Goal: Task Accomplishment & Management: Manage account settings

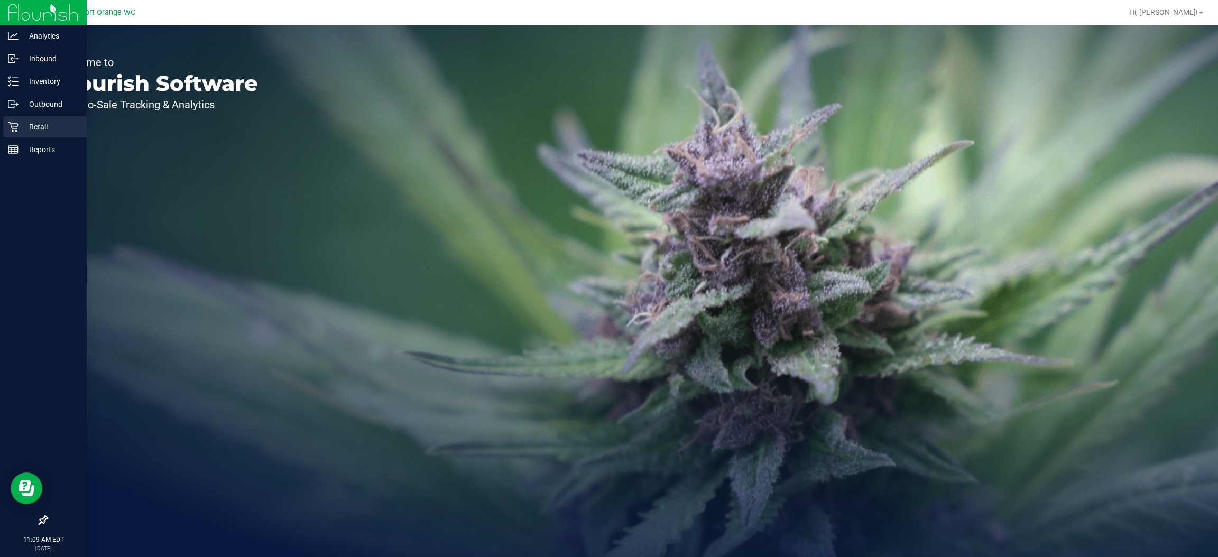
click at [30, 133] on div "Retail" at bounding box center [45, 126] width 84 height 21
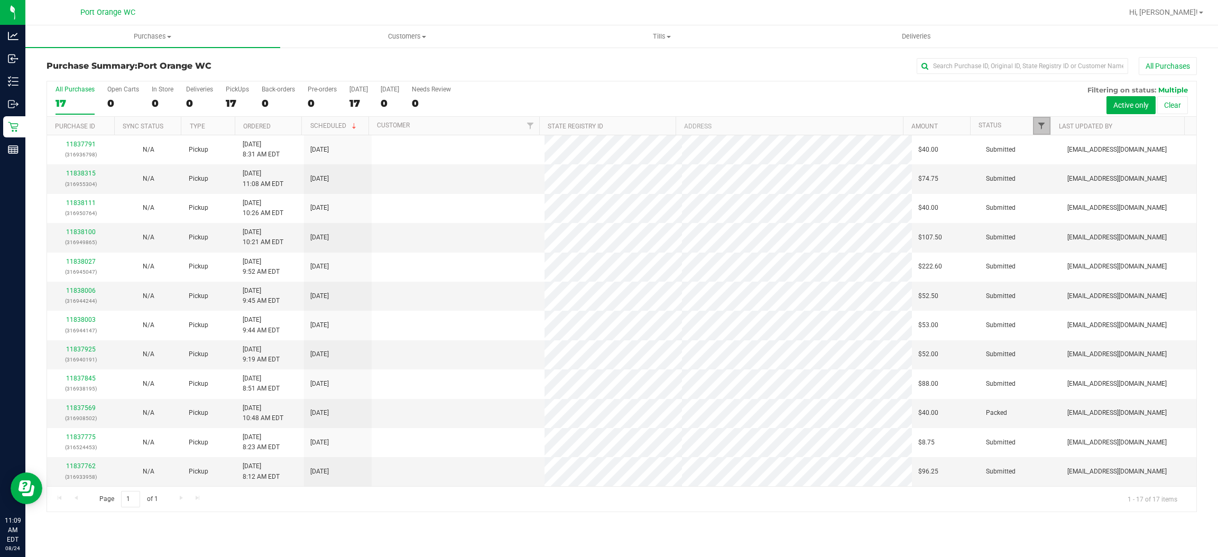
click at [1043, 129] on span "Filter" at bounding box center [1041, 126] width 8 height 8
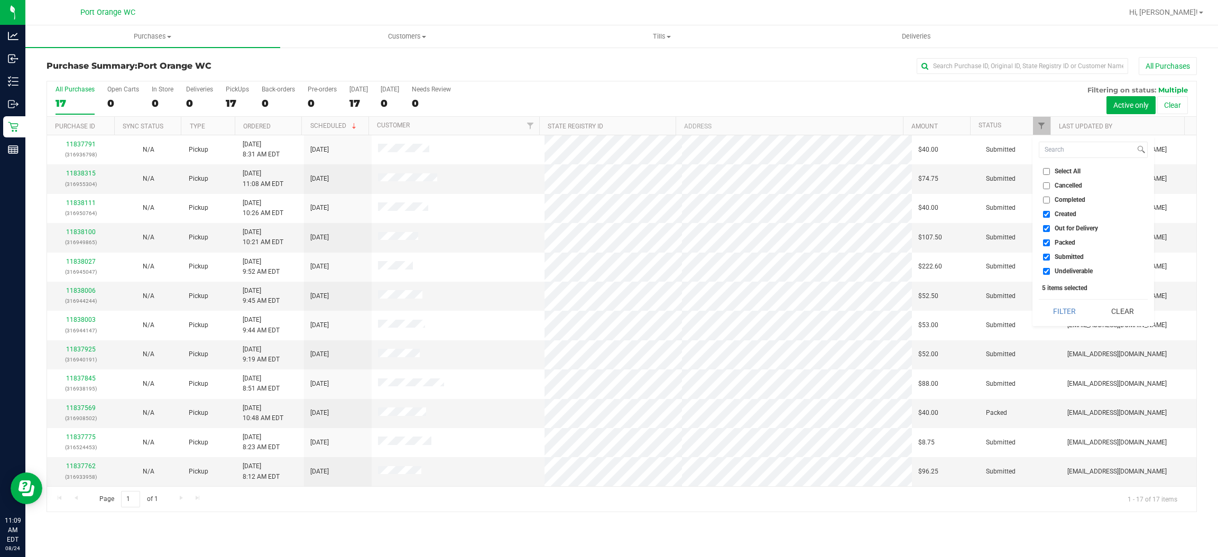
click at [1068, 220] on ul "Select All Cancelled Completed Created Out for Delivery Packed Submitted Undeli…" at bounding box center [1093, 221] width 109 height 111
drag, startPoint x: 1069, startPoint y: 215, endPoint x: 1079, endPoint y: 227, distance: 15.0
click at [1071, 215] on span "Created" at bounding box center [1065, 214] width 22 height 6
click at [1050, 215] on input "Created" at bounding box center [1046, 214] width 7 height 7
checkbox input "false"
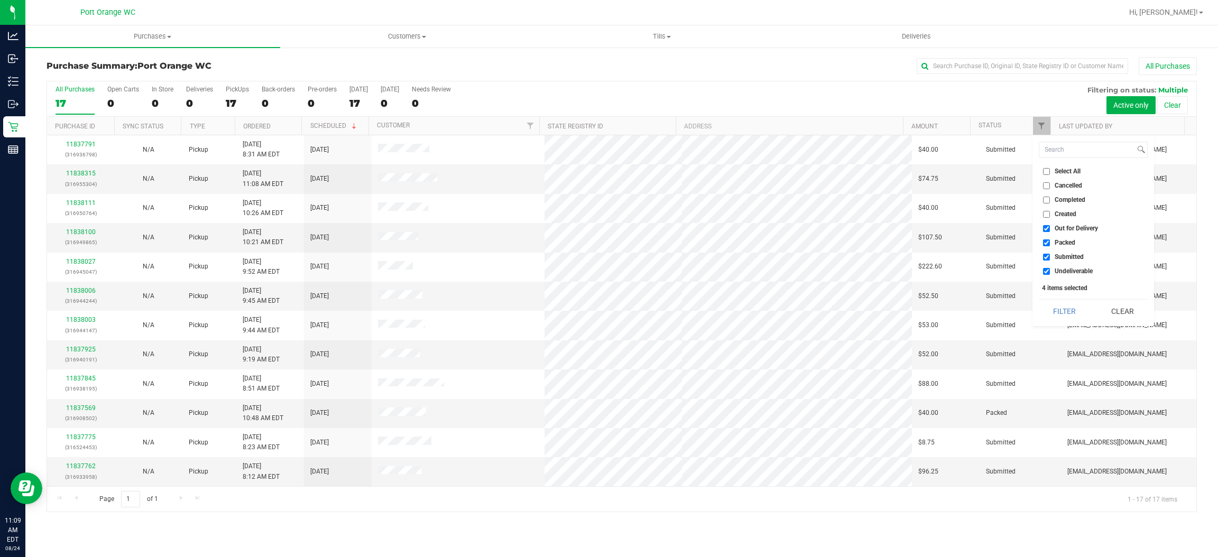
click at [1079, 227] on span "Out for Delivery" at bounding box center [1075, 228] width 43 height 6
click at [1050, 227] on input "Out for Delivery" at bounding box center [1046, 228] width 7 height 7
checkbox input "false"
click at [1071, 241] on span "Packed" at bounding box center [1064, 242] width 21 height 6
click at [1050, 241] on input "Packed" at bounding box center [1046, 242] width 7 height 7
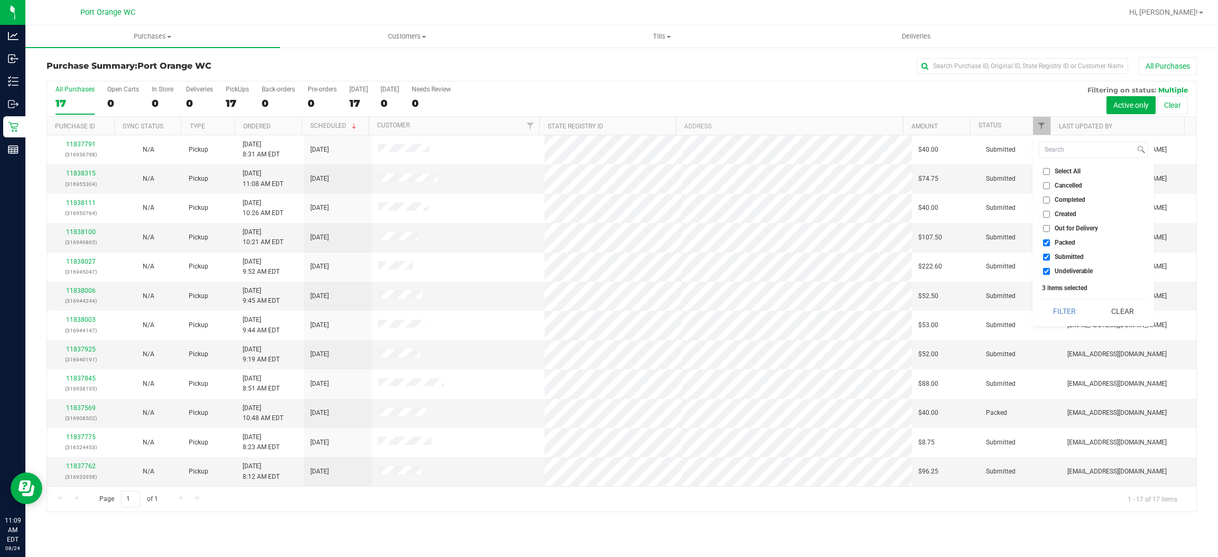
checkbox input "false"
click at [1067, 271] on span "Undeliverable" at bounding box center [1073, 271] width 38 height 6
click at [1050, 271] on input "Undeliverable" at bounding box center [1046, 271] width 7 height 7
checkbox input "false"
drag, startPoint x: 1063, startPoint y: 307, endPoint x: 1079, endPoint y: 309, distance: 16.0
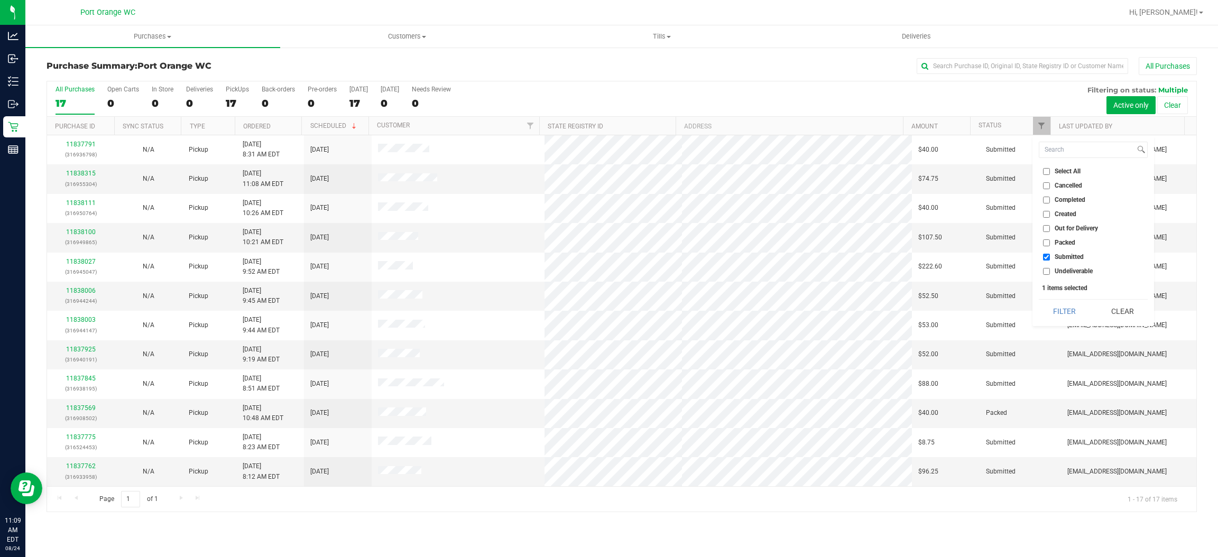
click at [1063, 309] on button "Filter" at bounding box center [1064, 311] width 51 height 23
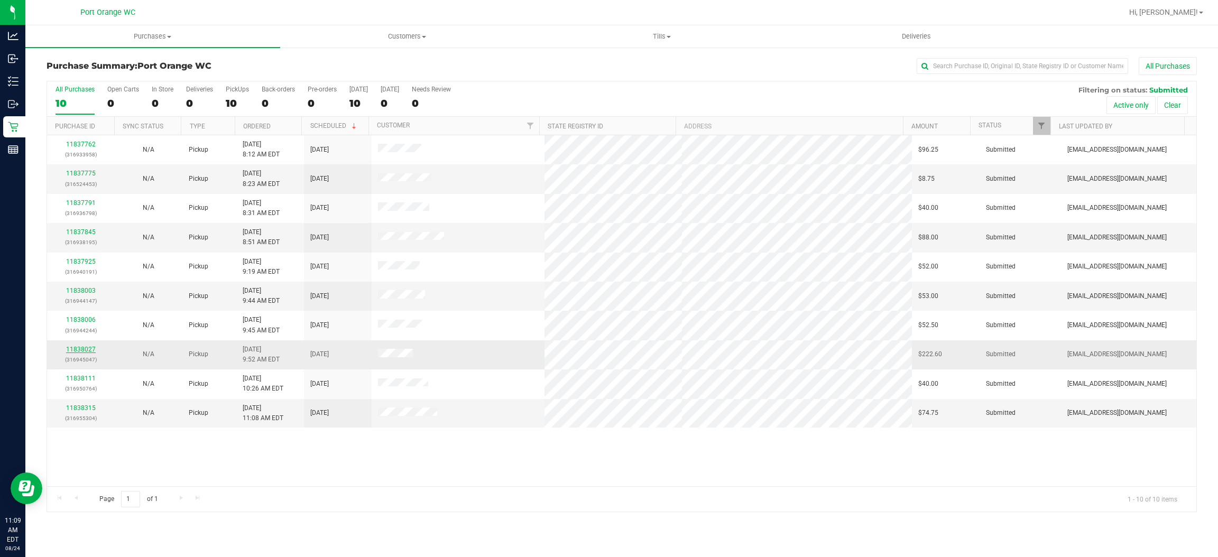
click at [90, 348] on link "11838027" at bounding box center [81, 349] width 30 height 7
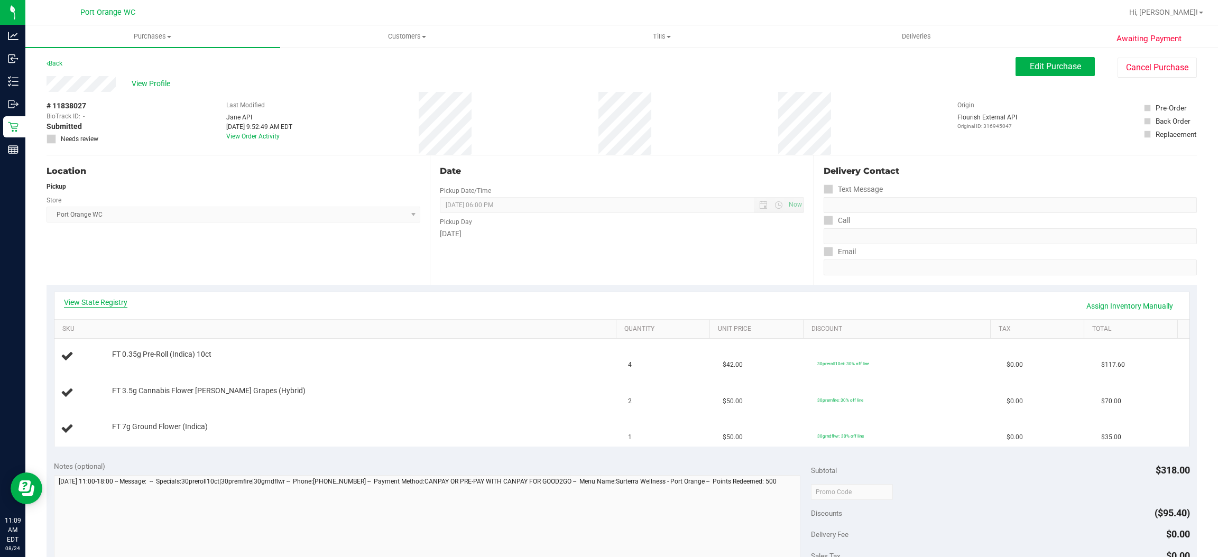
drag, startPoint x: 100, startPoint y: 294, endPoint x: 104, endPoint y: 301, distance: 7.6
click at [101, 296] on div "View State Registry Assign Inventory Manually" at bounding box center [621, 305] width 1135 height 27
click at [104, 301] on link "View State Registry" at bounding box center [95, 302] width 63 height 11
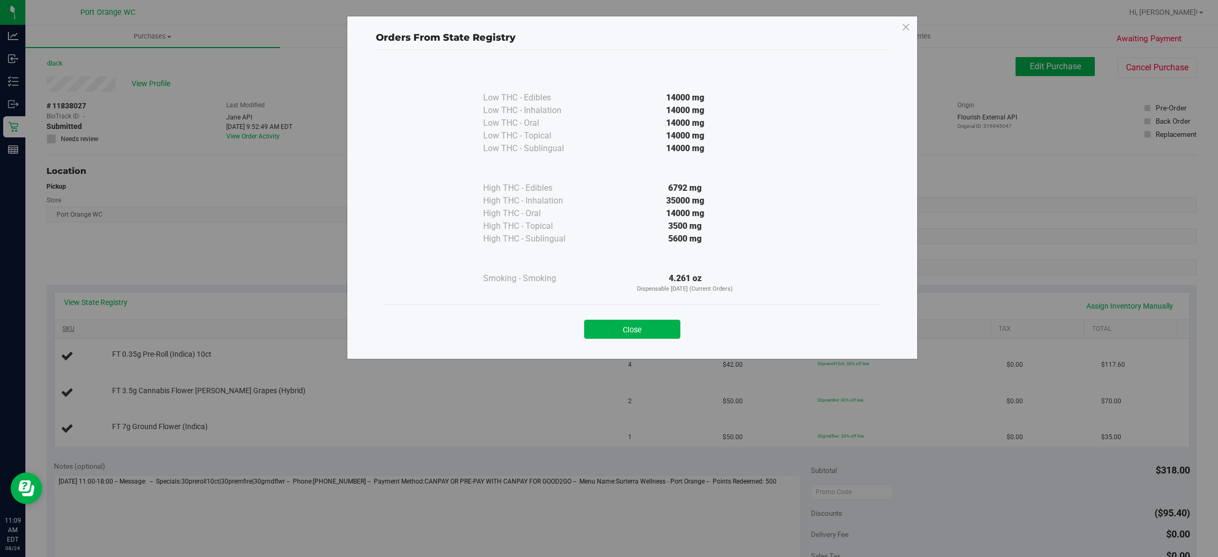
click at [598, 327] on button "Close" at bounding box center [632, 329] width 96 height 19
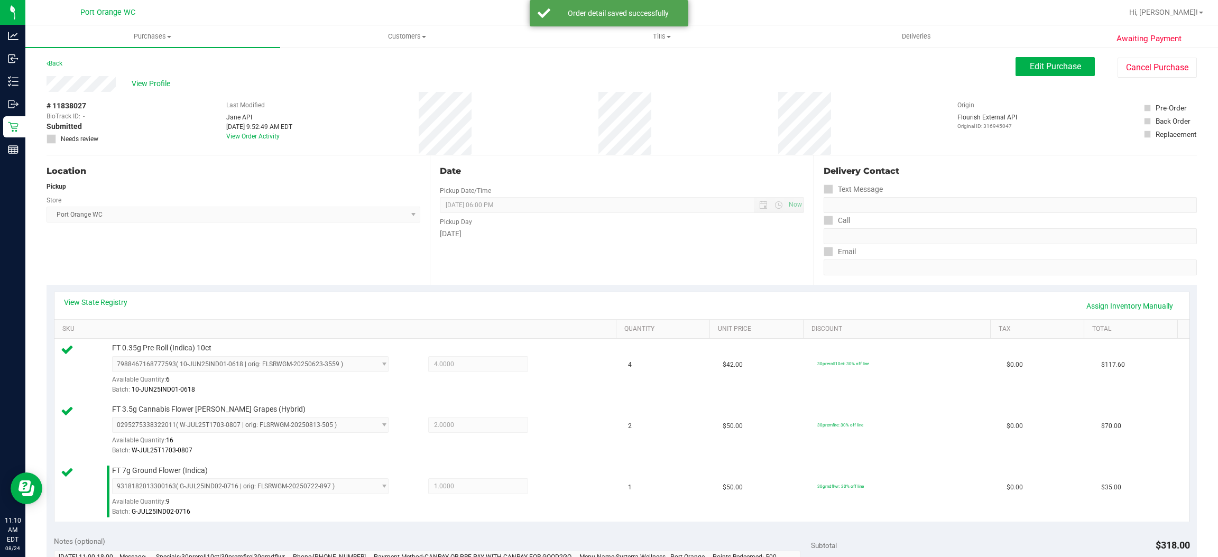
scroll to position [317, 0]
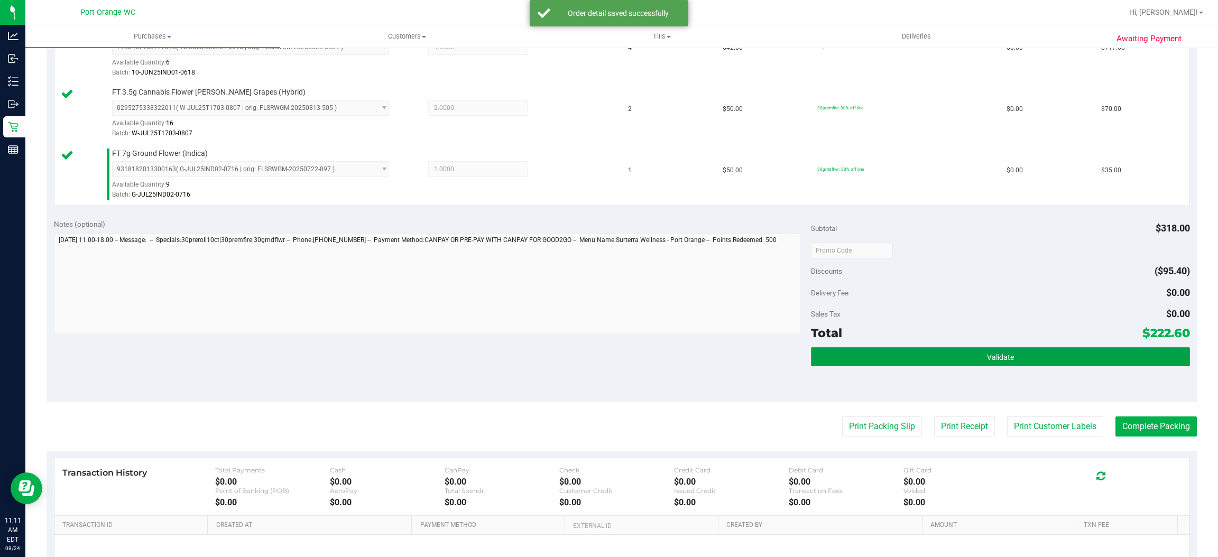
click at [905, 360] on button "Validate" at bounding box center [1000, 356] width 378 height 19
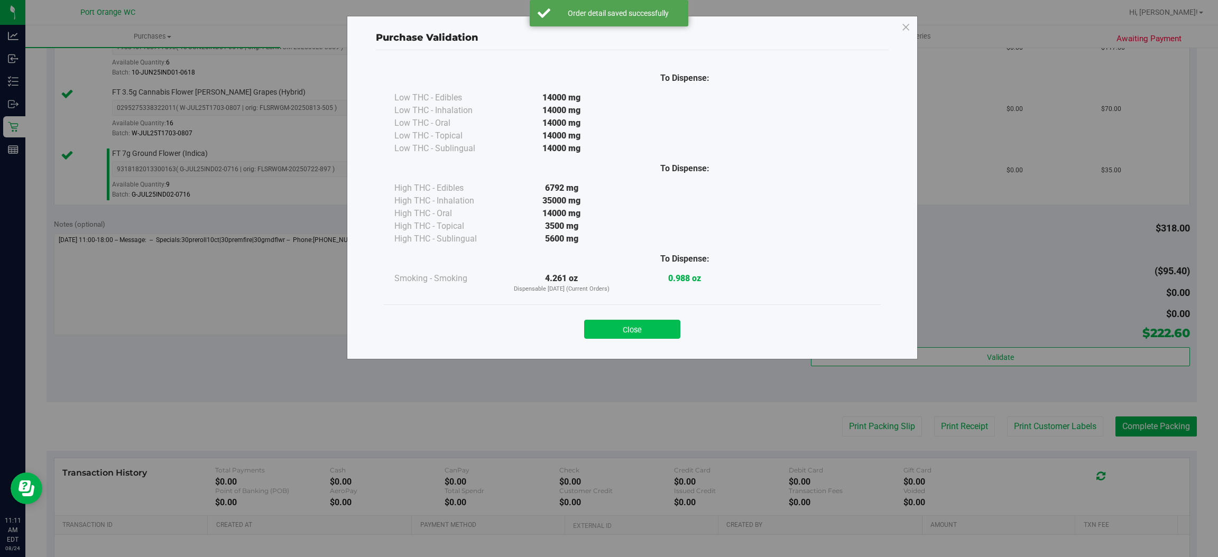
click at [662, 335] on button "Close" at bounding box center [632, 329] width 96 height 19
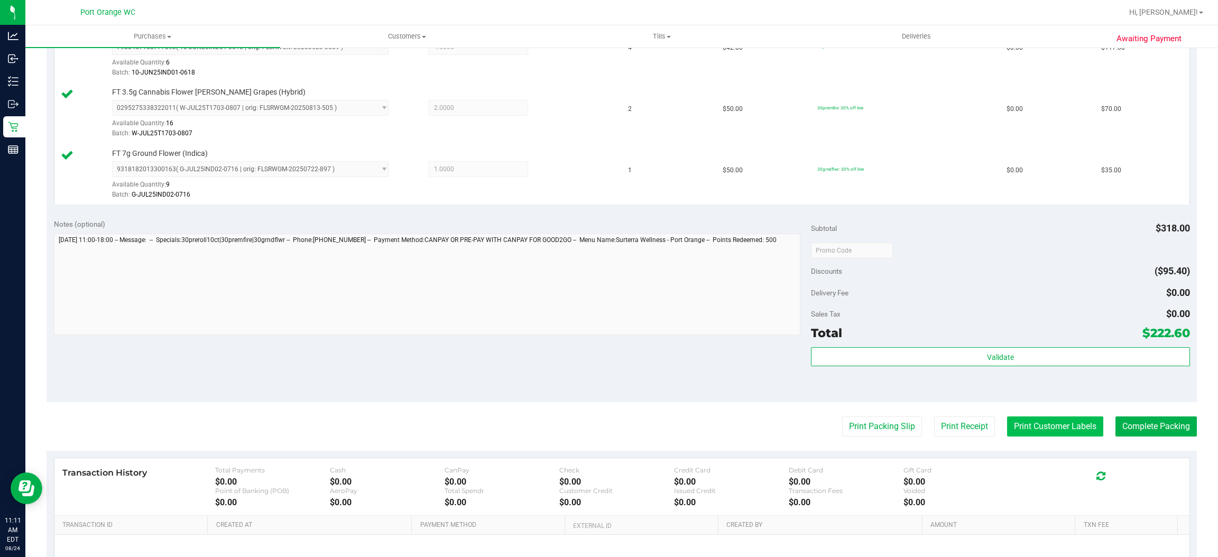
click at [1007, 434] on button "Print Customer Labels" at bounding box center [1055, 426] width 96 height 20
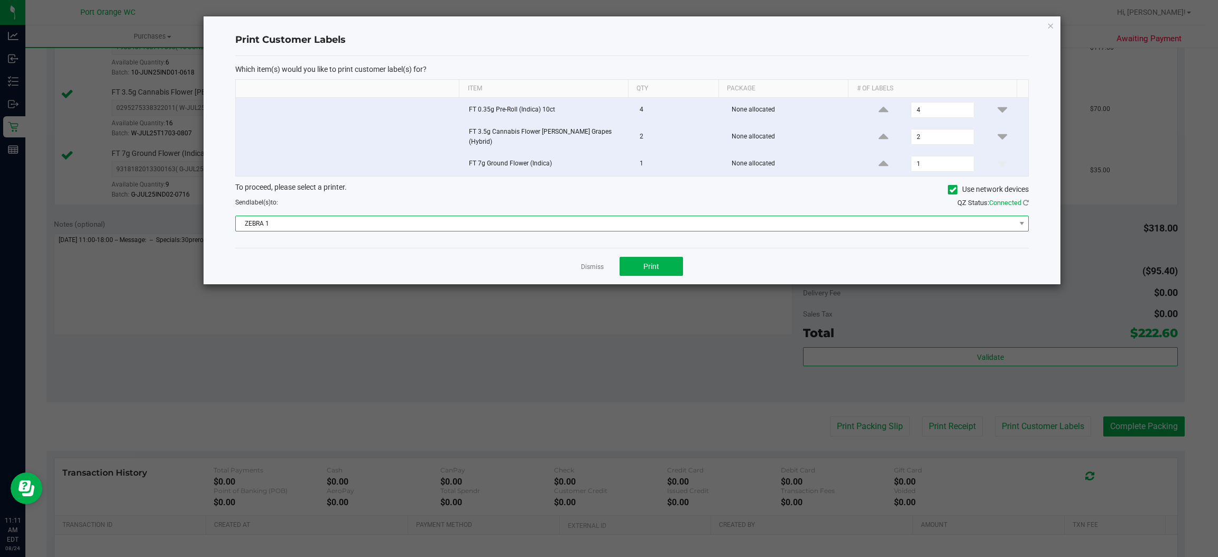
click at [601, 219] on span "ZEBRA 1" at bounding box center [625, 223] width 779 height 15
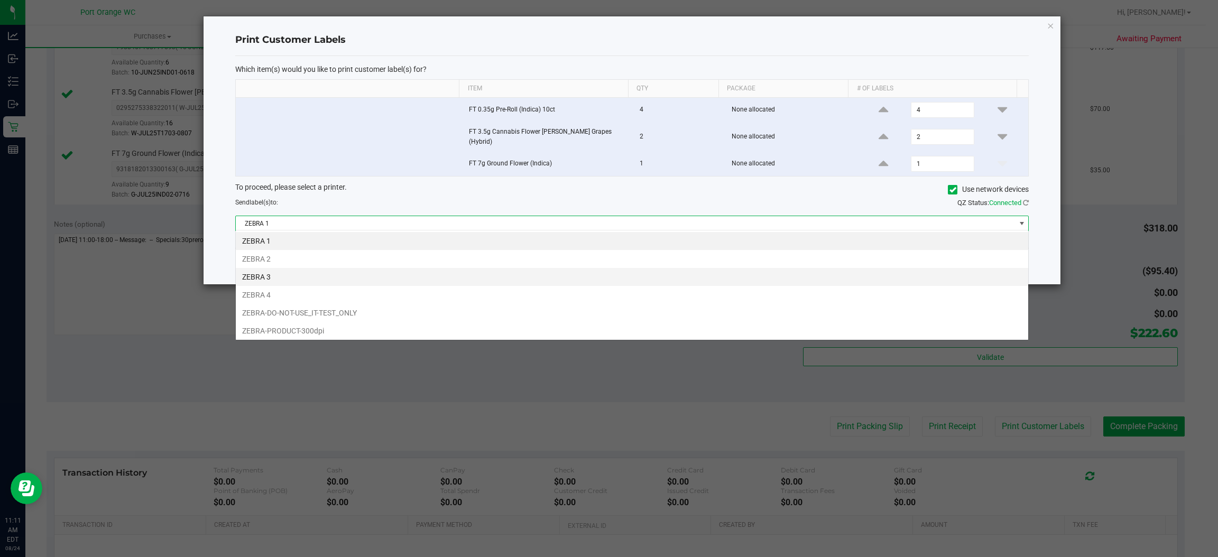
scroll to position [16, 793]
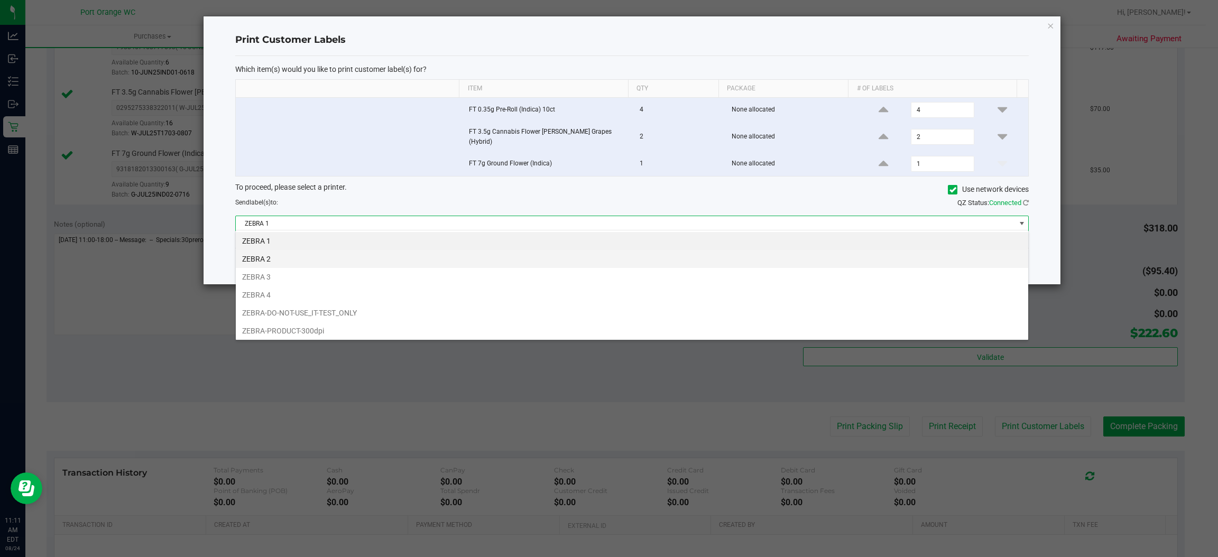
click at [581, 261] on li "ZEBRA 2" at bounding box center [632, 259] width 792 height 18
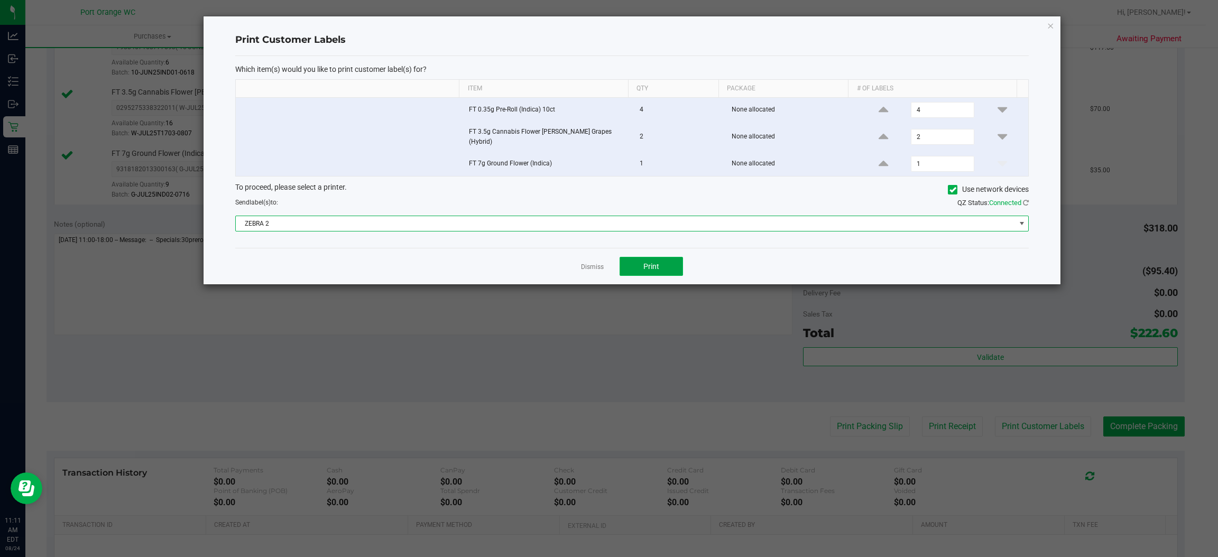
click at [639, 262] on button "Print" at bounding box center [650, 266] width 63 height 19
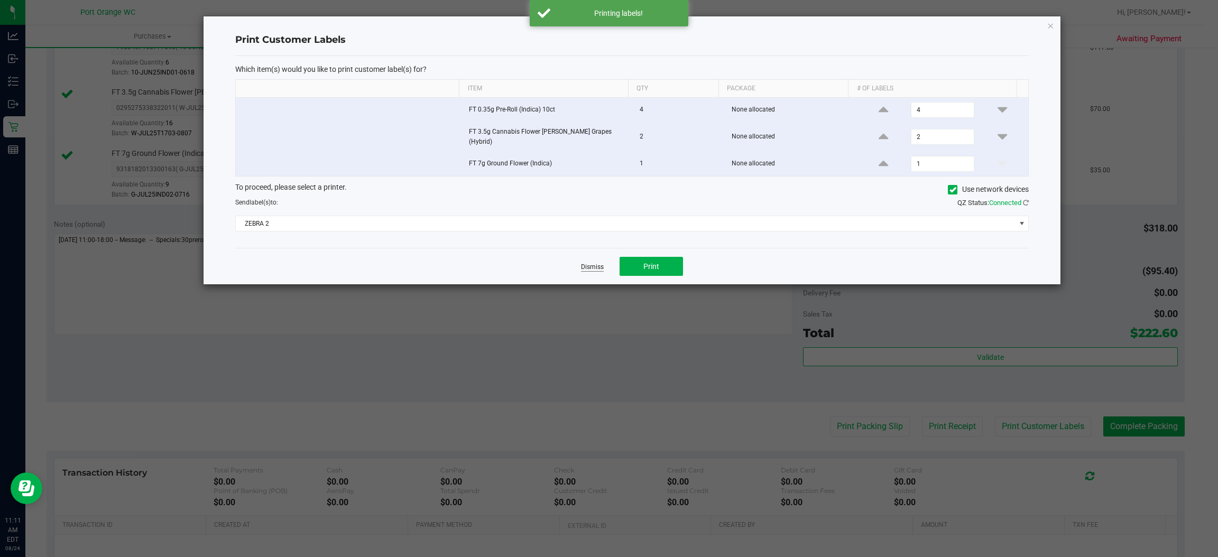
click at [594, 263] on link "Dismiss" at bounding box center [592, 267] width 23 height 9
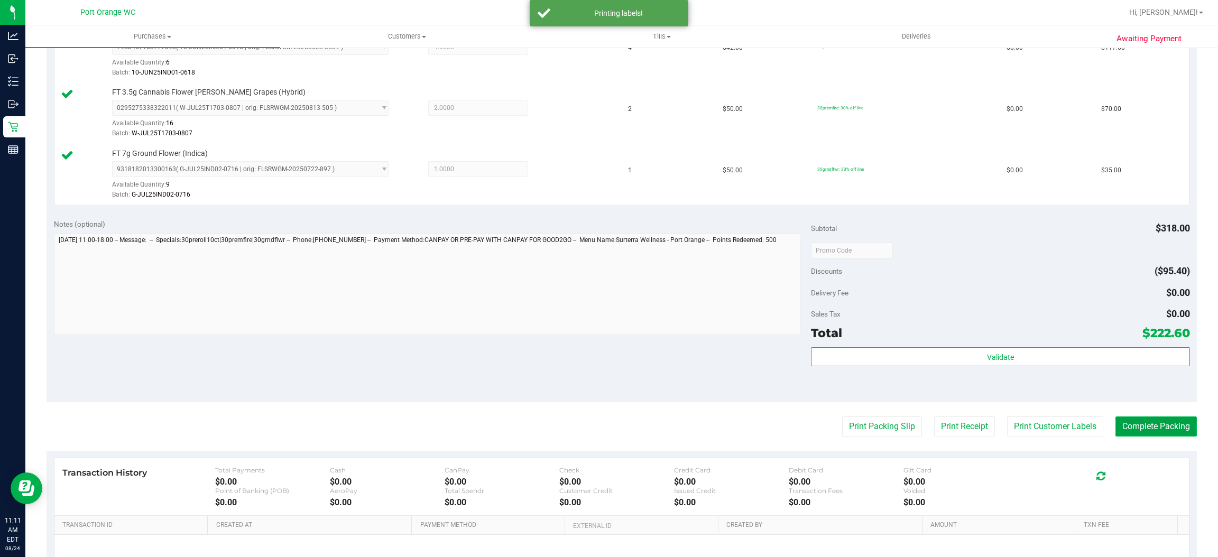
click at [1125, 422] on button "Complete Packing" at bounding box center [1155, 426] width 81 height 20
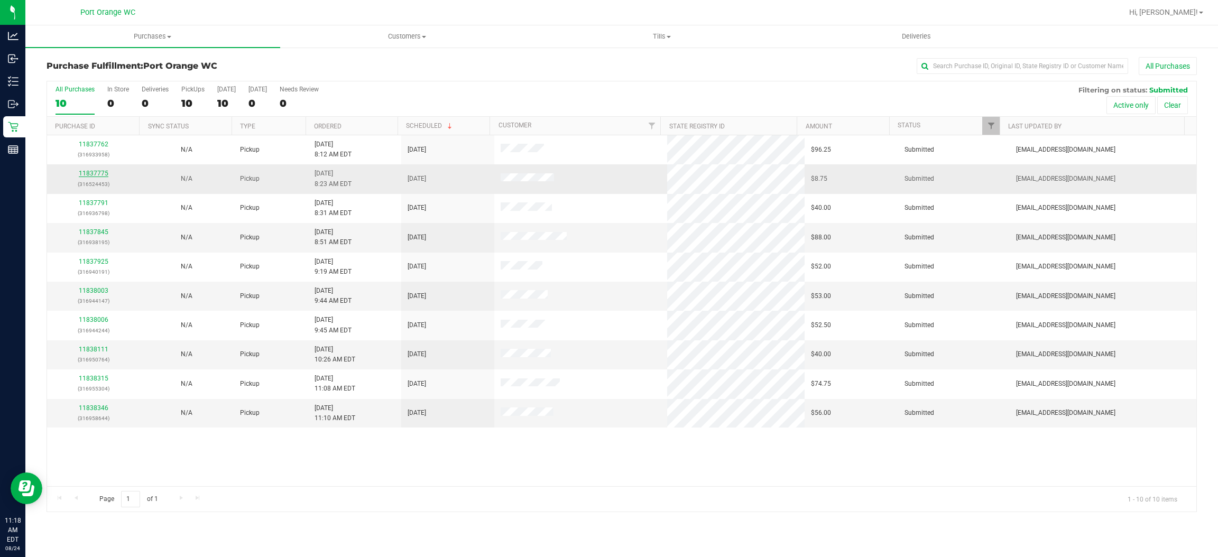
click at [87, 177] on link "11837775" at bounding box center [94, 173] width 30 height 7
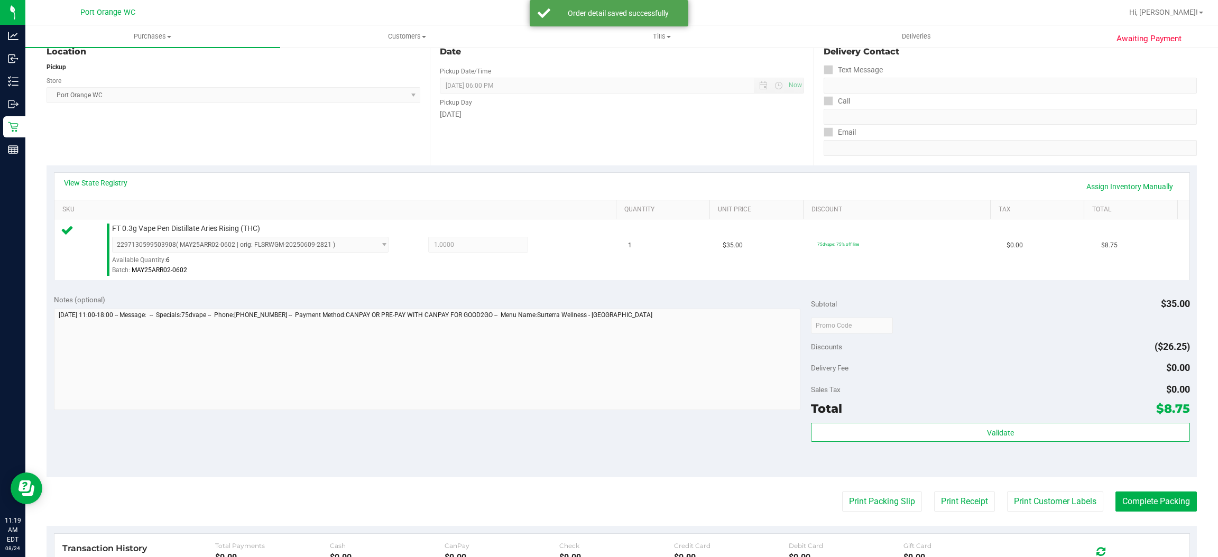
scroll to position [309, 0]
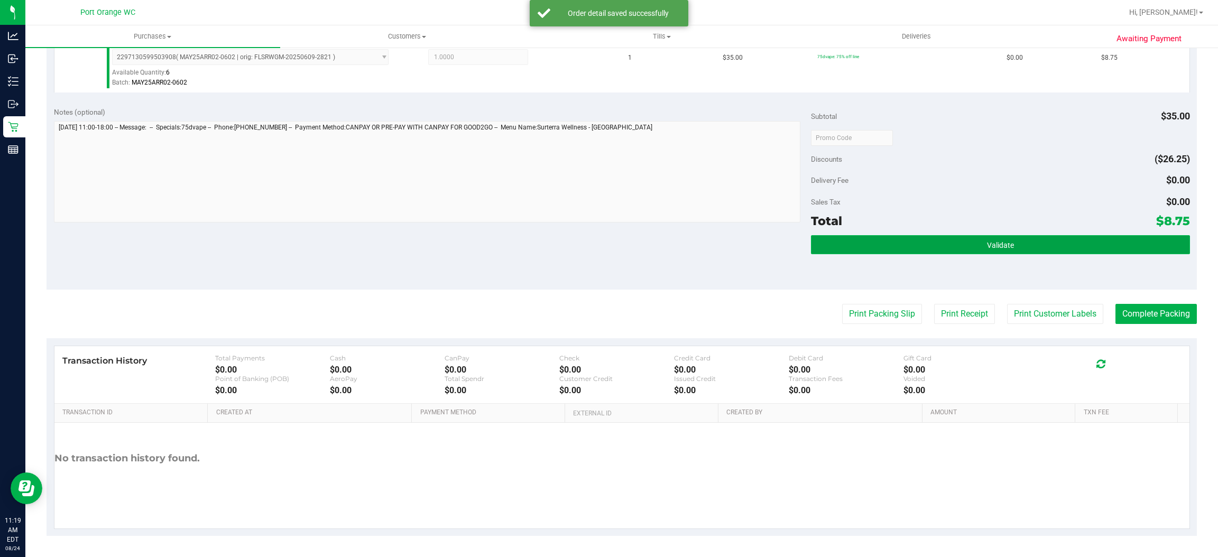
click at [886, 253] on button "Validate" at bounding box center [1000, 244] width 378 height 19
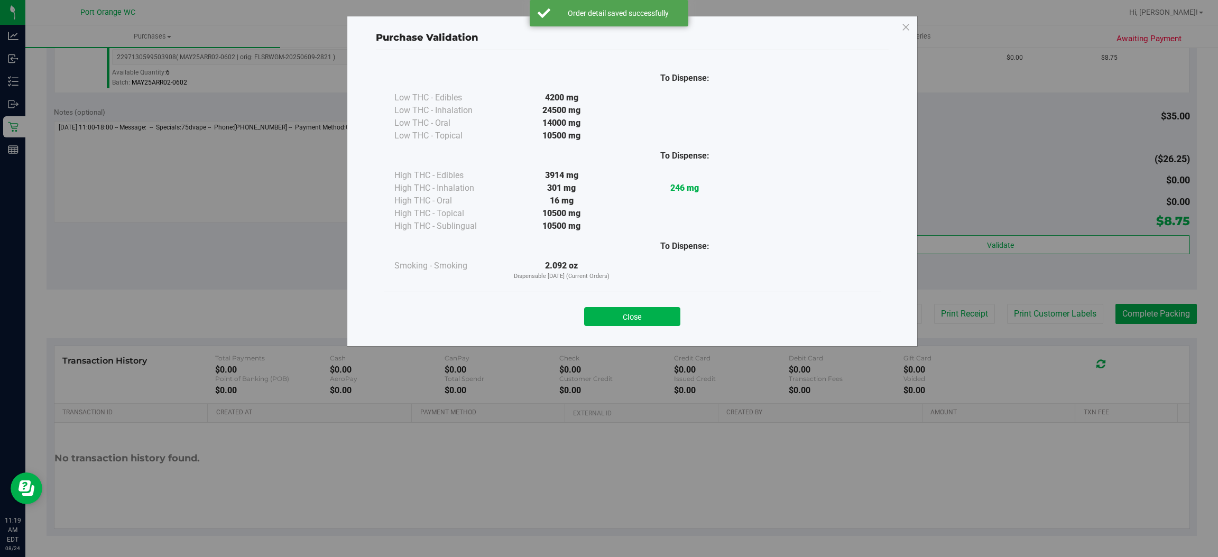
drag, startPoint x: 614, startPoint y: 322, endPoint x: 987, endPoint y: 284, distance: 375.1
click at [615, 322] on button "Close" at bounding box center [632, 316] width 96 height 19
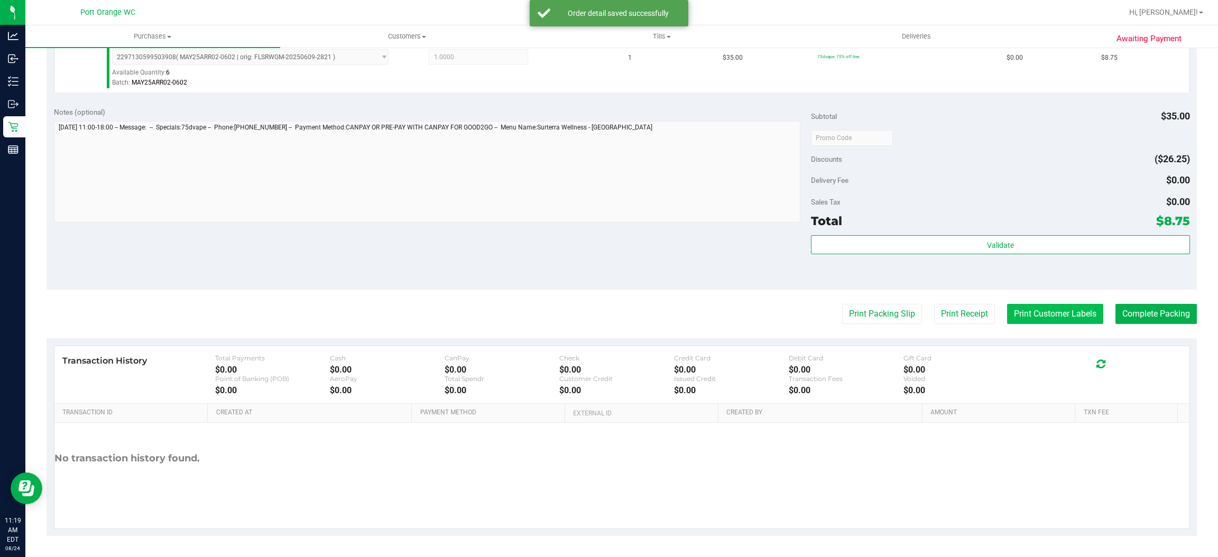
click at [1007, 307] on button "Print Customer Labels" at bounding box center [1055, 314] width 96 height 20
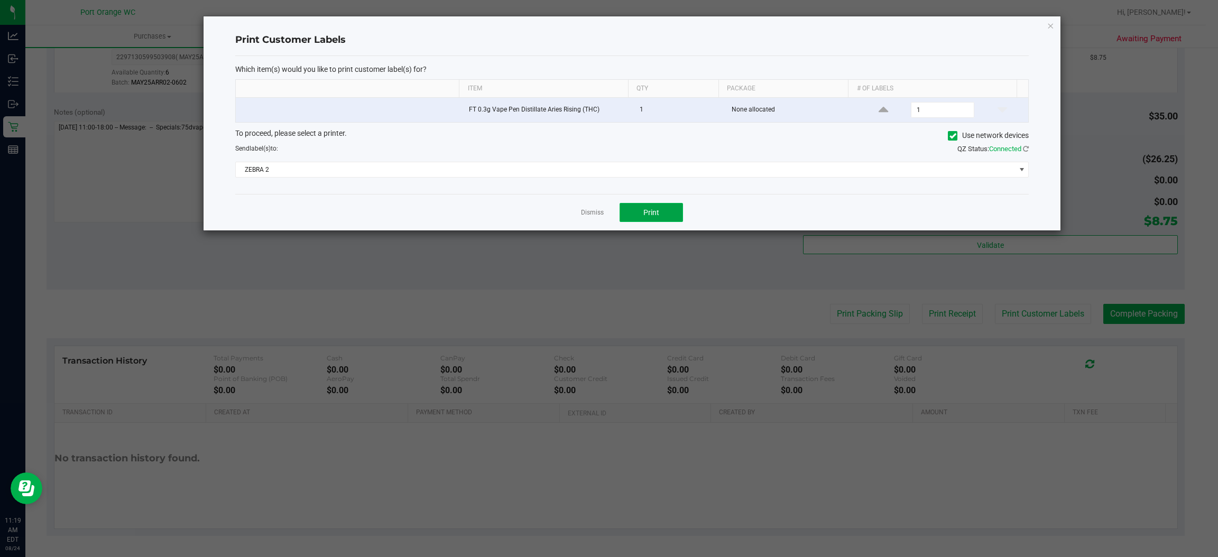
click at [656, 214] on span "Print" at bounding box center [651, 212] width 16 height 8
click at [596, 217] on link "Dismiss" at bounding box center [592, 212] width 23 height 9
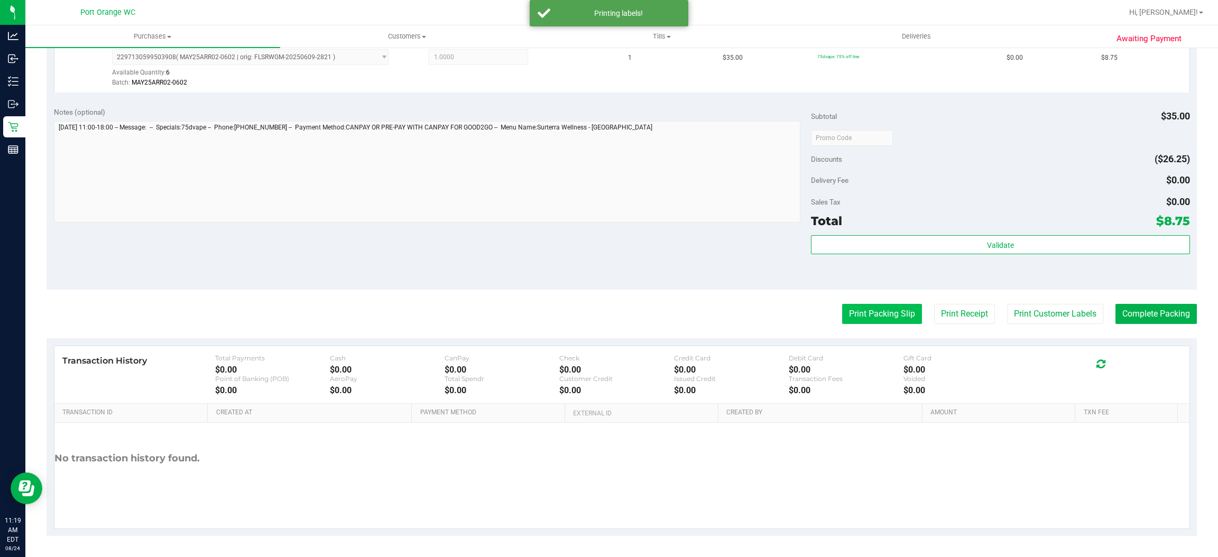
click at [858, 321] on button "Print Packing Slip" at bounding box center [882, 314] width 80 height 20
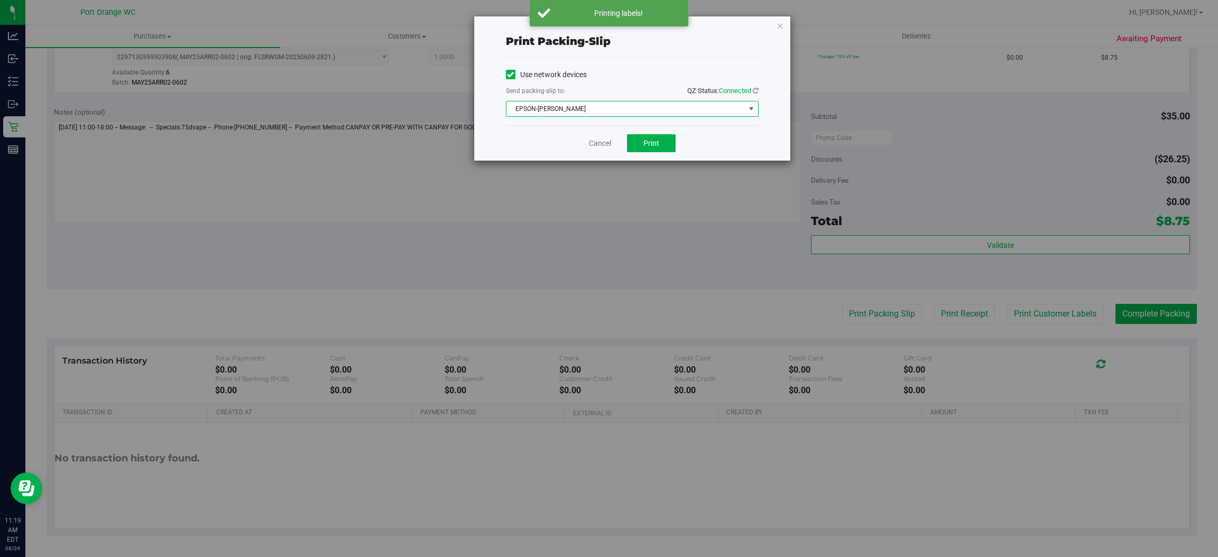
click at [689, 101] on span "EPSON-[PERSON_NAME]" at bounding box center [625, 108] width 238 height 15
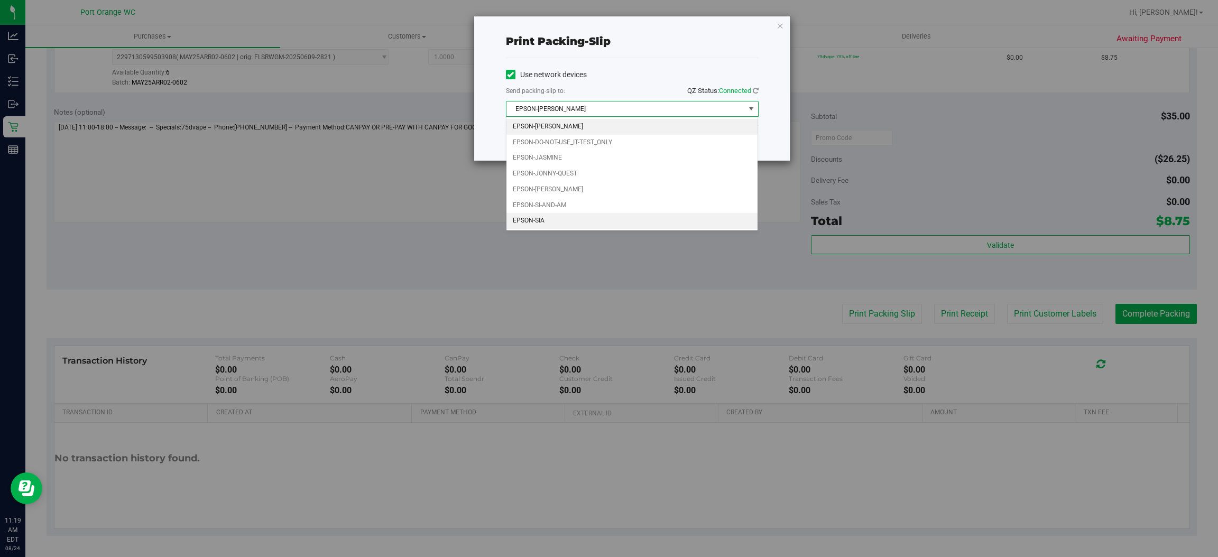
click at [666, 220] on li "EPSON-SIA" at bounding box center [632, 221] width 252 height 16
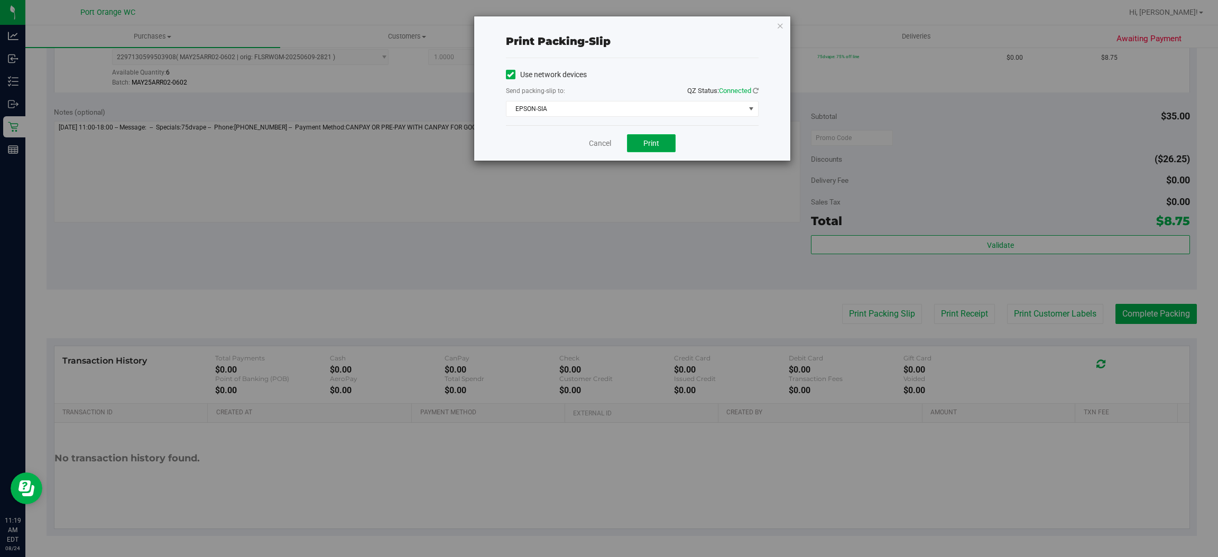
drag, startPoint x: 657, startPoint y: 145, endPoint x: 707, endPoint y: 136, distance: 50.6
click at [657, 146] on span "Print" at bounding box center [651, 143] width 16 height 8
click at [598, 113] on span "EPSON-SIA" at bounding box center [625, 108] width 238 height 15
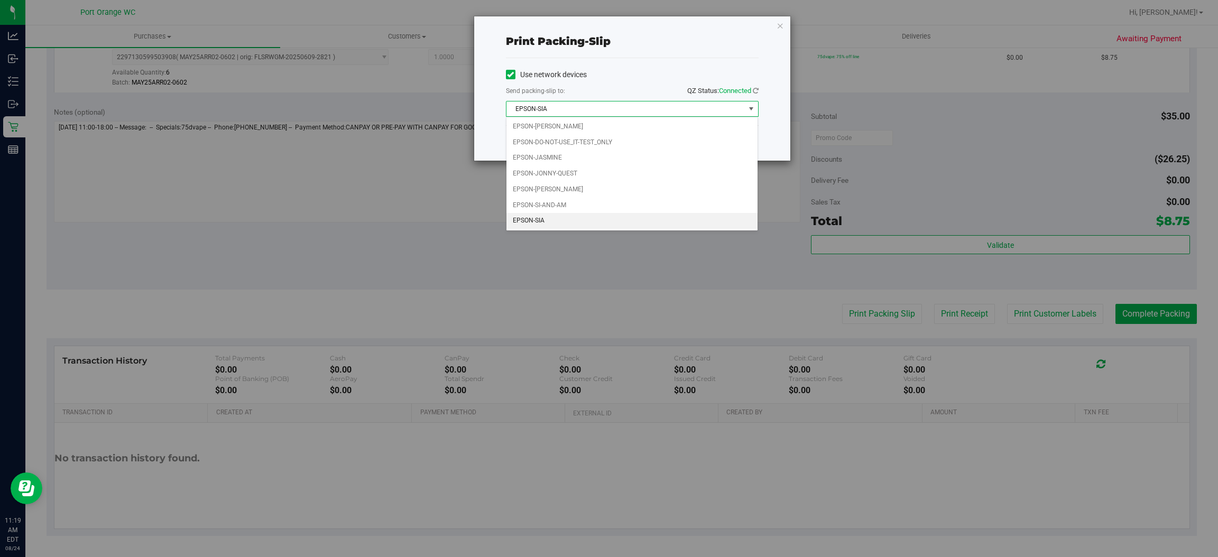
click at [1149, 309] on div "Print packing-slip Use network devices Send packing-slip to: QZ Status: Connect…" at bounding box center [613, 278] width 1226 height 557
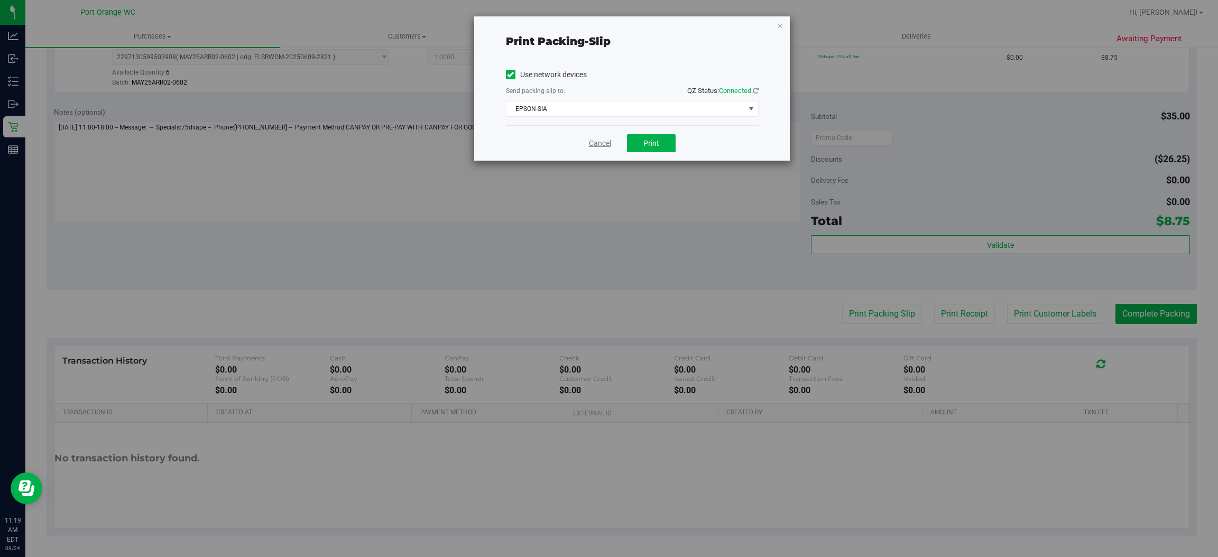
click at [598, 138] on link "Cancel" at bounding box center [600, 143] width 22 height 11
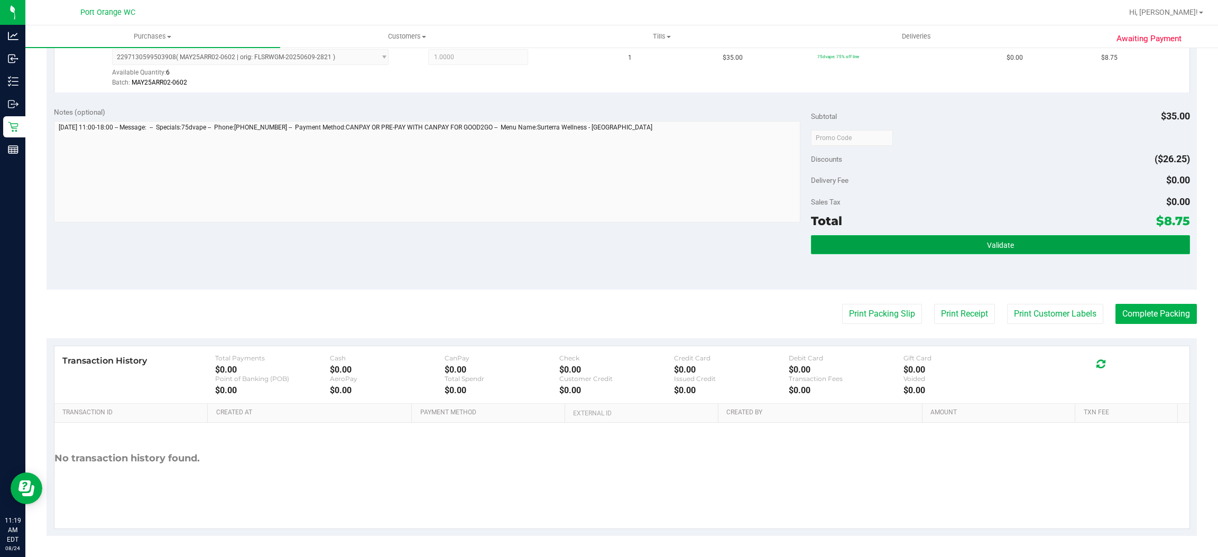
click at [939, 246] on button "Validate" at bounding box center [1000, 244] width 378 height 19
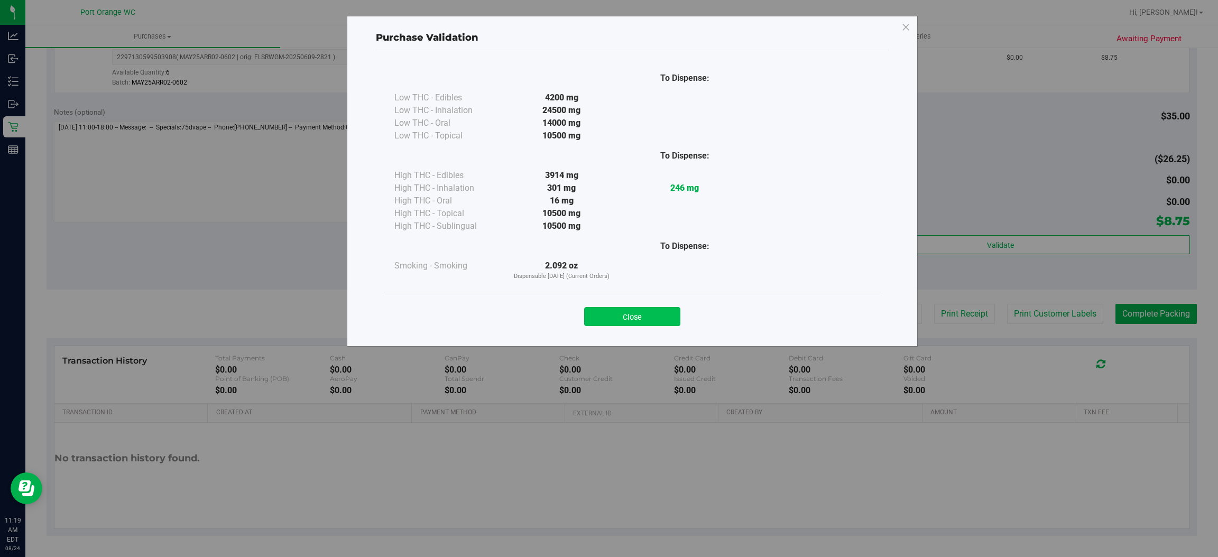
click at [665, 308] on button "Close" at bounding box center [632, 316] width 96 height 19
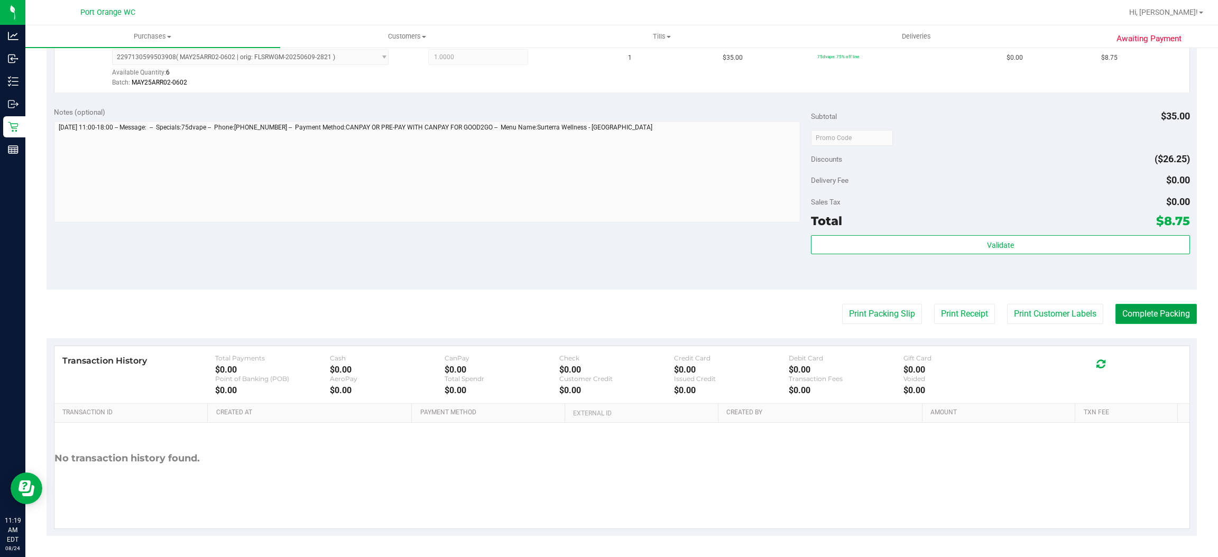
click at [1134, 316] on button "Complete Packing" at bounding box center [1155, 314] width 81 height 20
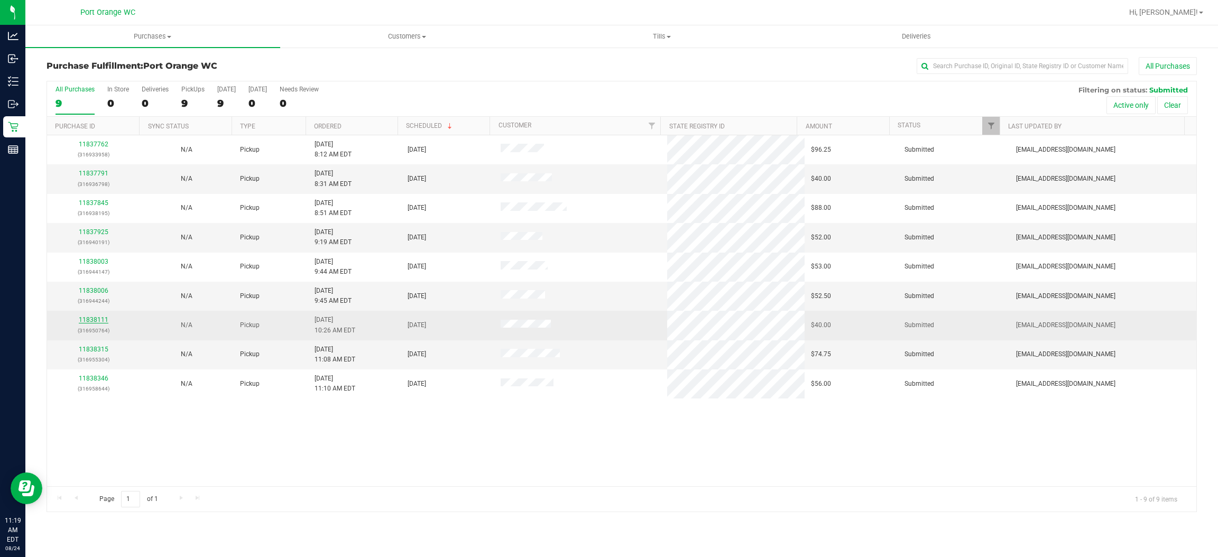
click at [90, 321] on link "11838111" at bounding box center [94, 319] width 30 height 7
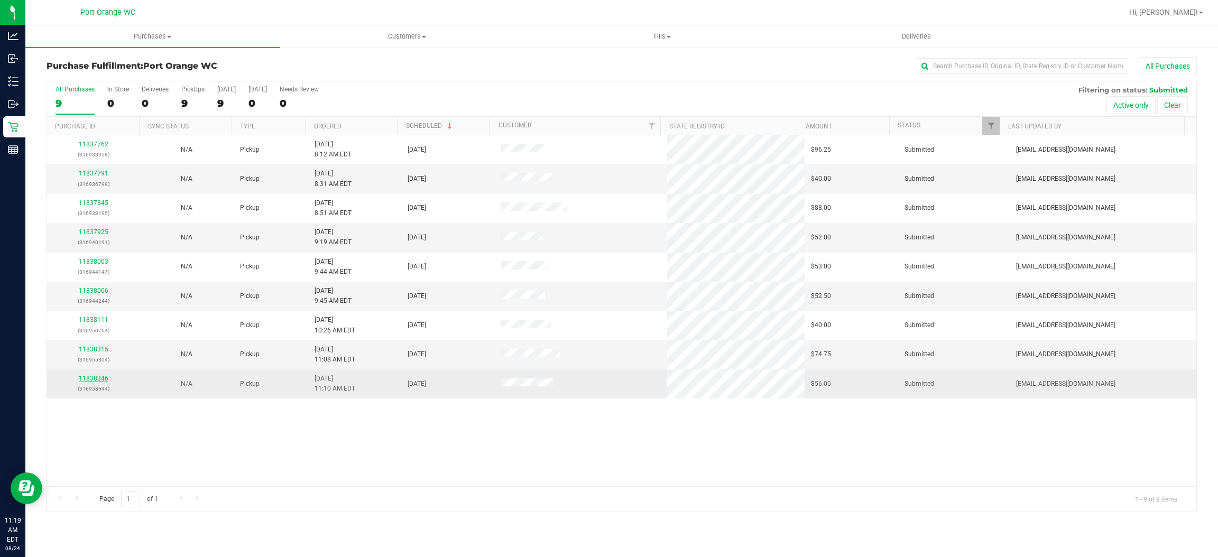
click at [101, 379] on link "11838346" at bounding box center [94, 378] width 30 height 7
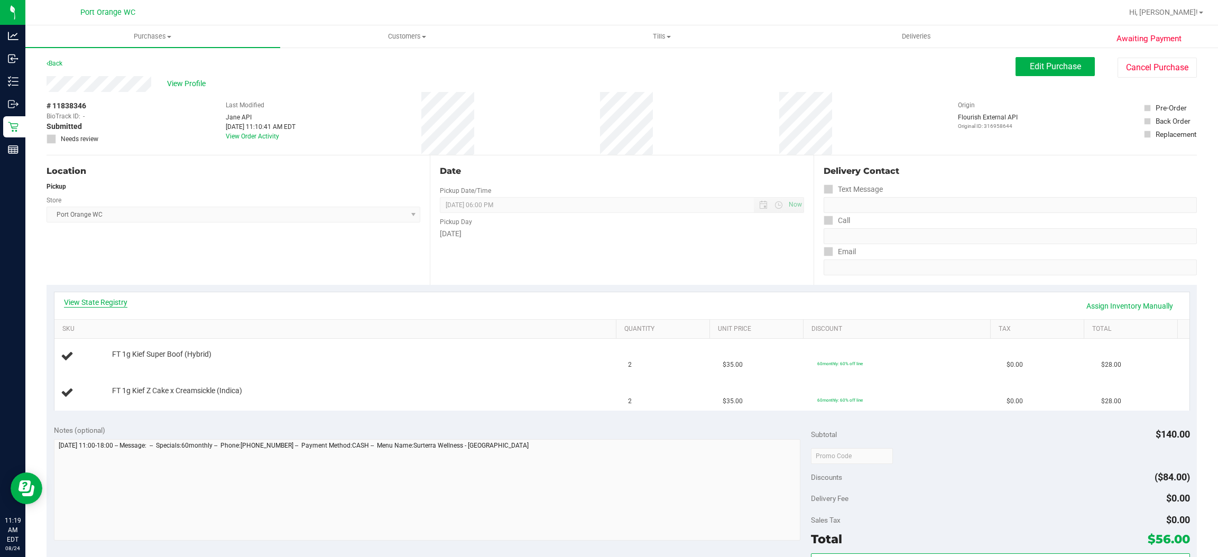
click at [95, 299] on link "View State Registry" at bounding box center [95, 302] width 63 height 11
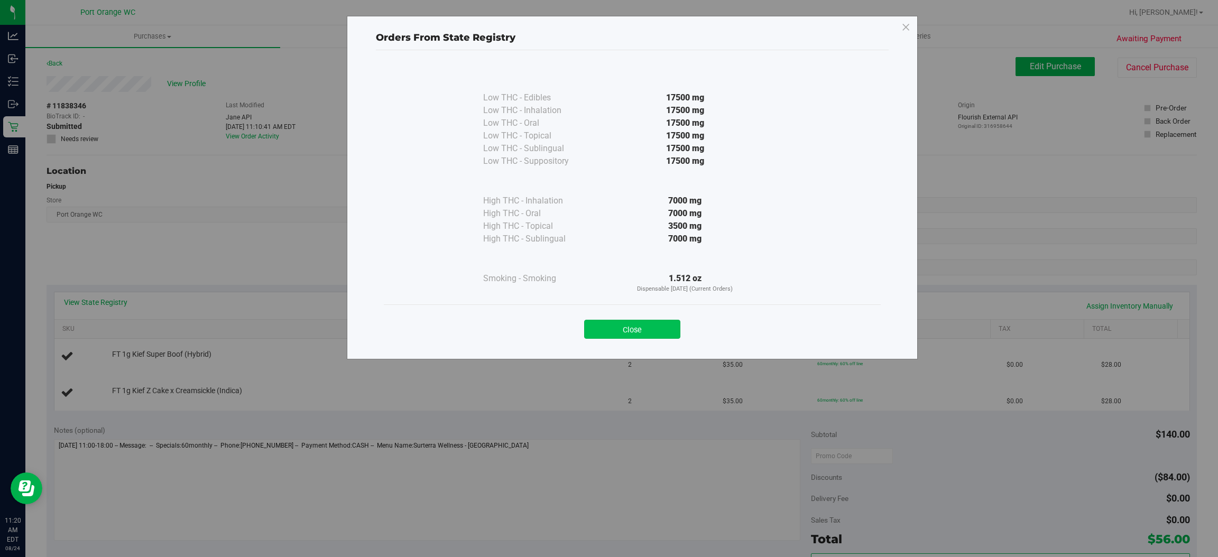
click at [646, 338] on button "Close" at bounding box center [632, 329] width 96 height 19
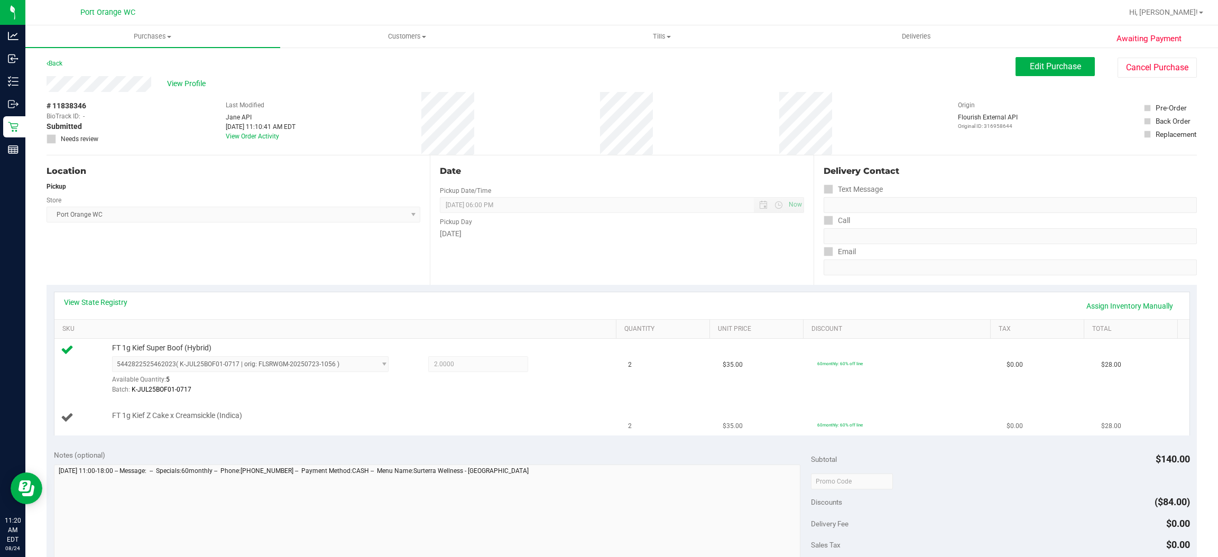
click at [173, 411] on td "FT 1g Kief Z Cake x Creamsickle (Indica)" at bounding box center [338, 417] width 568 height 35
click at [173, 421] on div at bounding box center [361, 421] width 499 height 1
click at [175, 417] on span "FT 1g Kief Z Cake x Creamsickle (Indica)" at bounding box center [177, 416] width 130 height 10
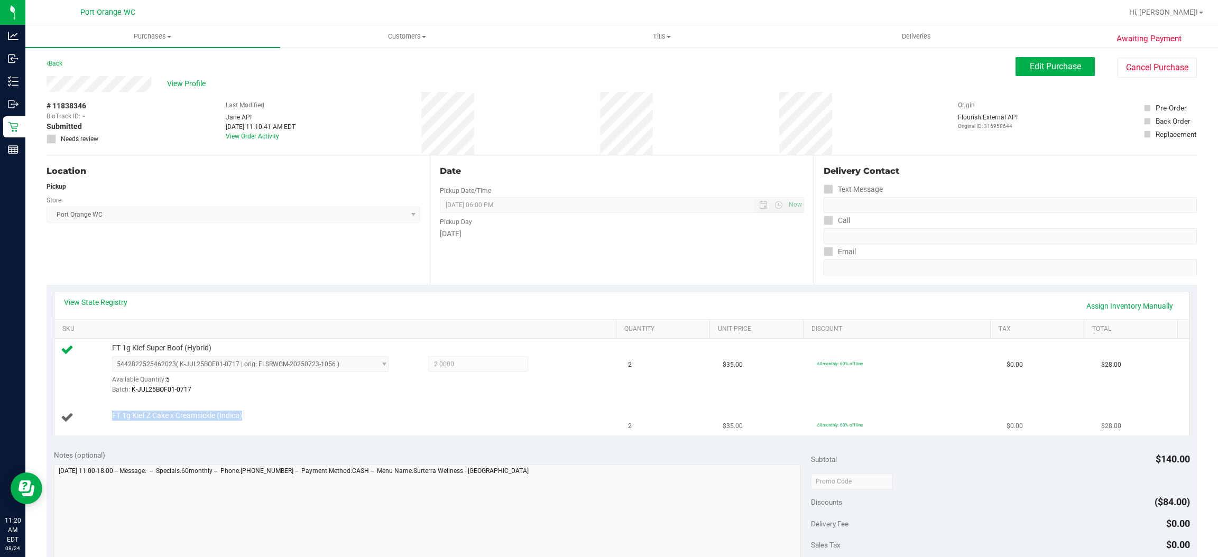
click at [175, 417] on span "FT 1g Kief Z Cake x Creamsickle (Indica)" at bounding box center [177, 416] width 130 height 10
copy div "FT 1g Kief Z Cake x Creamsickle (Indica)"
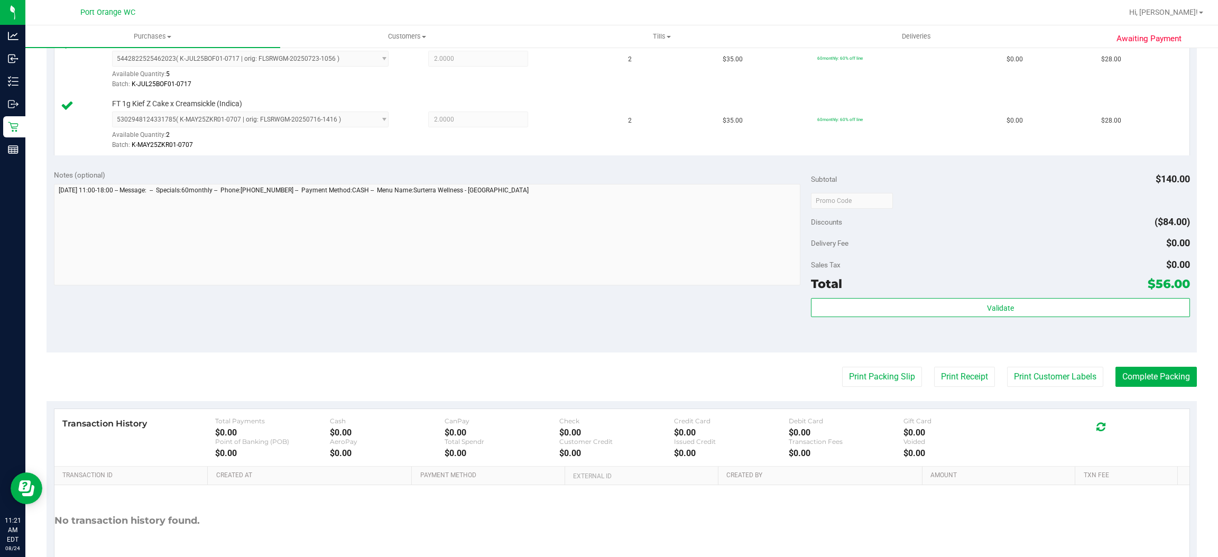
scroll to position [317, 0]
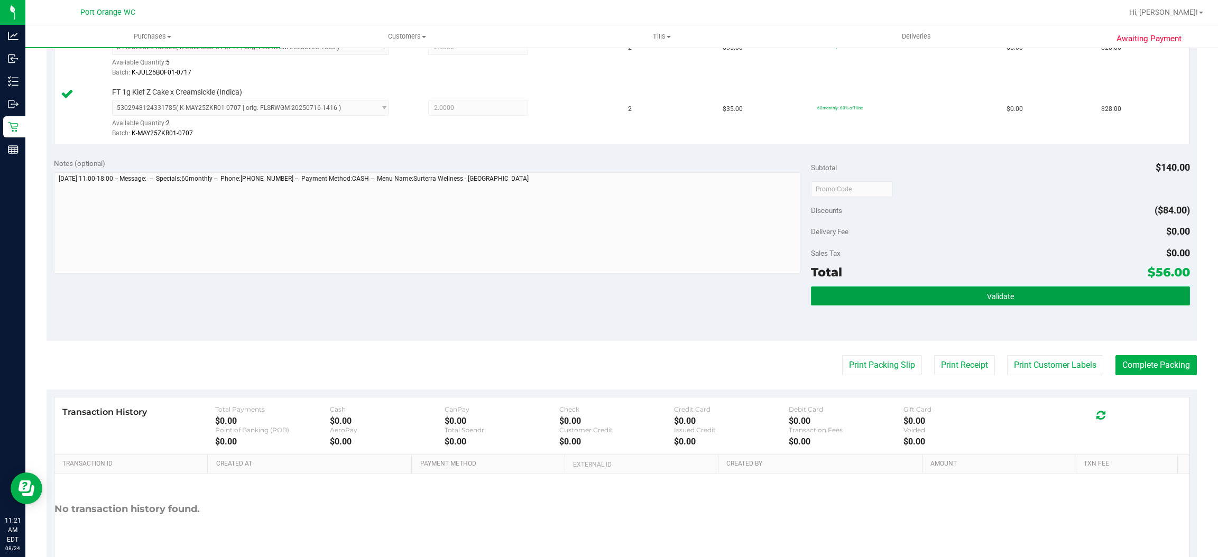
click at [841, 297] on button "Validate" at bounding box center [1000, 295] width 378 height 19
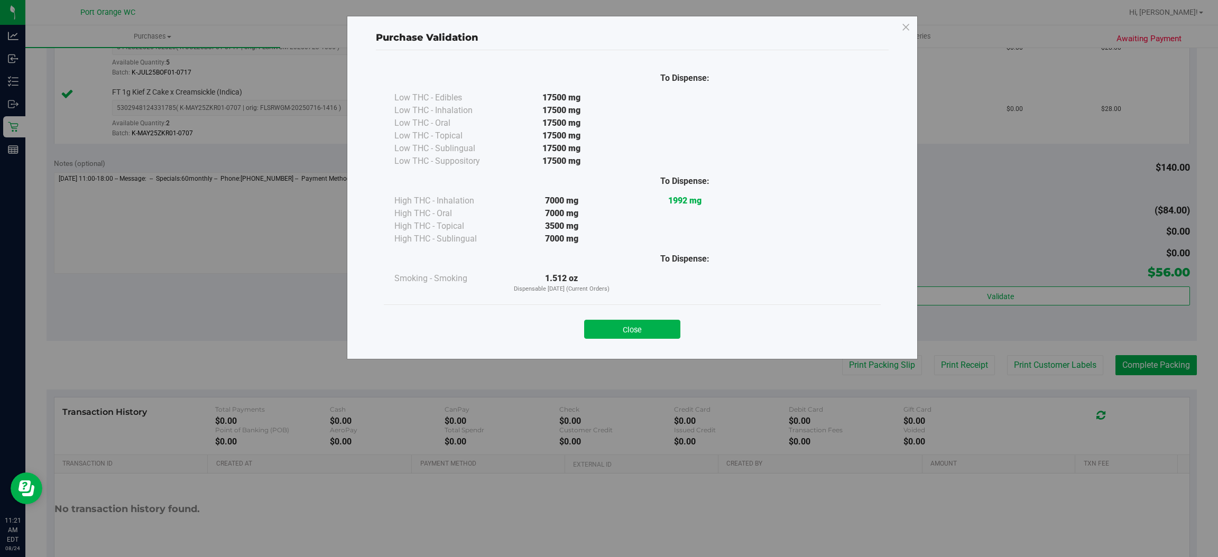
drag, startPoint x: 646, startPoint y: 329, endPoint x: 900, endPoint y: 305, distance: 254.8
click at [684, 325] on div "Close" at bounding box center [632, 326] width 481 height 26
drag, startPoint x: 673, startPoint y: 328, endPoint x: 690, endPoint y: 322, distance: 18.6
click at [690, 322] on div "Close" at bounding box center [632, 326] width 481 height 26
click at [655, 321] on button "Close" at bounding box center [632, 329] width 96 height 19
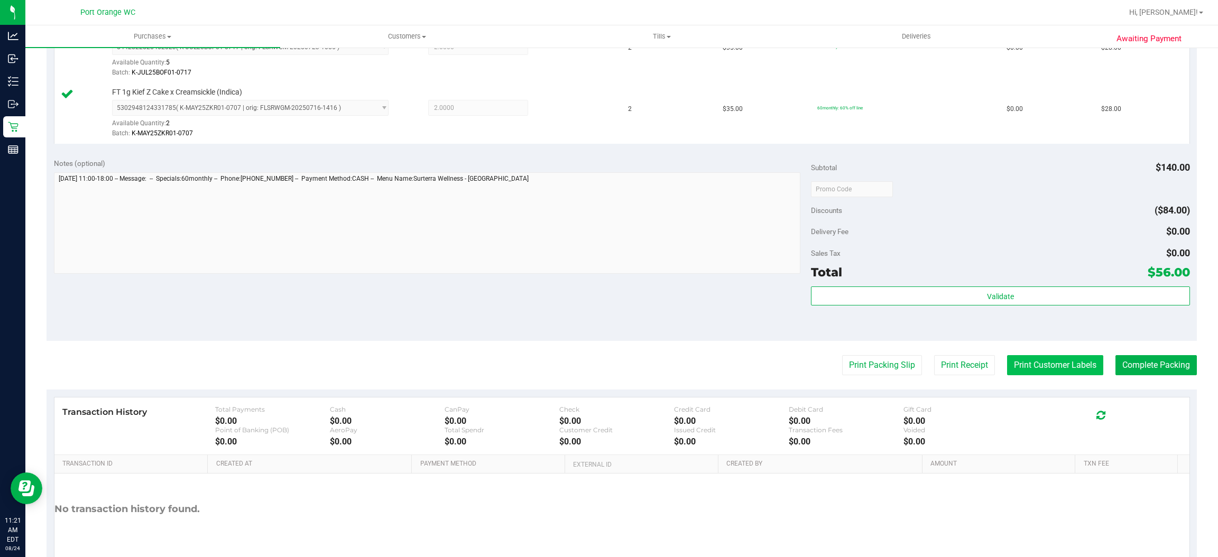
click at [1007, 375] on button "Print Customer Labels" at bounding box center [1055, 365] width 96 height 20
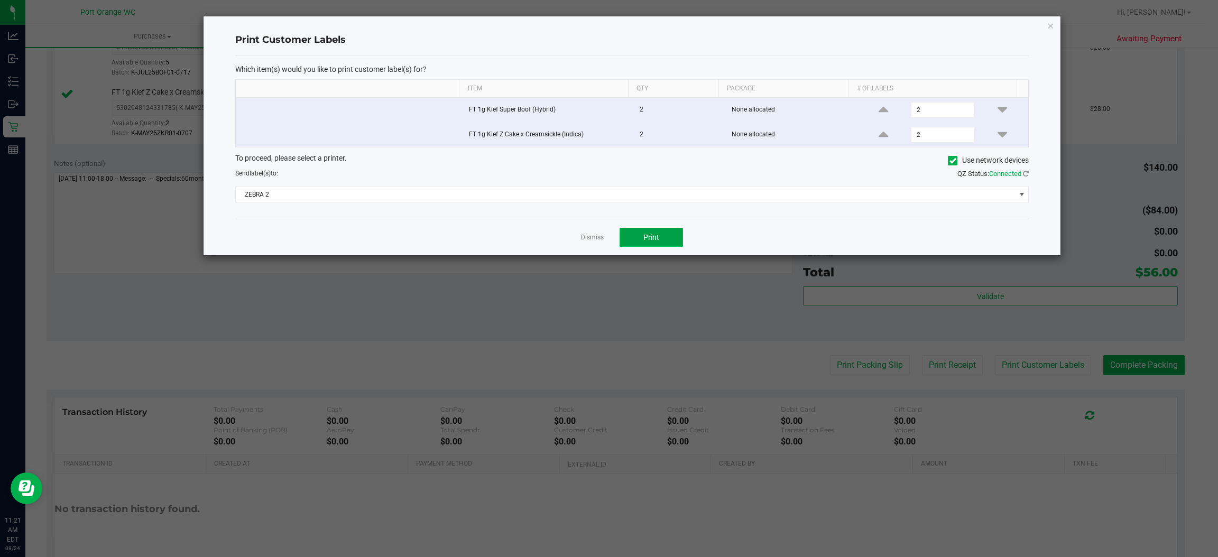
click at [680, 239] on button "Print" at bounding box center [650, 237] width 63 height 19
click at [600, 238] on link "Dismiss" at bounding box center [592, 237] width 23 height 9
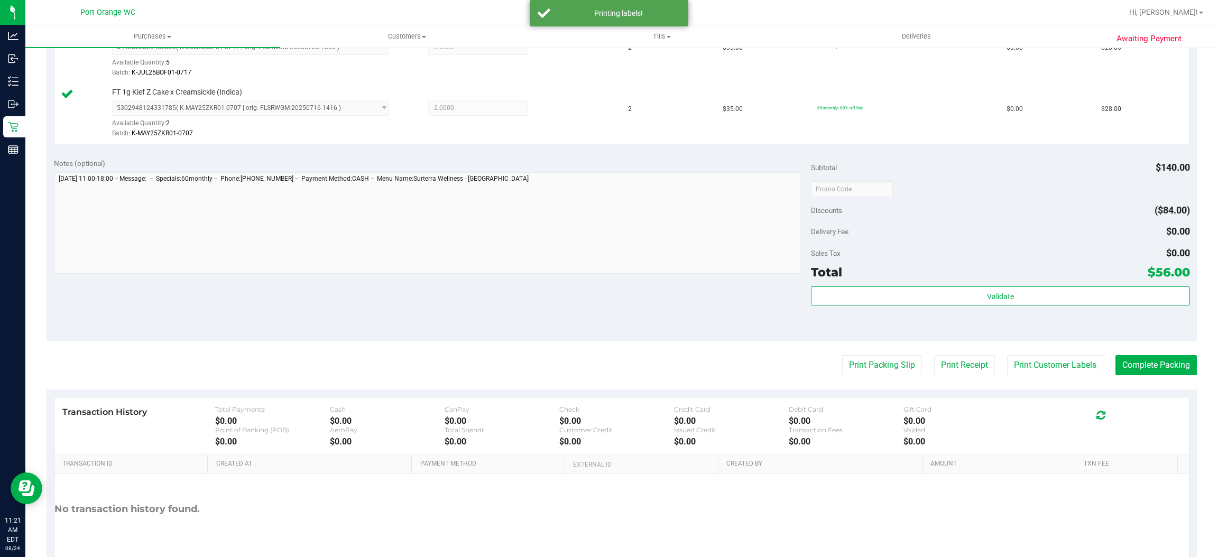
click at [871, 354] on purchase-details "Back Edit Purchase Cancel Purchase View Profile # 11838346 BioTrack ID: - Submi…" at bounding box center [622, 163] width 1150 height 847
click at [860, 366] on button "Print Packing Slip" at bounding box center [882, 365] width 80 height 20
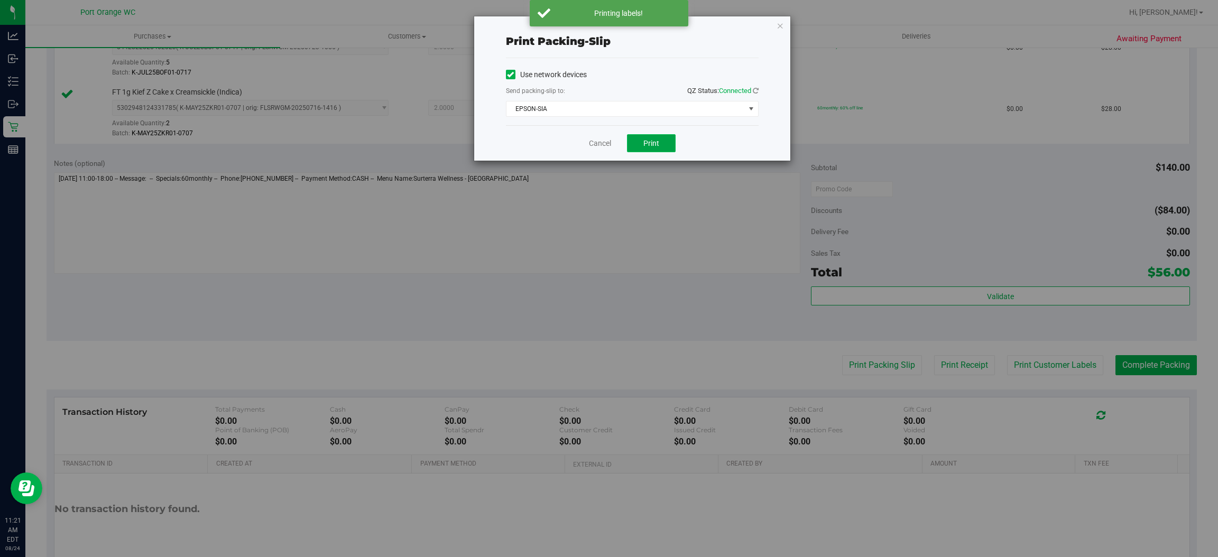
click at [659, 145] on button "Print" at bounding box center [651, 143] width 49 height 18
click at [600, 142] on link "Cancel" at bounding box center [600, 143] width 22 height 11
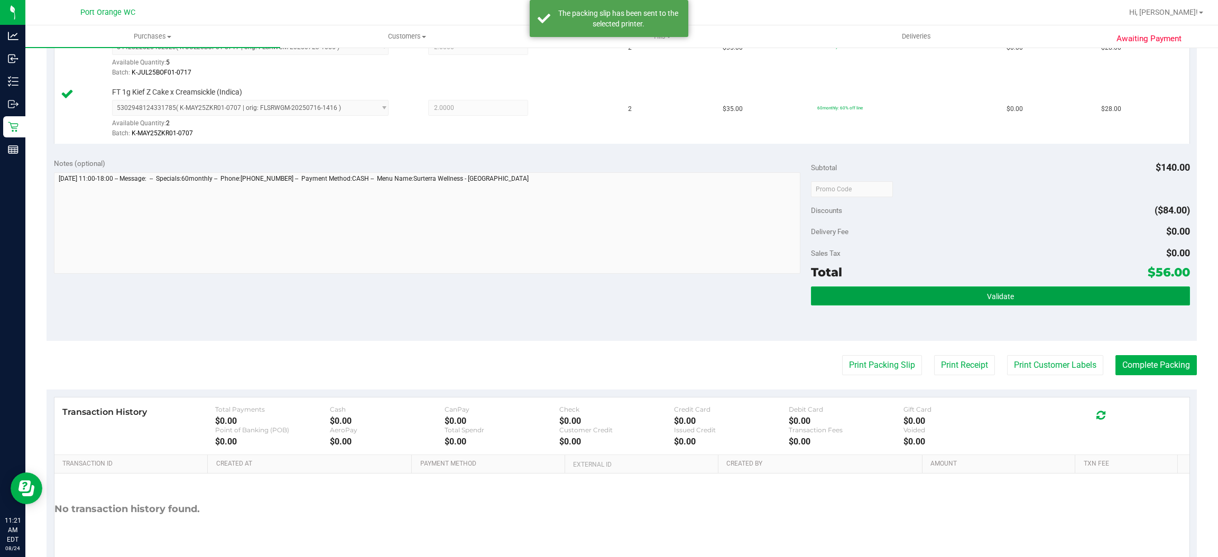
click at [907, 291] on button "Validate" at bounding box center [1000, 295] width 378 height 19
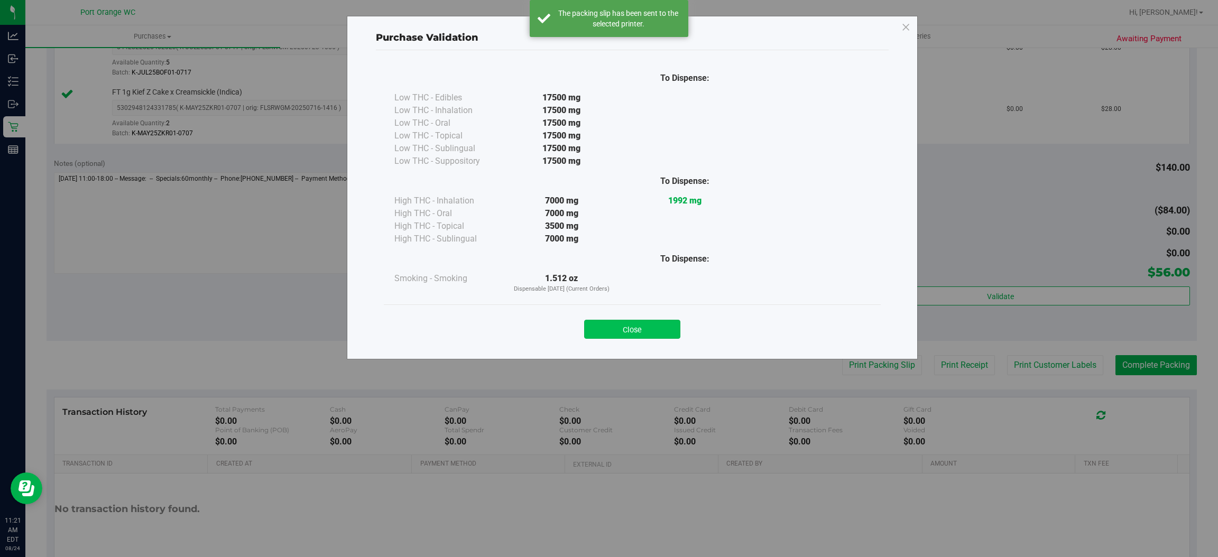
click at [641, 327] on button "Close" at bounding box center [632, 329] width 96 height 19
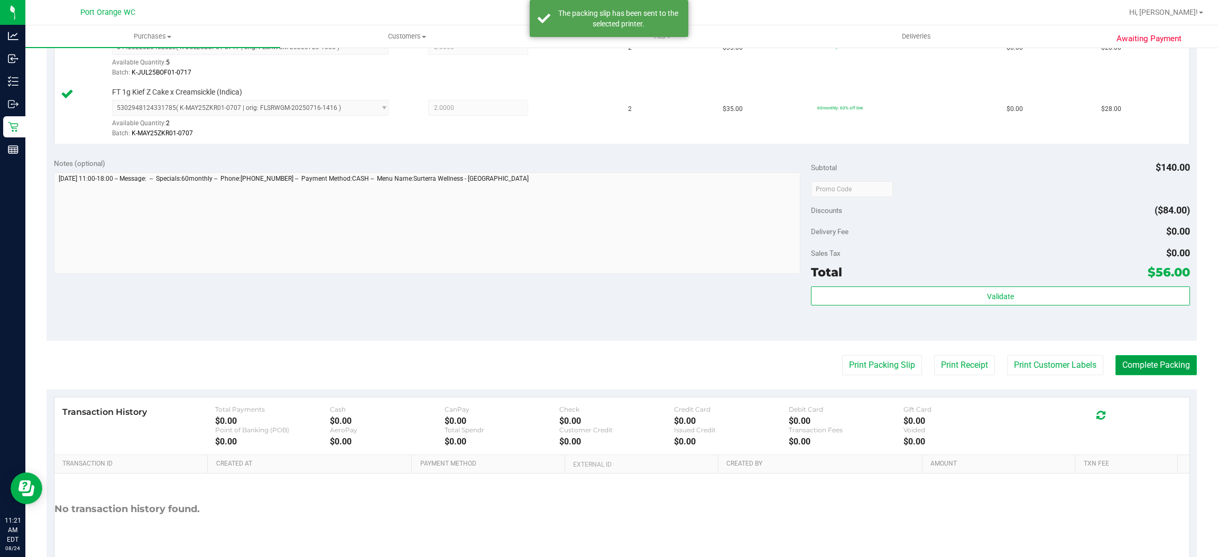
click at [1141, 366] on button "Complete Packing" at bounding box center [1155, 365] width 81 height 20
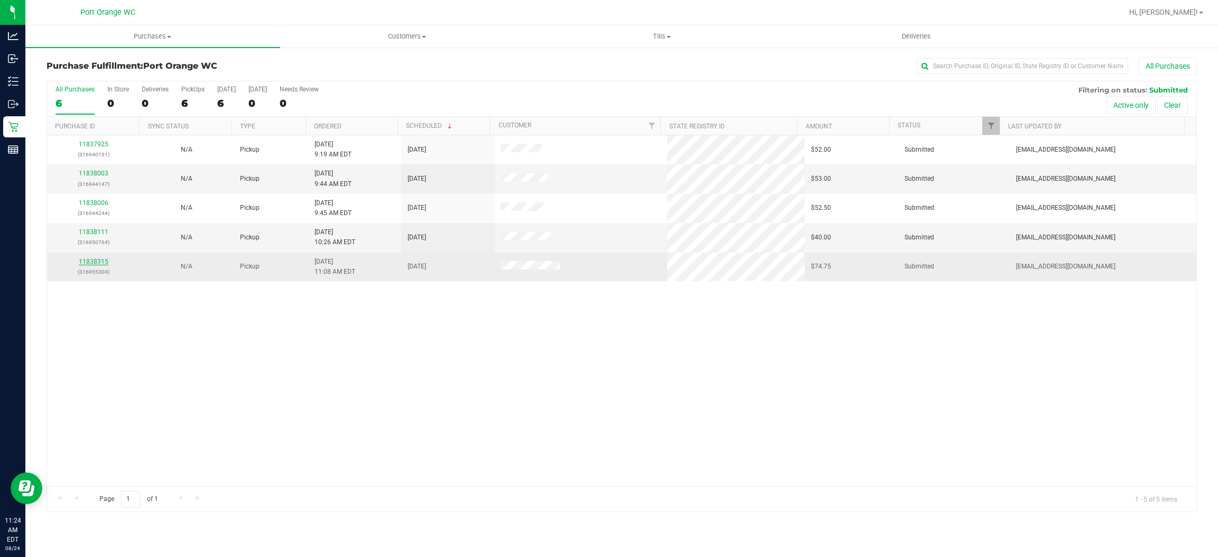
click at [100, 258] on link "11838315" at bounding box center [94, 261] width 30 height 7
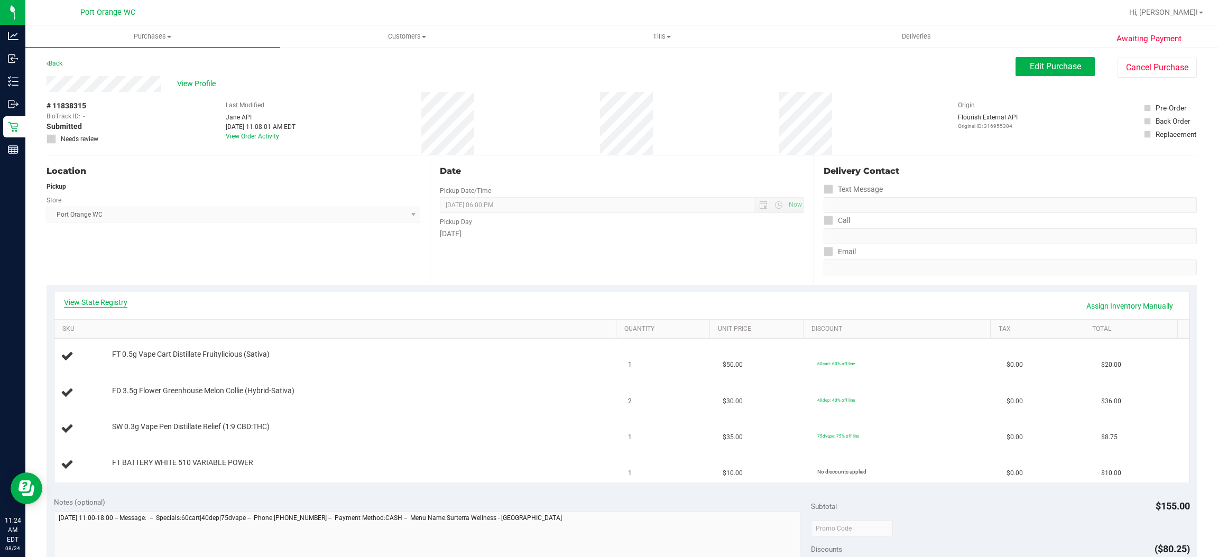
click at [94, 303] on link "View State Registry" at bounding box center [95, 302] width 63 height 11
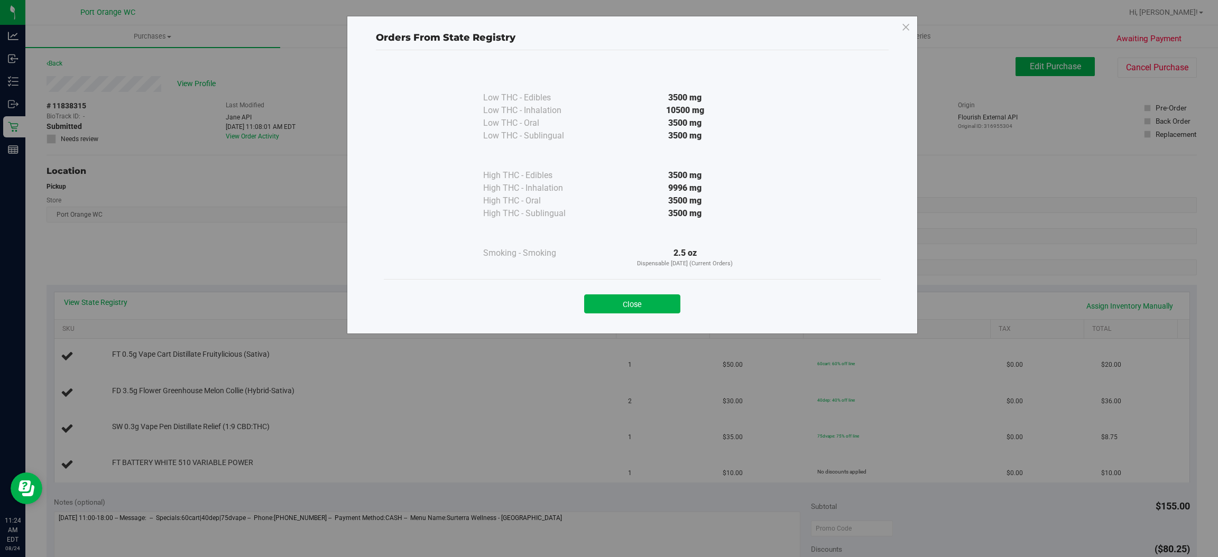
click at [638, 293] on div "Close" at bounding box center [632, 301] width 481 height 26
click at [613, 307] on div "Close" at bounding box center [632, 300] width 497 height 43
click at [614, 306] on button "Close" at bounding box center [632, 303] width 96 height 19
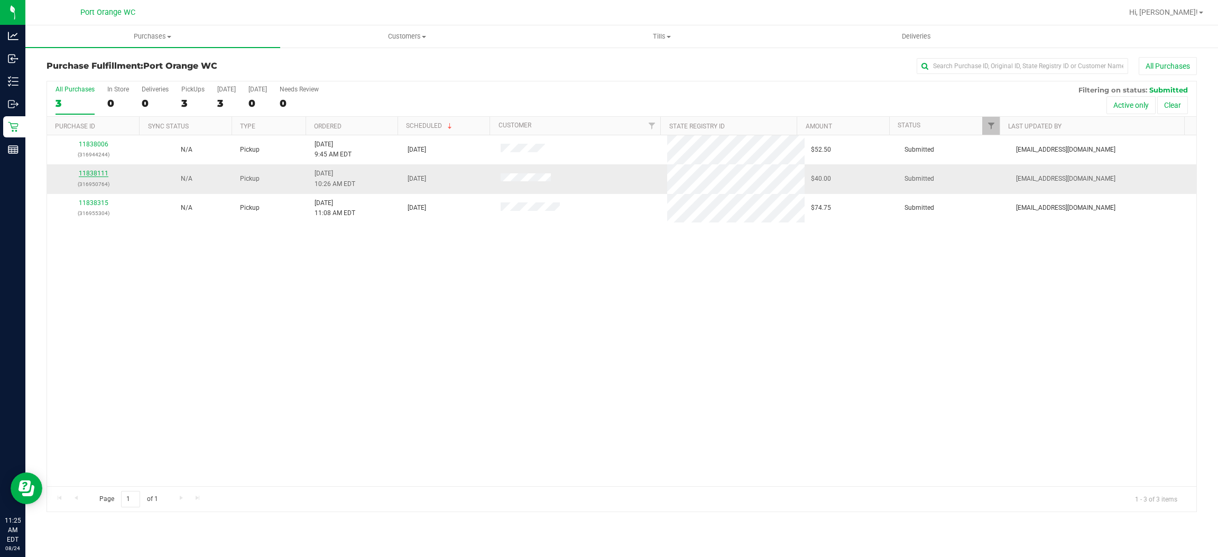
click at [91, 177] on link "11838111" at bounding box center [94, 173] width 30 height 7
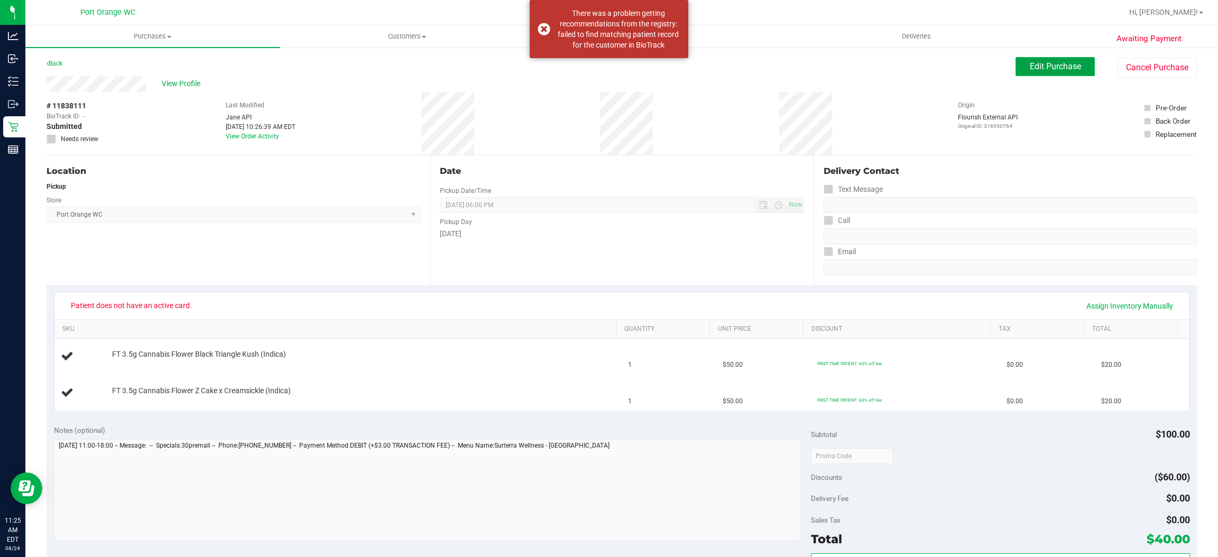
click at [1015, 65] on button "Edit Purchase" at bounding box center [1054, 66] width 79 height 19
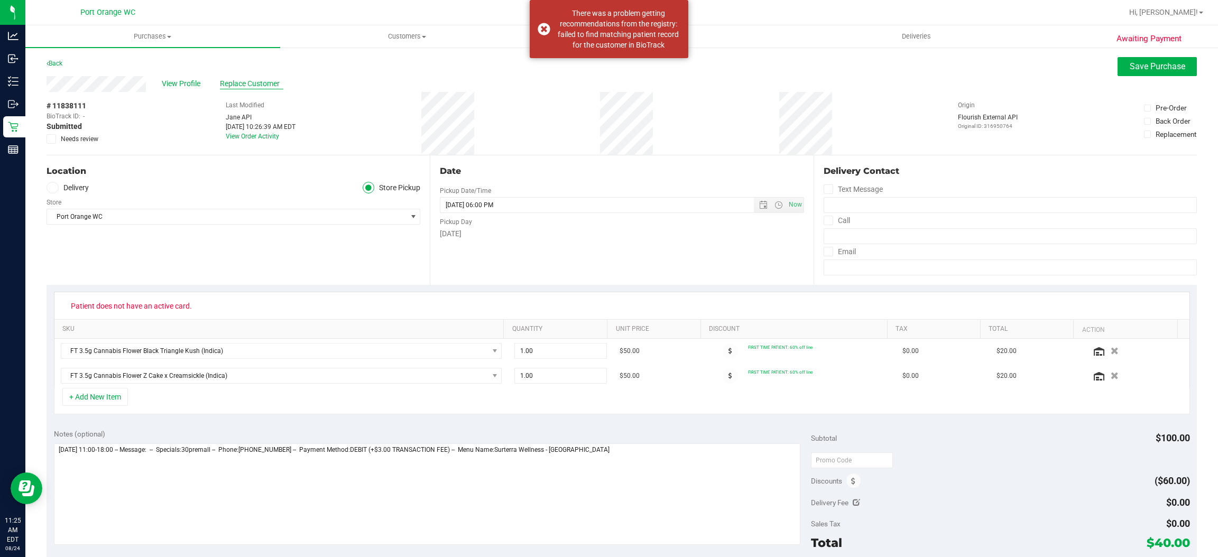
click at [240, 78] on span "Replace Customer" at bounding box center [251, 83] width 63 height 11
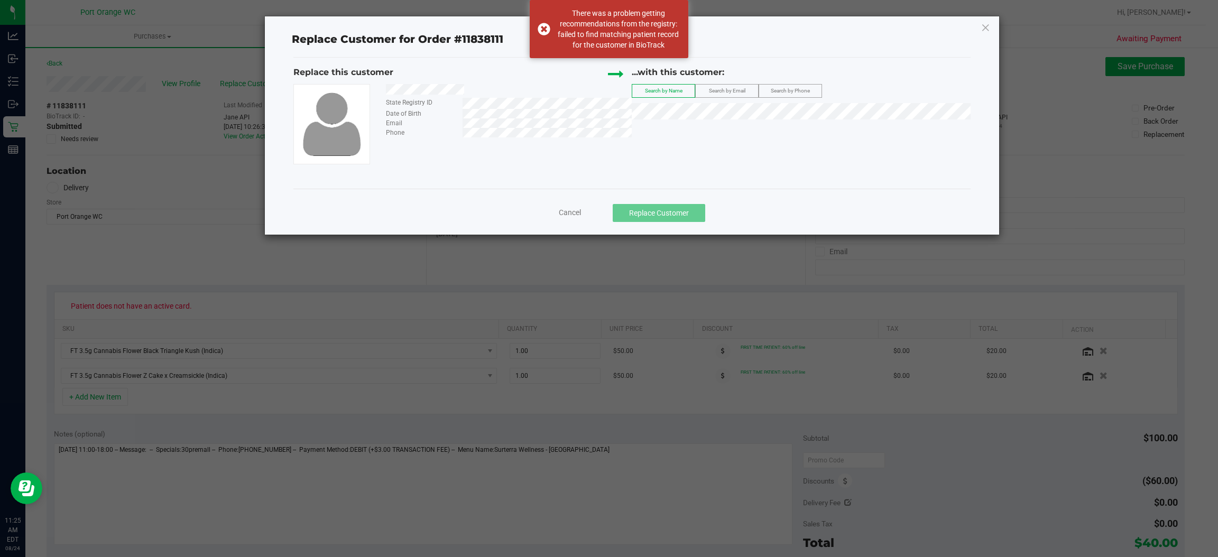
click at [747, 90] on label "Search by Email" at bounding box center [727, 91] width 62 height 13
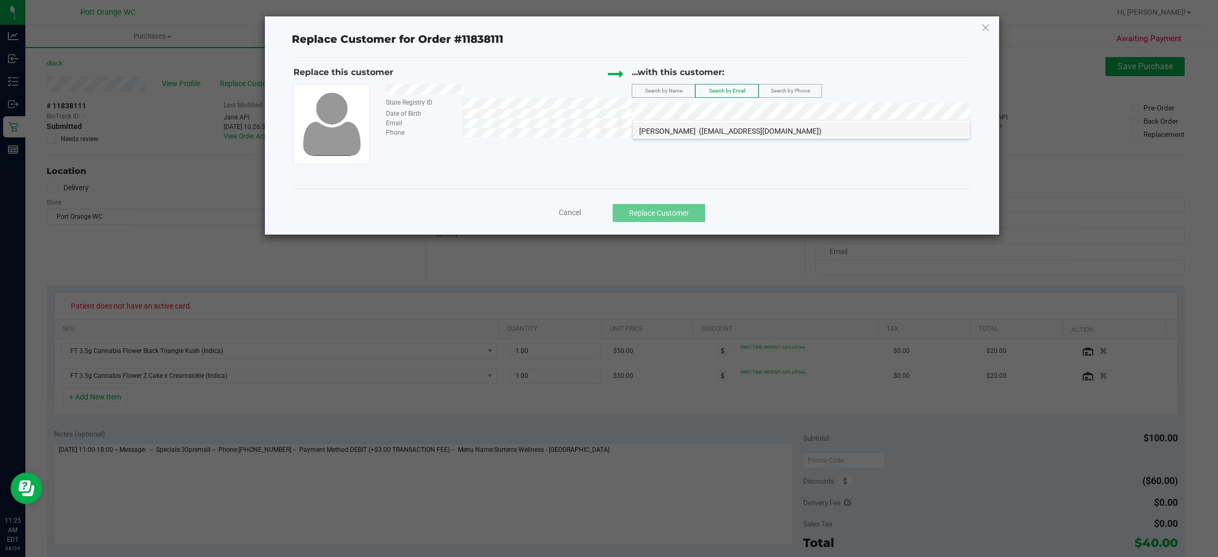
click at [708, 129] on span "(dsmcr6919@yahoo.com)" at bounding box center [760, 131] width 123 height 8
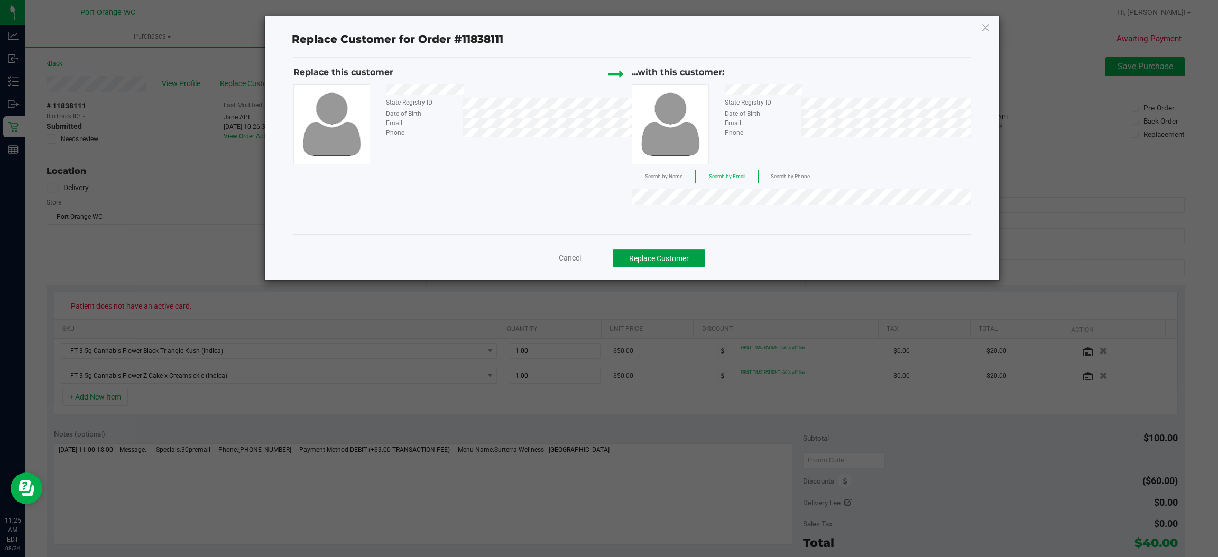
click at [662, 250] on button "Replace Customer" at bounding box center [659, 258] width 92 height 18
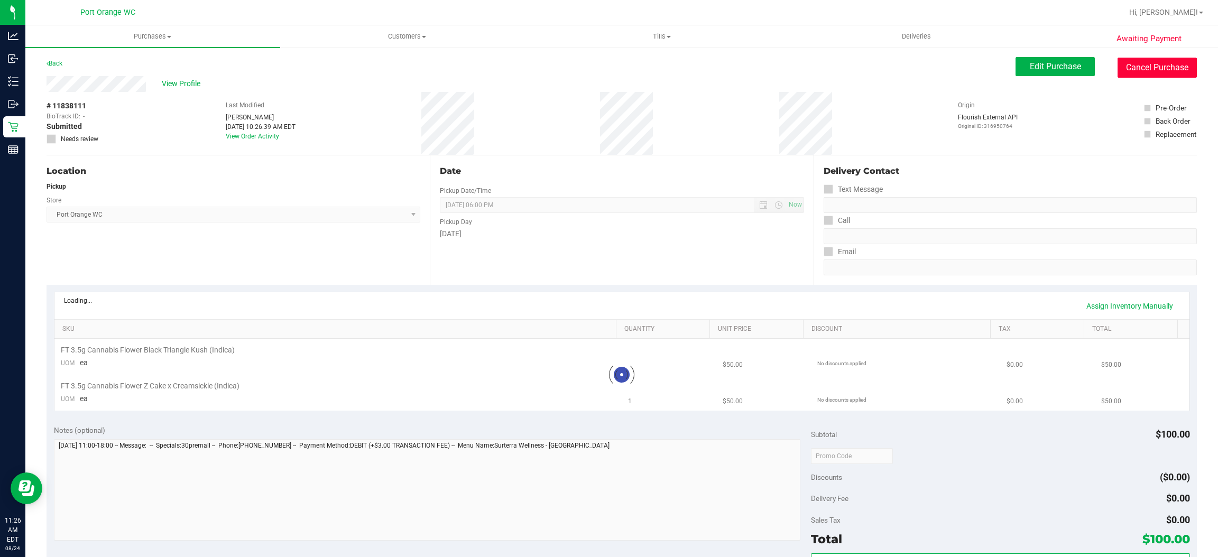
click at [1146, 60] on button "Cancel Purchase" at bounding box center [1156, 68] width 79 height 20
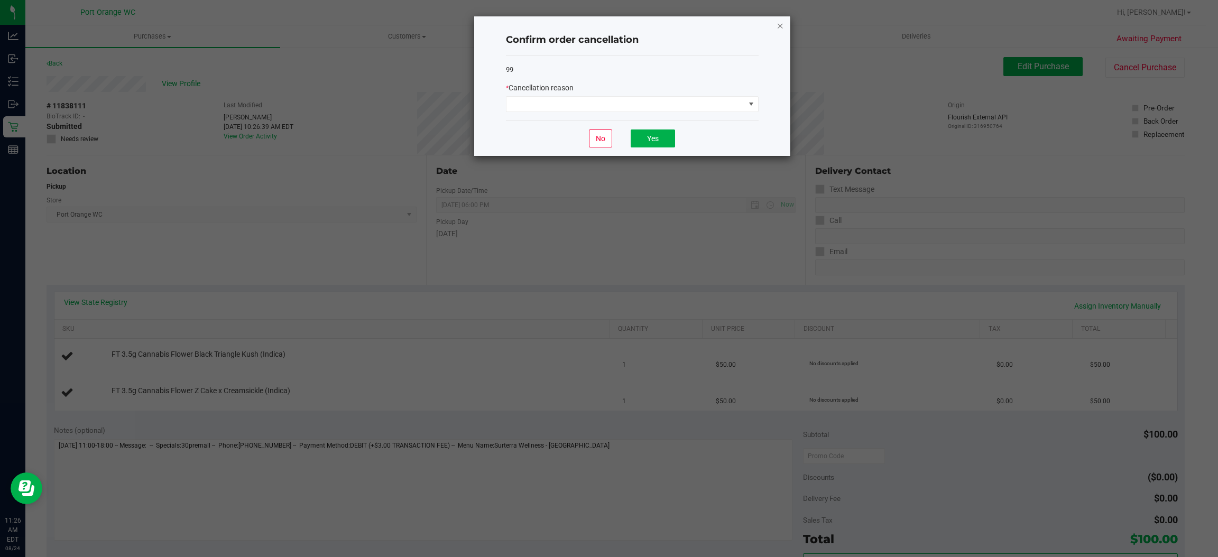
click at [776, 22] on icon "Close" at bounding box center [779, 25] width 7 height 13
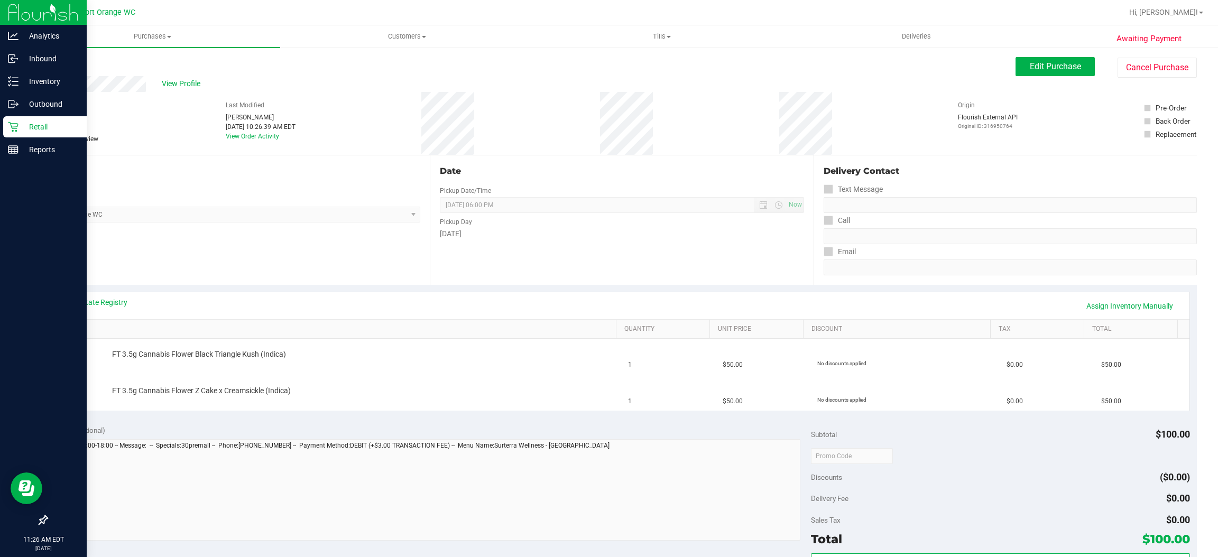
click at [20, 123] on p "Retail" at bounding box center [49, 127] width 63 height 13
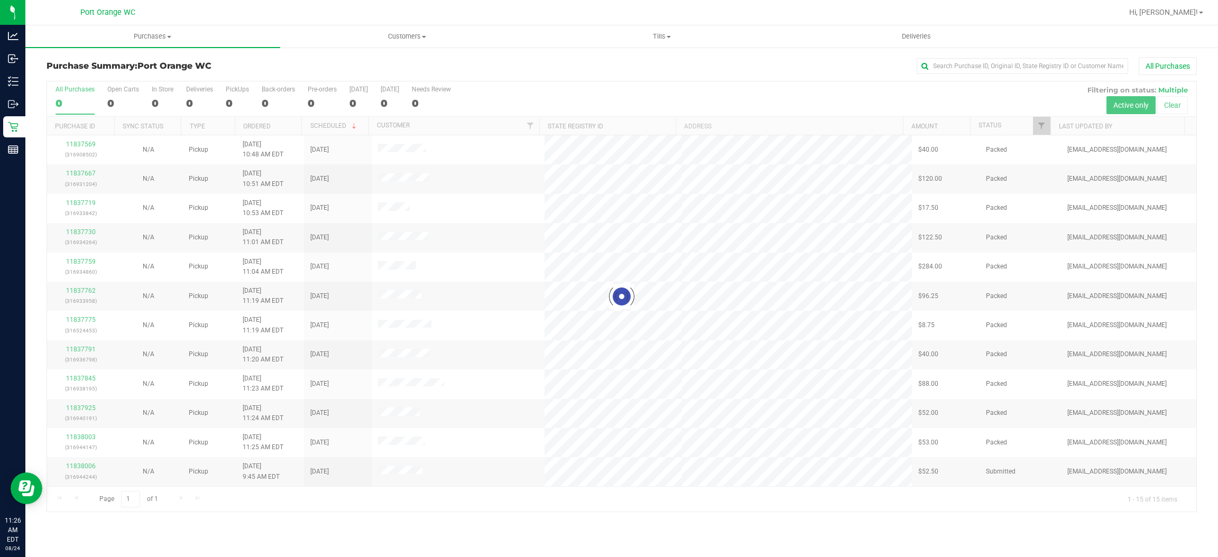
click at [1035, 130] on div at bounding box center [621, 296] width 1149 height 430
click at [1042, 122] on span "Filter" at bounding box center [1041, 126] width 8 height 8
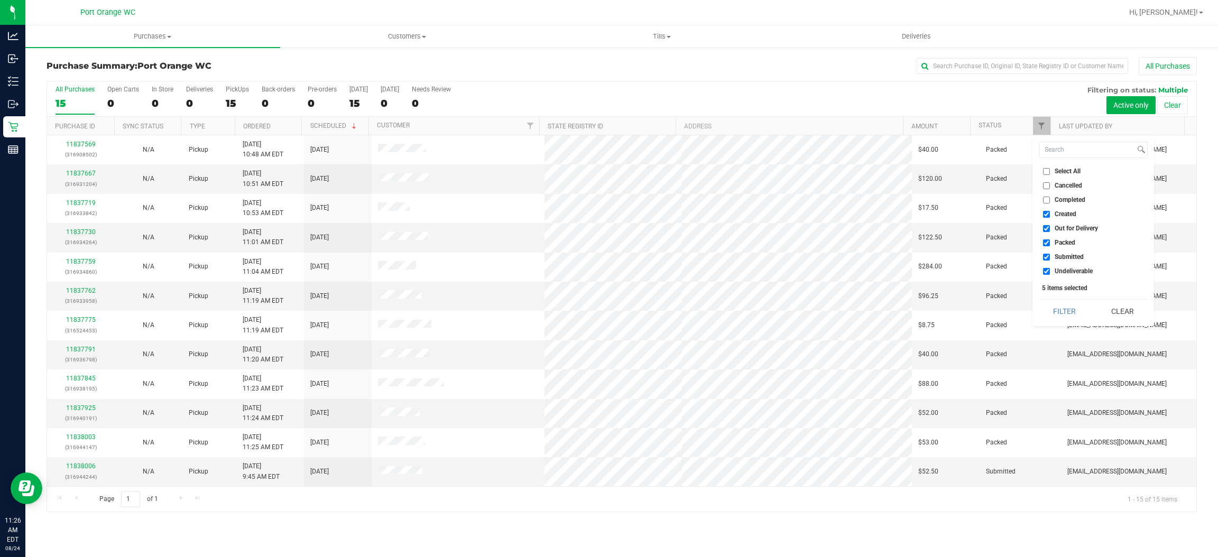
click at [1073, 211] on span "Created" at bounding box center [1065, 214] width 22 height 6
click at [1050, 211] on input "Created" at bounding box center [1046, 214] width 7 height 7
checkbox input "false"
click at [1070, 223] on li "Out for Delivery" at bounding box center [1093, 228] width 109 height 11
drag, startPoint x: 1070, startPoint y: 225, endPoint x: 1073, endPoint y: 230, distance: 6.6
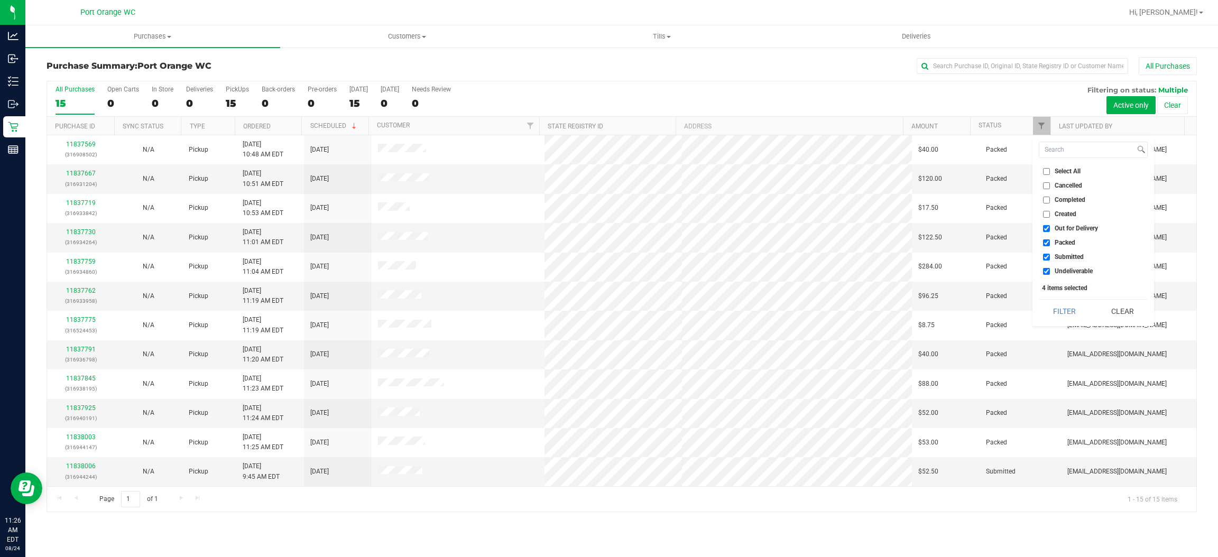
click at [1073, 229] on span "Out for Delivery" at bounding box center [1075, 228] width 43 height 6
click at [1072, 240] on span "Packed" at bounding box center [1064, 242] width 21 height 6
click at [1050, 240] on input "Packed" at bounding box center [1046, 242] width 7 height 7
checkbox input "false"
click at [1083, 225] on span "Out for Delivery" at bounding box center [1075, 228] width 43 height 6
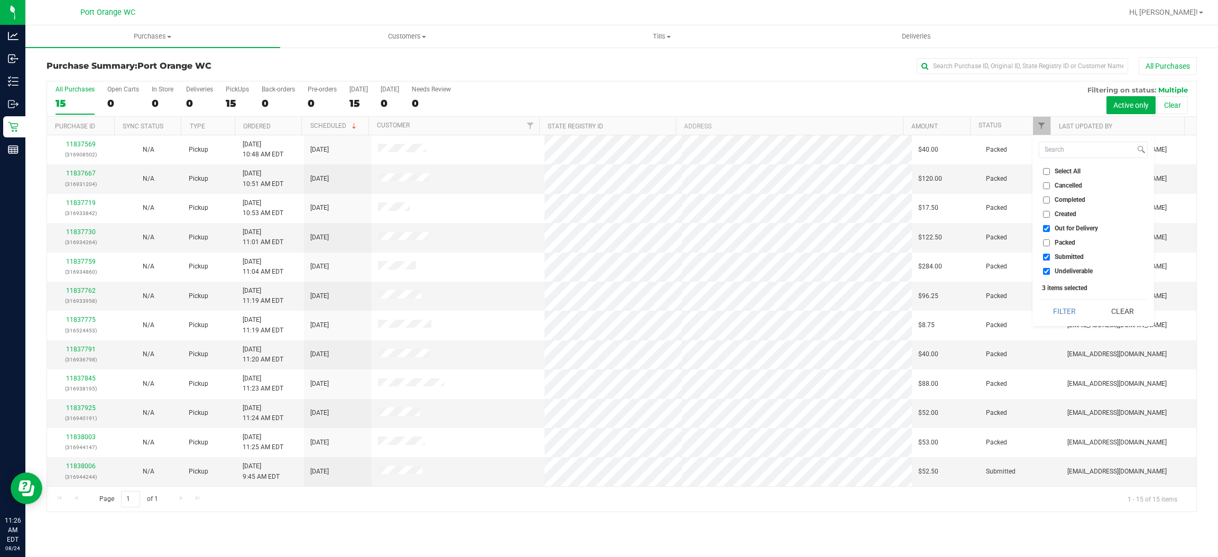
click at [1050, 225] on input "Out for Delivery" at bounding box center [1046, 228] width 7 height 7
checkbox input "false"
click at [1084, 268] on span "Undeliverable" at bounding box center [1073, 271] width 38 height 6
click at [1050, 268] on input "Undeliverable" at bounding box center [1046, 271] width 7 height 7
checkbox input "false"
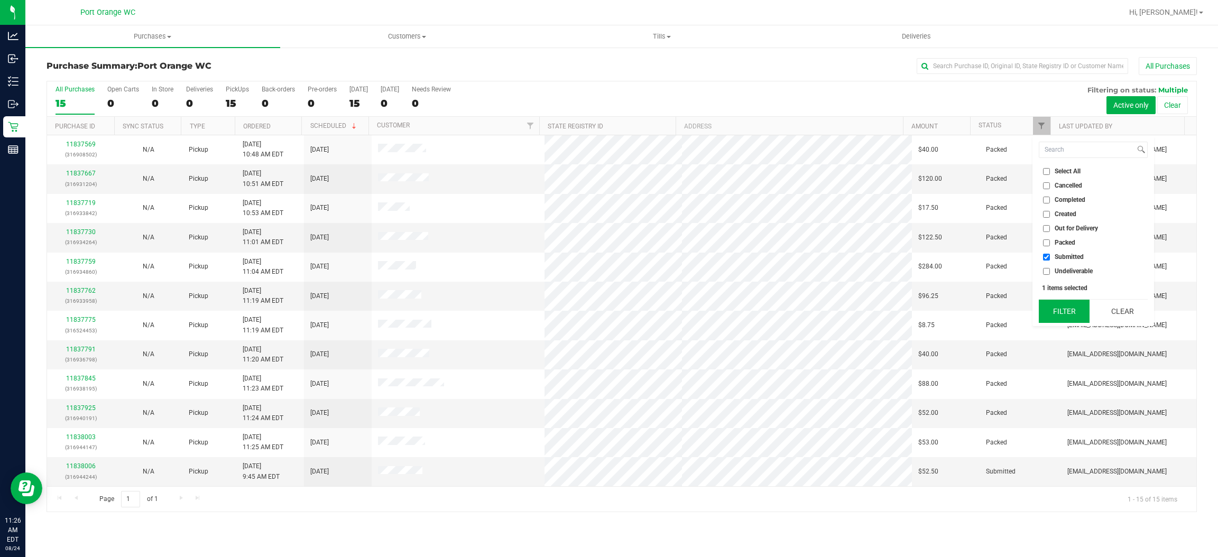
click at [1076, 305] on button "Filter" at bounding box center [1064, 311] width 51 height 23
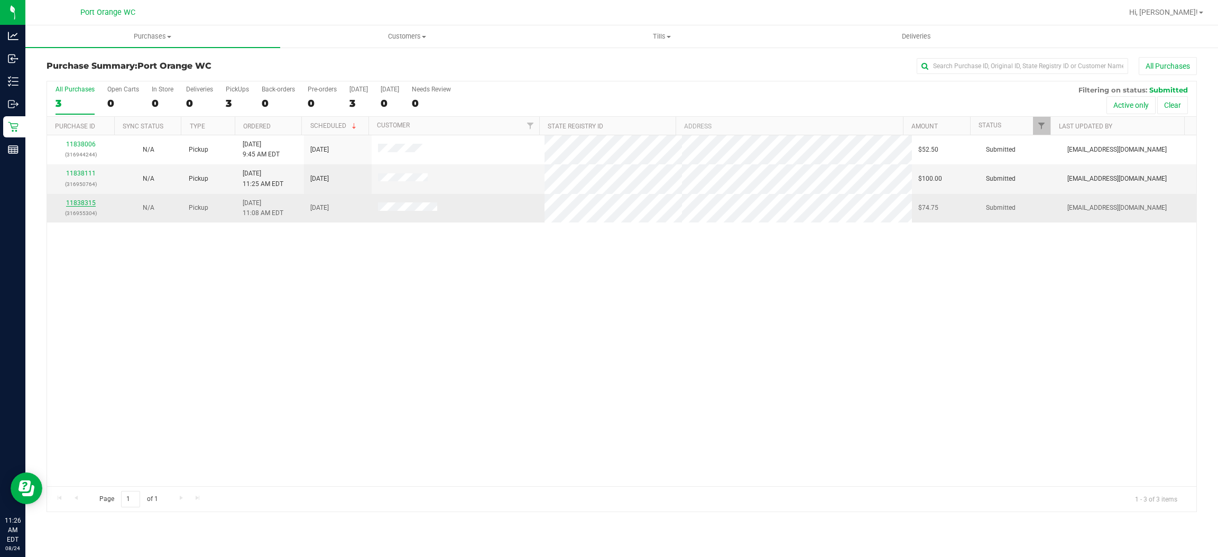
click at [84, 205] on link "11838315" at bounding box center [81, 202] width 30 height 7
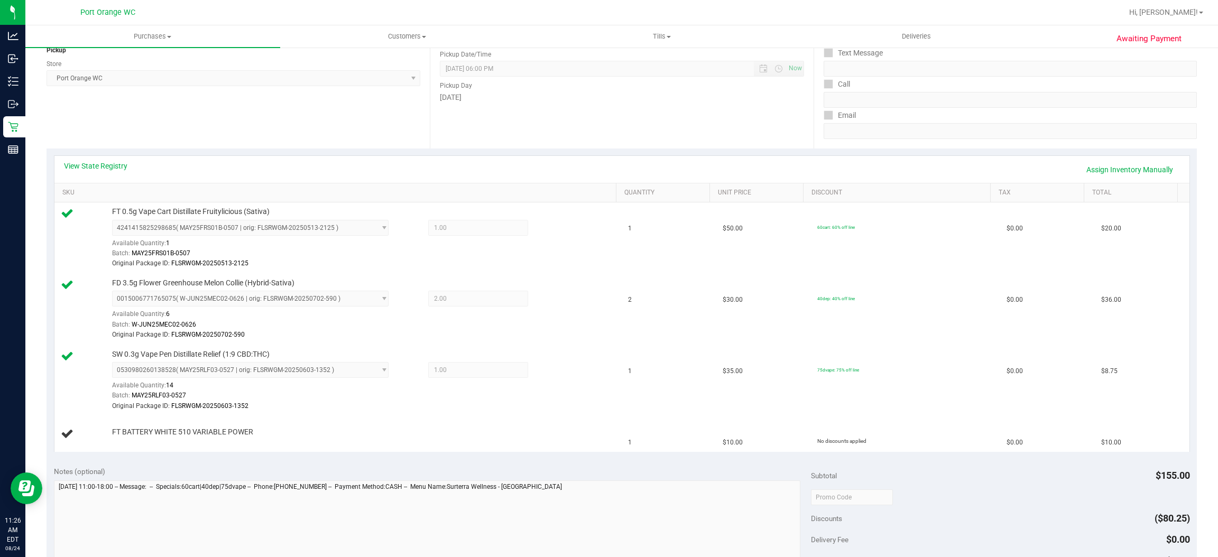
scroll to position [159, 0]
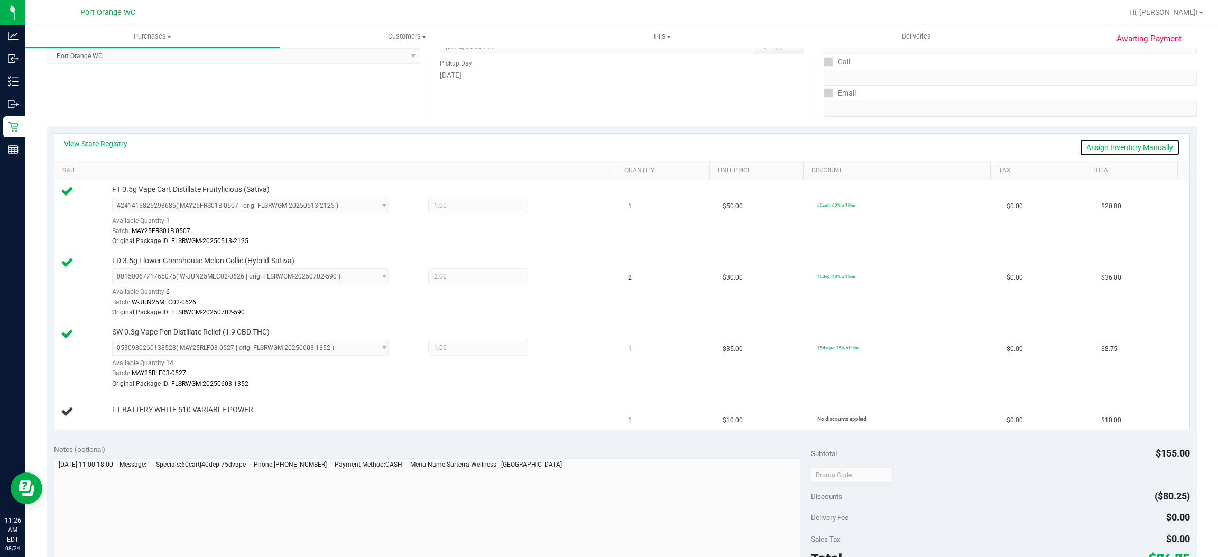
drag, startPoint x: 1115, startPoint y: 143, endPoint x: 1030, endPoint y: 179, distance: 92.9
click at [1115, 142] on link "Assign Inventory Manually" at bounding box center [1129, 147] width 100 height 18
click at [138, 420] on link "Add Package" at bounding box center [131, 416] width 38 height 7
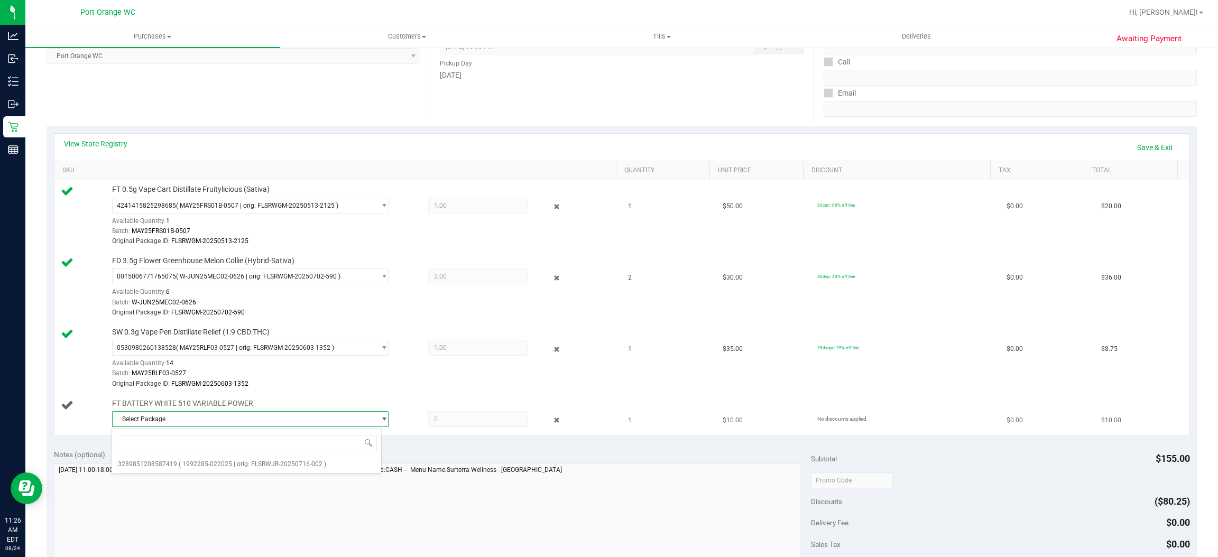
click at [237, 414] on span "Select Package" at bounding box center [244, 419] width 262 height 15
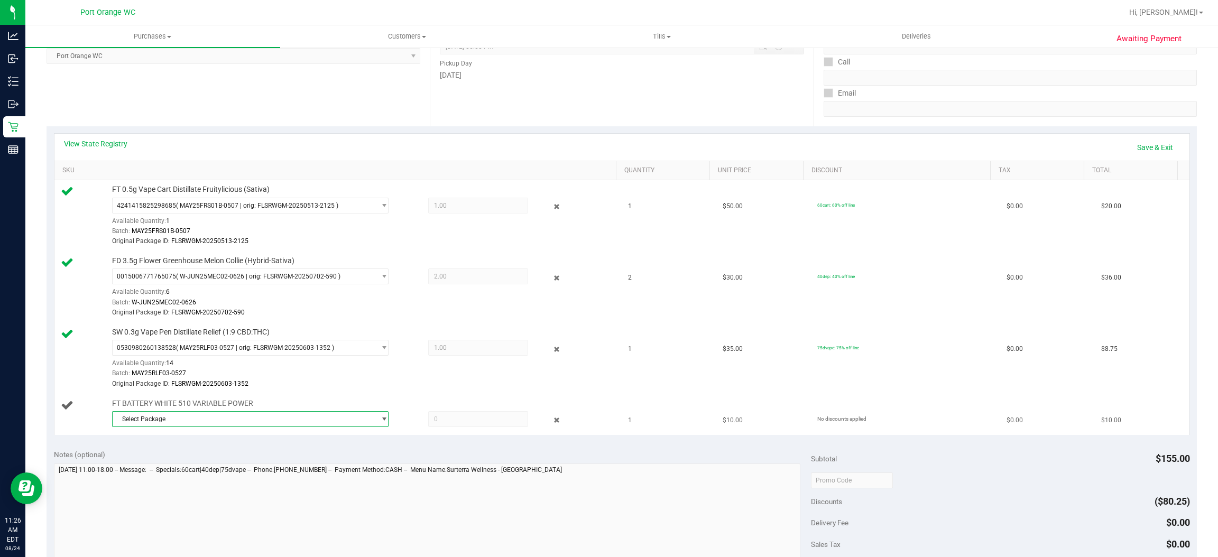
click at [237, 416] on span "Select Package" at bounding box center [244, 419] width 262 height 15
click at [240, 457] on li "3289851208587419 ( 1992285-022025 | orig: FLSRWJR-20250716-002 )" at bounding box center [247, 464] width 270 height 15
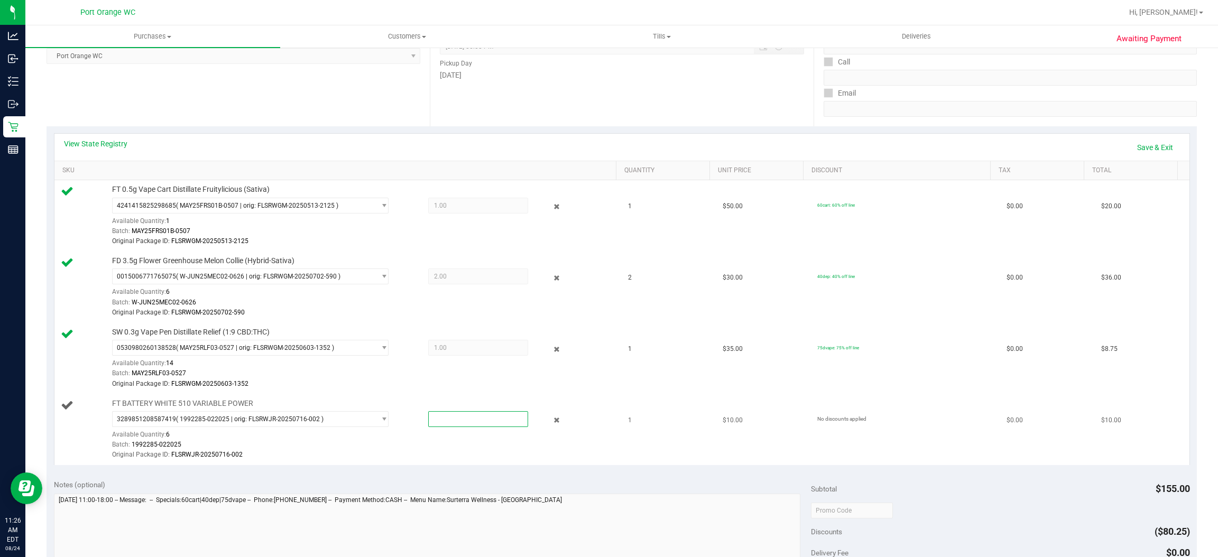
click at [471, 420] on span at bounding box center [478, 419] width 100 height 16
type input "1"
type input "1.0000"
click at [577, 149] on div "View State Registry Save & Exit" at bounding box center [622, 147] width 1116 height 18
click at [1145, 152] on link "Save & Exit" at bounding box center [1155, 147] width 50 height 18
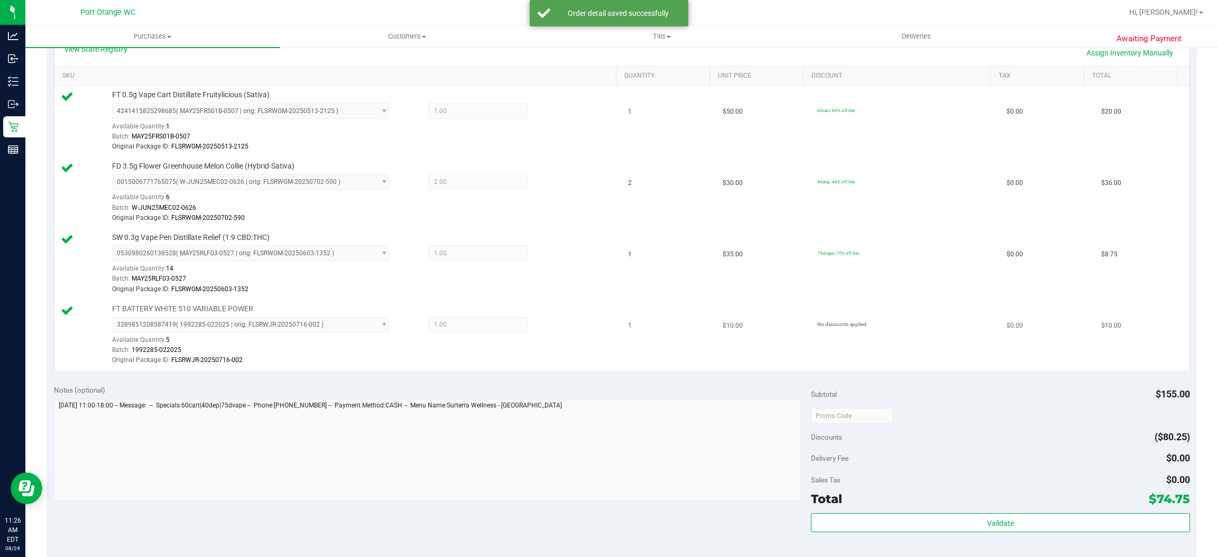
scroll to position [396, 0]
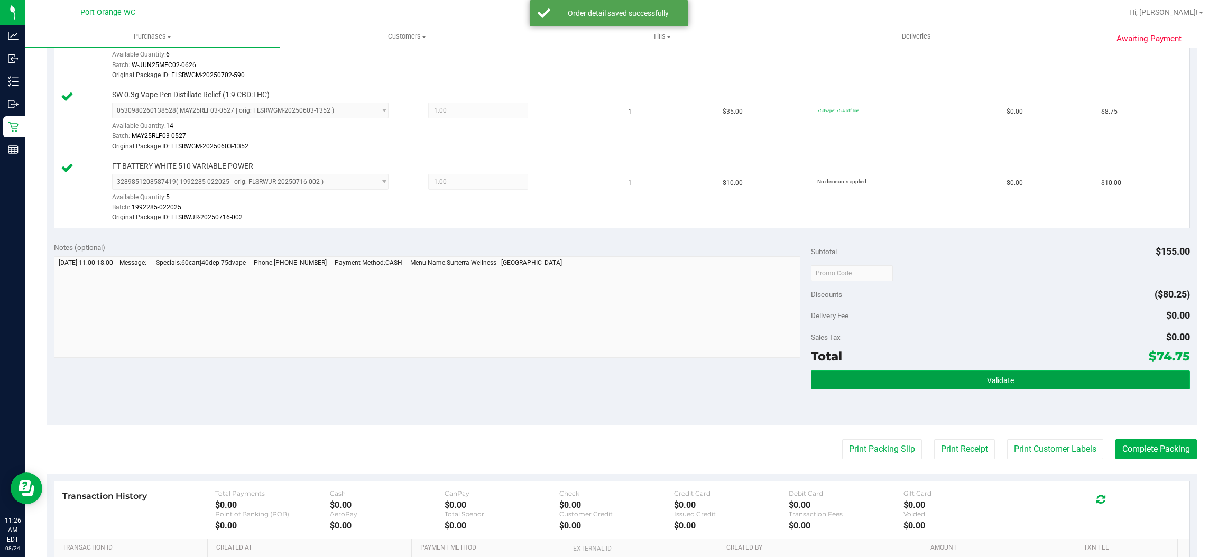
click at [930, 379] on button "Validate" at bounding box center [1000, 379] width 378 height 19
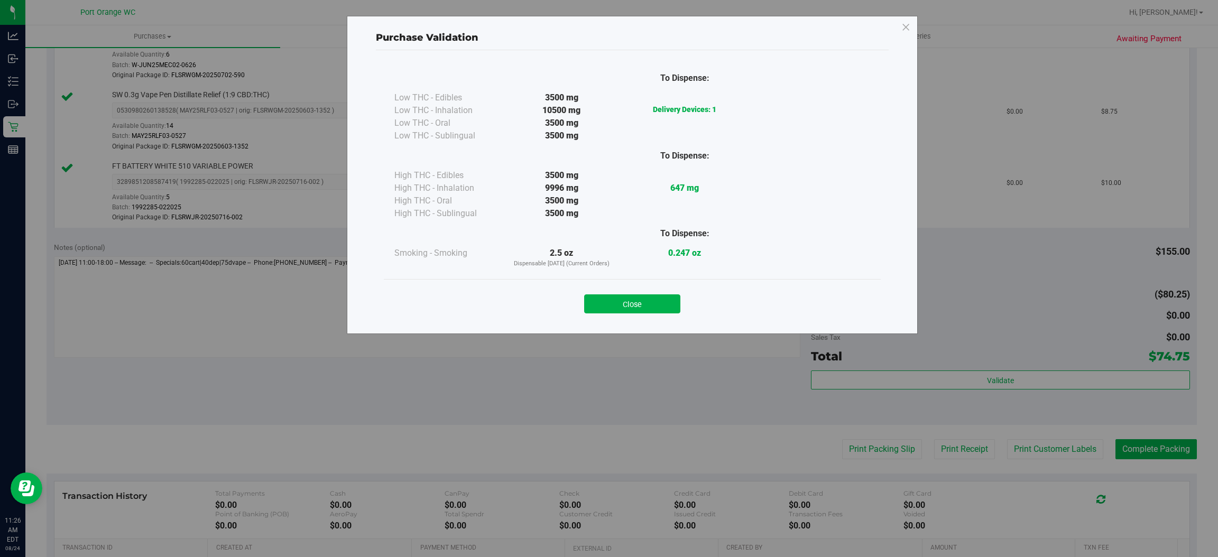
drag, startPoint x: 664, startPoint y: 303, endPoint x: 956, endPoint y: 350, distance: 295.0
click at [668, 300] on button "Close" at bounding box center [632, 303] width 96 height 19
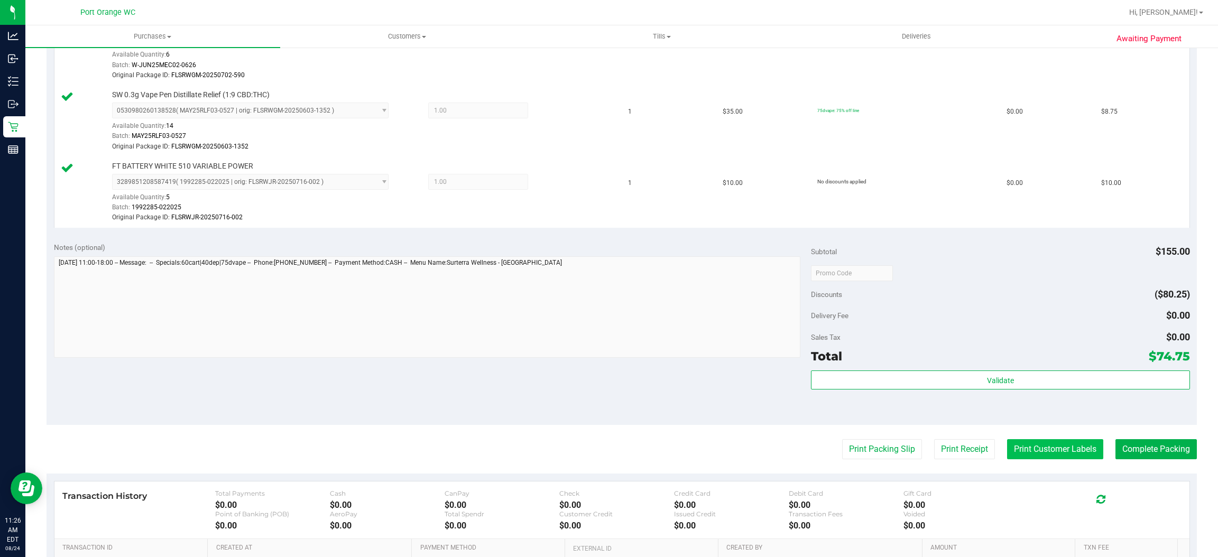
click at [1019, 443] on button "Print Customer Labels" at bounding box center [1055, 449] width 96 height 20
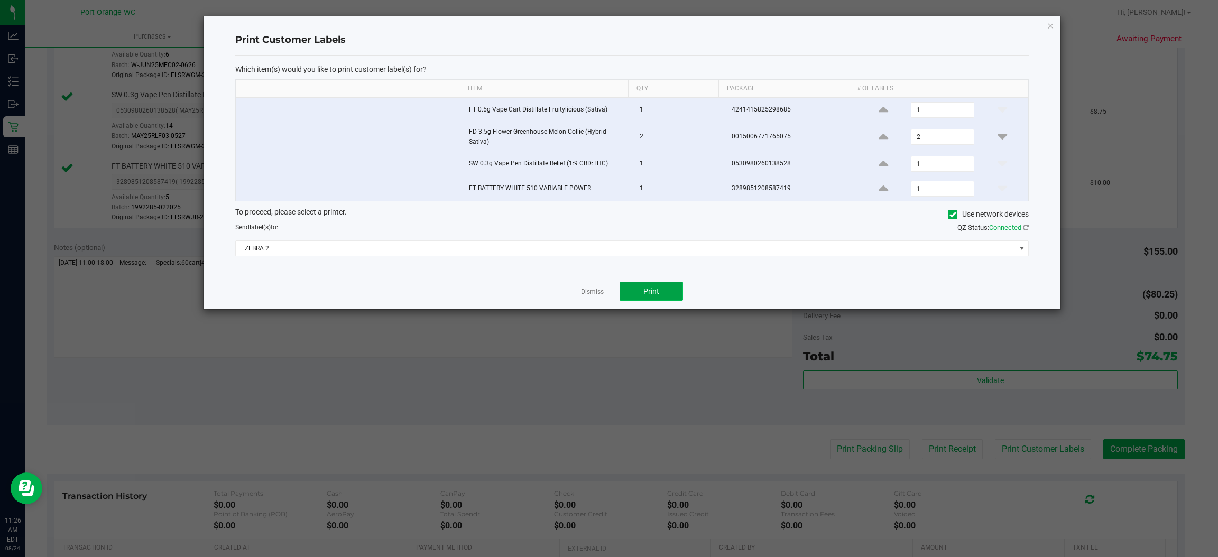
click at [651, 290] on span "Print" at bounding box center [651, 291] width 16 height 8
click at [602, 294] on link "Dismiss" at bounding box center [592, 292] width 23 height 9
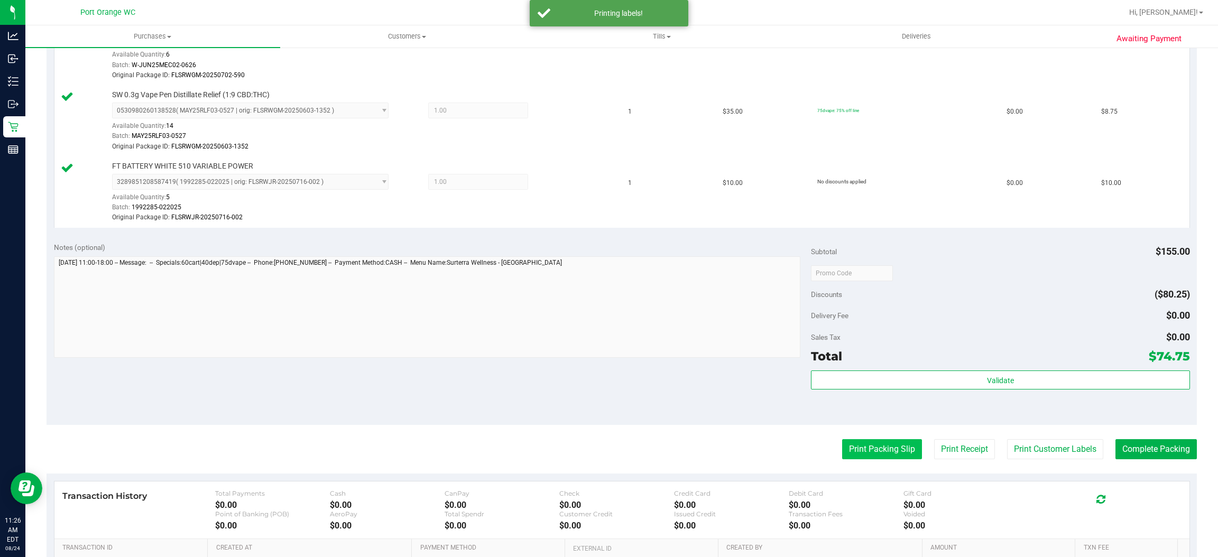
click at [857, 445] on button "Print Packing Slip" at bounding box center [882, 449] width 80 height 20
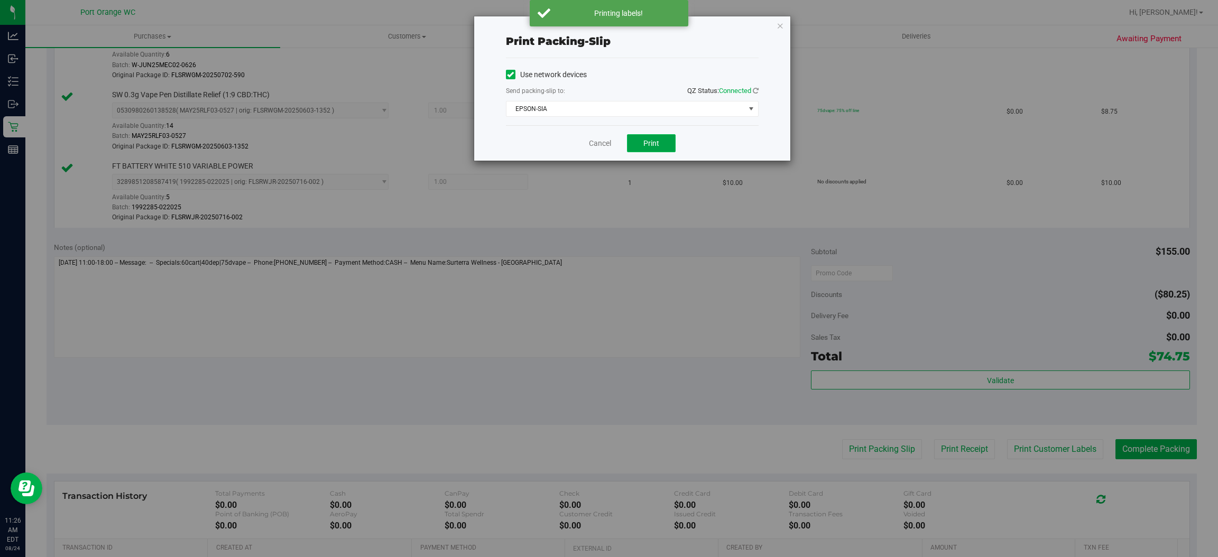
click at [656, 145] on span "Print" at bounding box center [651, 143] width 16 height 8
click at [598, 143] on link "Cancel" at bounding box center [600, 143] width 22 height 11
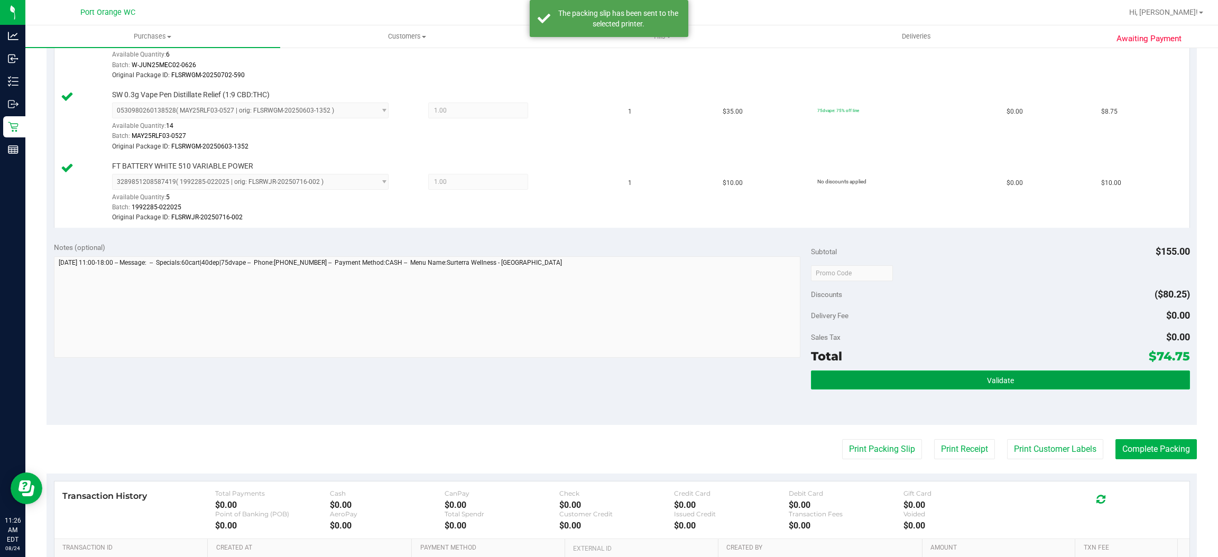
click at [1089, 373] on button "Validate" at bounding box center [1000, 379] width 378 height 19
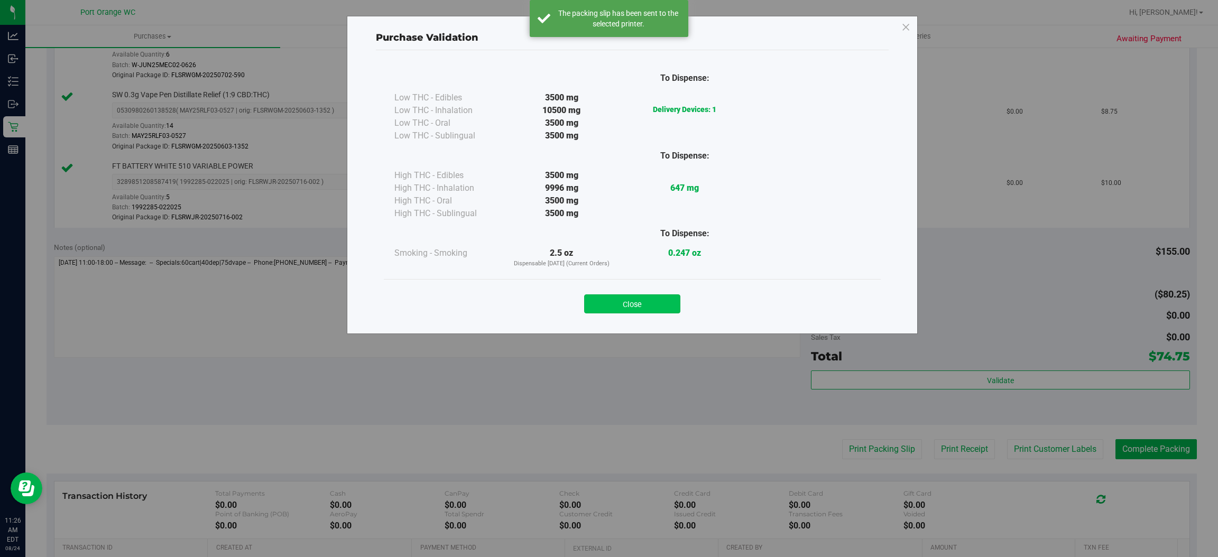
click at [635, 300] on button "Close" at bounding box center [632, 303] width 96 height 19
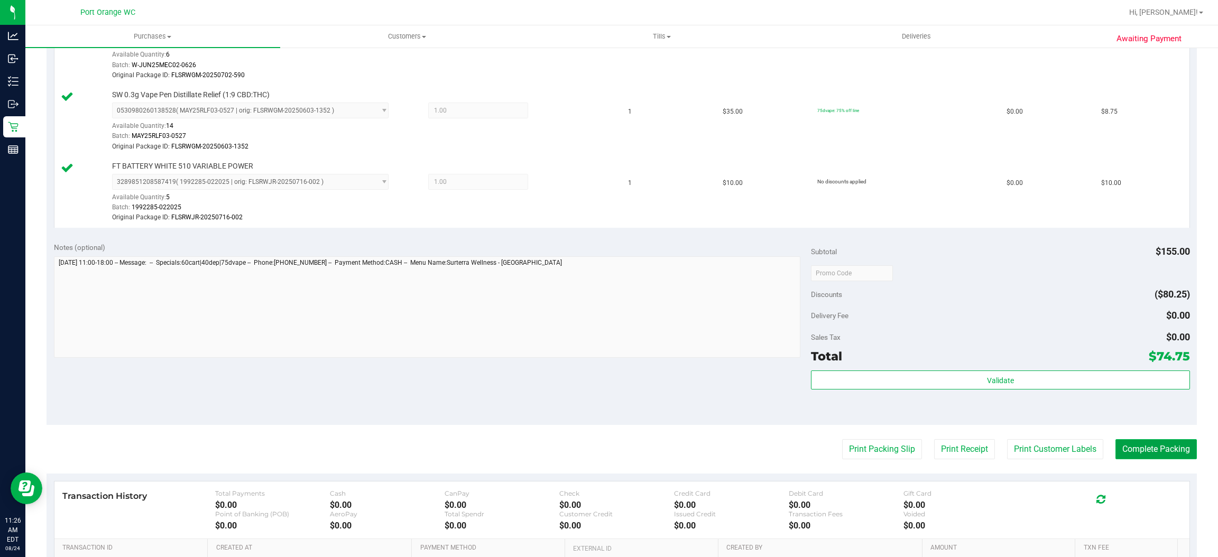
click at [1150, 448] on button "Complete Packing" at bounding box center [1155, 449] width 81 height 20
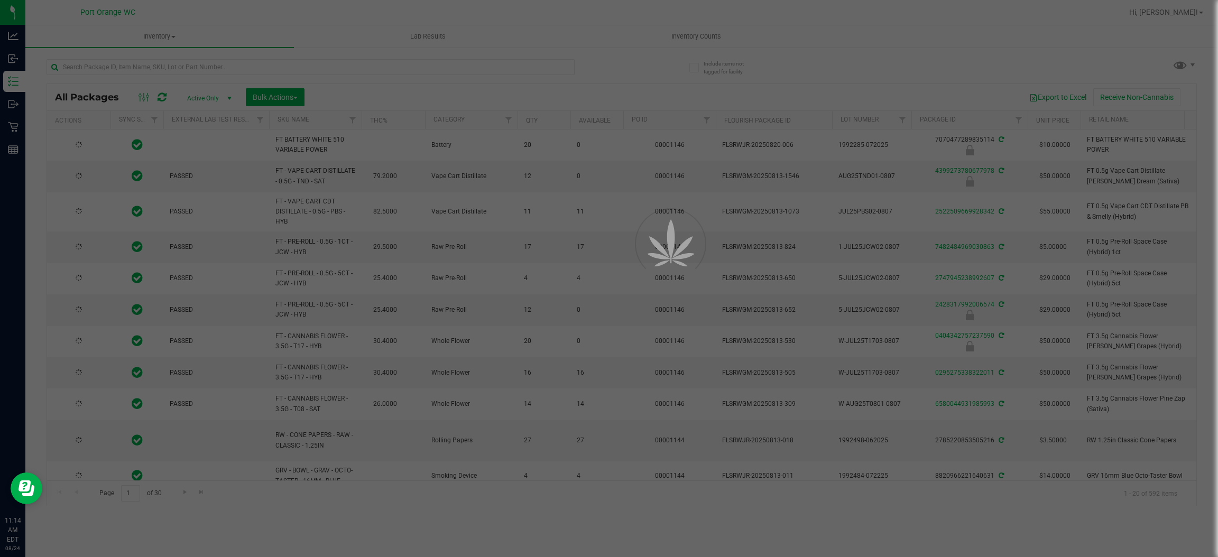
click at [132, 69] on div at bounding box center [609, 278] width 1218 height 557
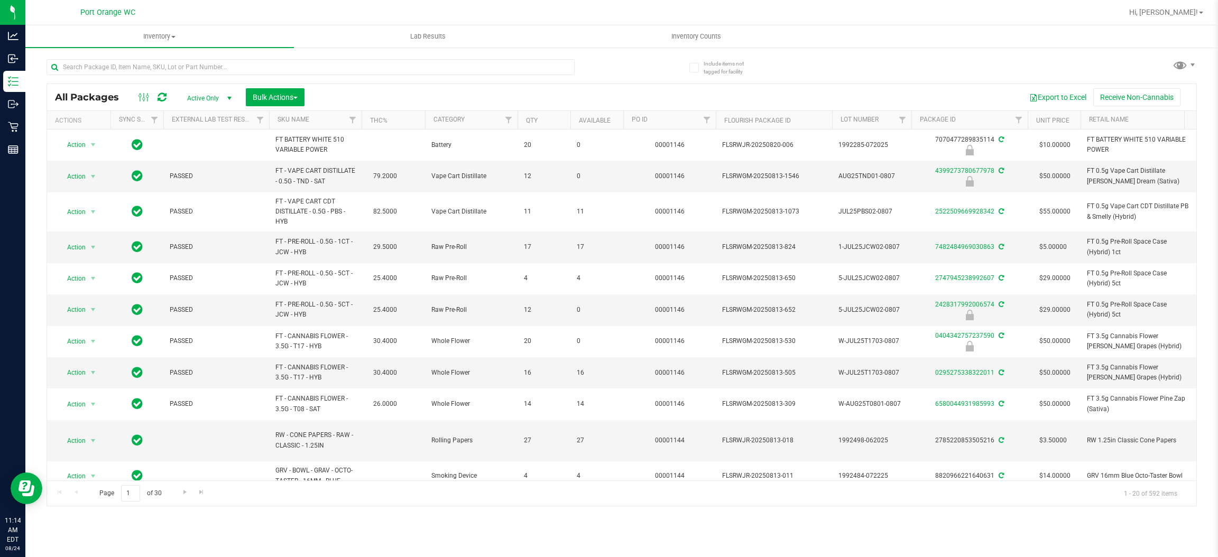
drag, startPoint x: 126, startPoint y: 78, endPoint x: 132, endPoint y: 69, distance: 11.1
click at [133, 69] on input "text" at bounding box center [311, 67] width 528 height 16
paste input "FT 0.3g Vape Pen Distillate Libra Sun (THC)"
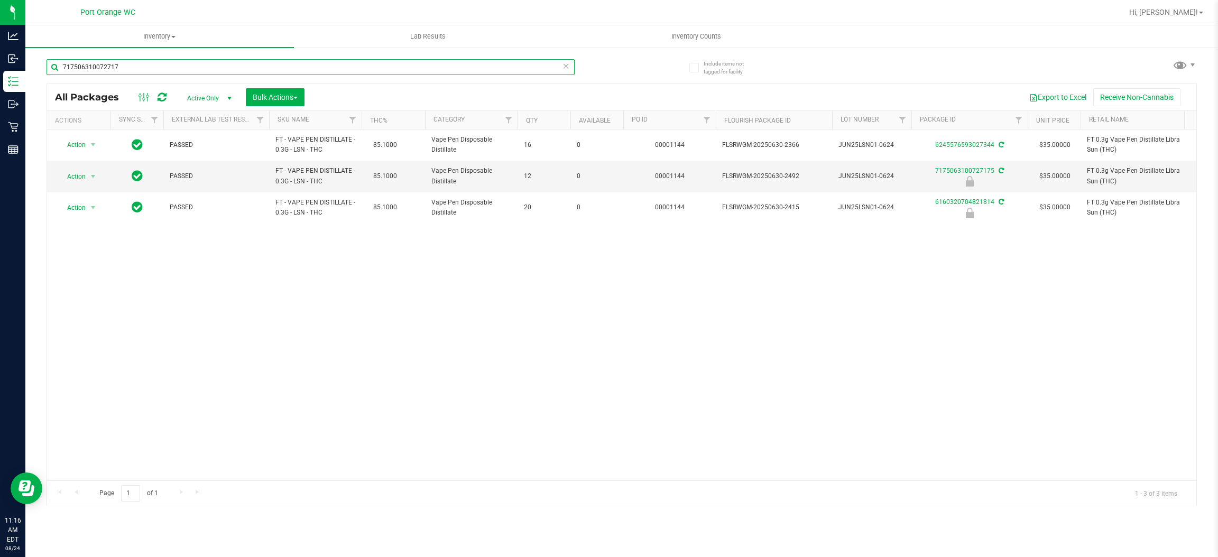
type input "7175063100727175"
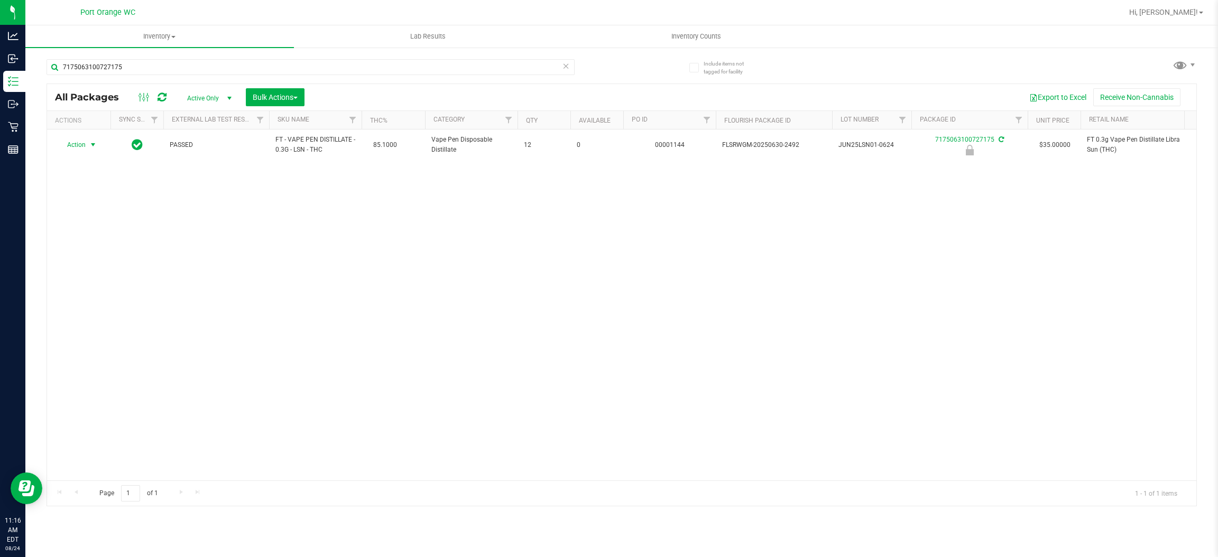
drag, startPoint x: 88, startPoint y: 144, endPoint x: 88, endPoint y: 165, distance: 21.1
click at [90, 144] on span "select" at bounding box center [93, 145] width 8 height 8
drag, startPoint x: 80, startPoint y: 262, endPoint x: 85, endPoint y: 257, distance: 7.1
click at [81, 263] on li "Unlock package" at bounding box center [92, 271] width 68 height 16
click at [139, 72] on input "7175063100727175" at bounding box center [311, 67] width 528 height 16
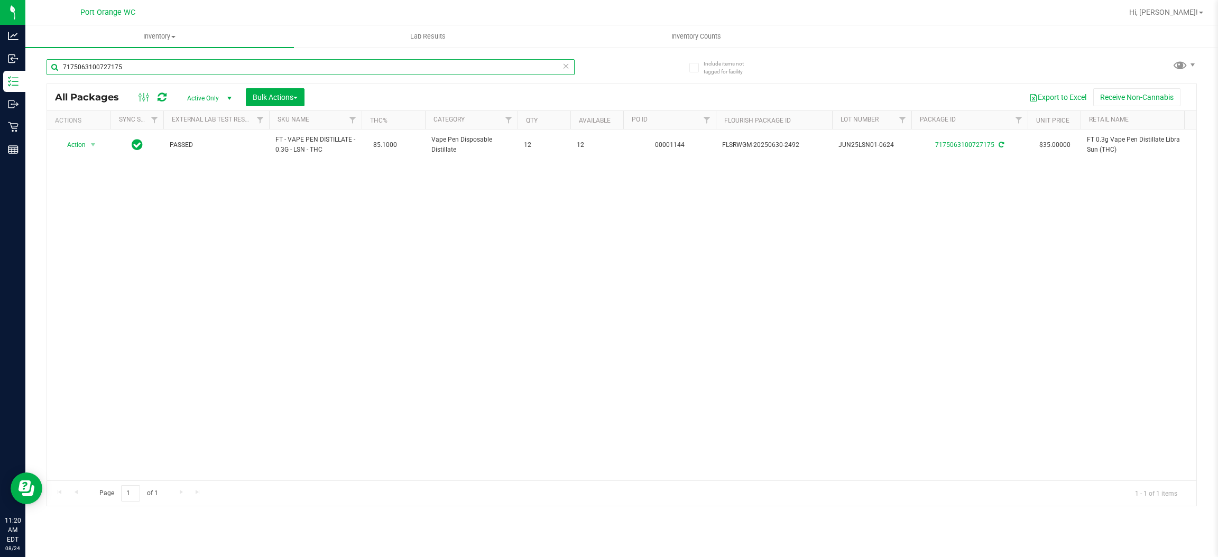
click at [139, 72] on input "7175063100727175" at bounding box center [311, 67] width 528 height 16
paste input "FT 1g Kief Z Cake x Creamsickle (Indica)"
click at [191, 68] on input "FT 1g Kief Z Cake x Creamsickle (Indica)" at bounding box center [311, 67] width 528 height 16
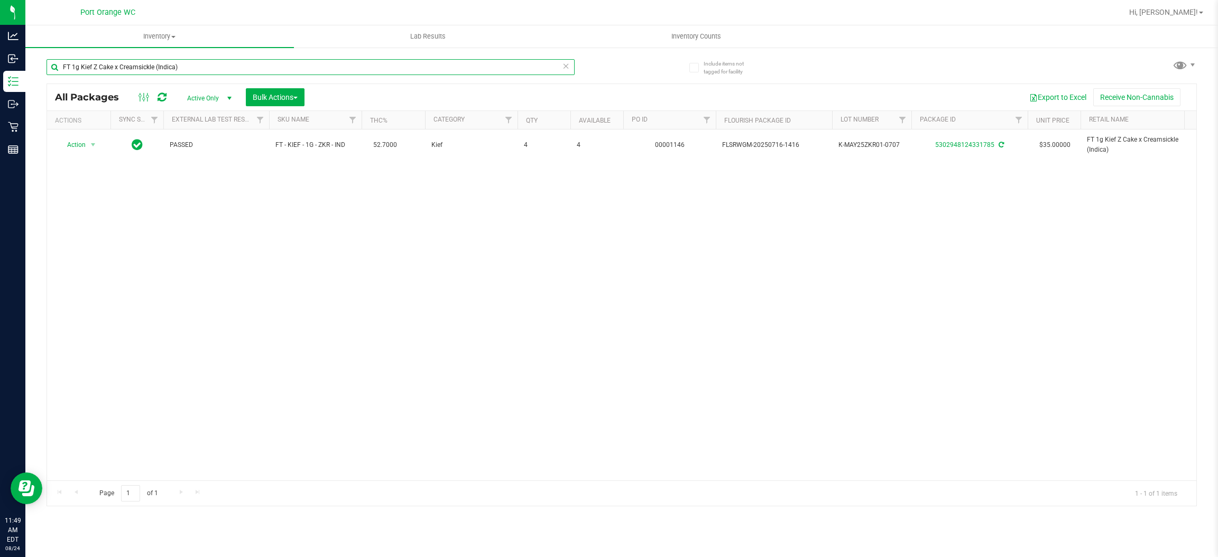
click at [191, 69] on input "FT 1g Kief Z Cake x Creamsickle (Indica)" at bounding box center [311, 67] width 528 height 16
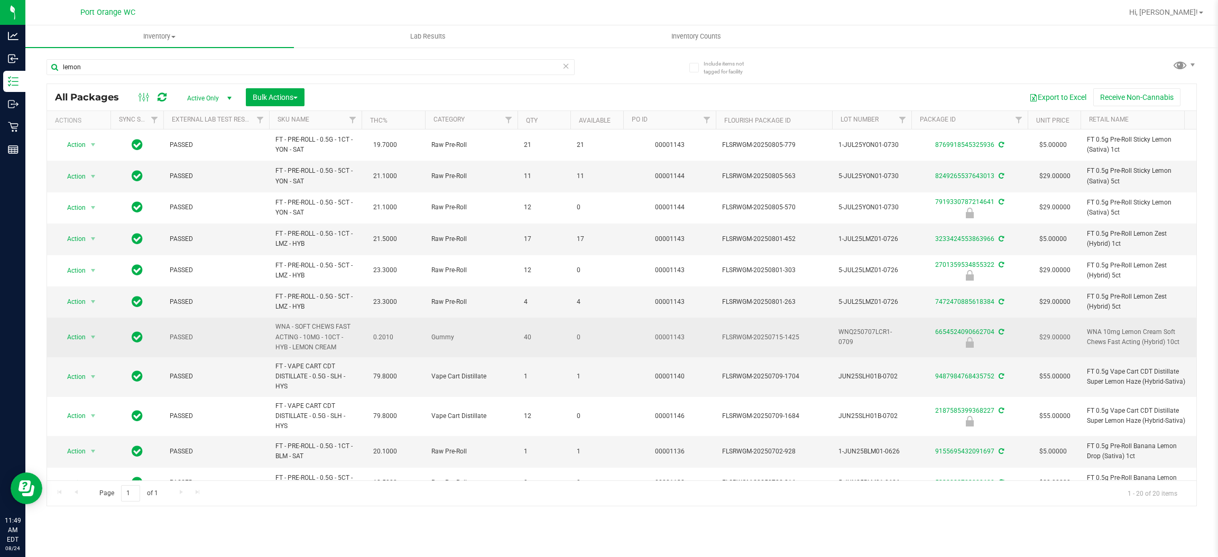
click at [290, 345] on span "WNA - SOFT CHEWS FAST ACTING - 10MG - 10CT - HYB - LEMON CREAM" at bounding box center [315, 337] width 80 height 31
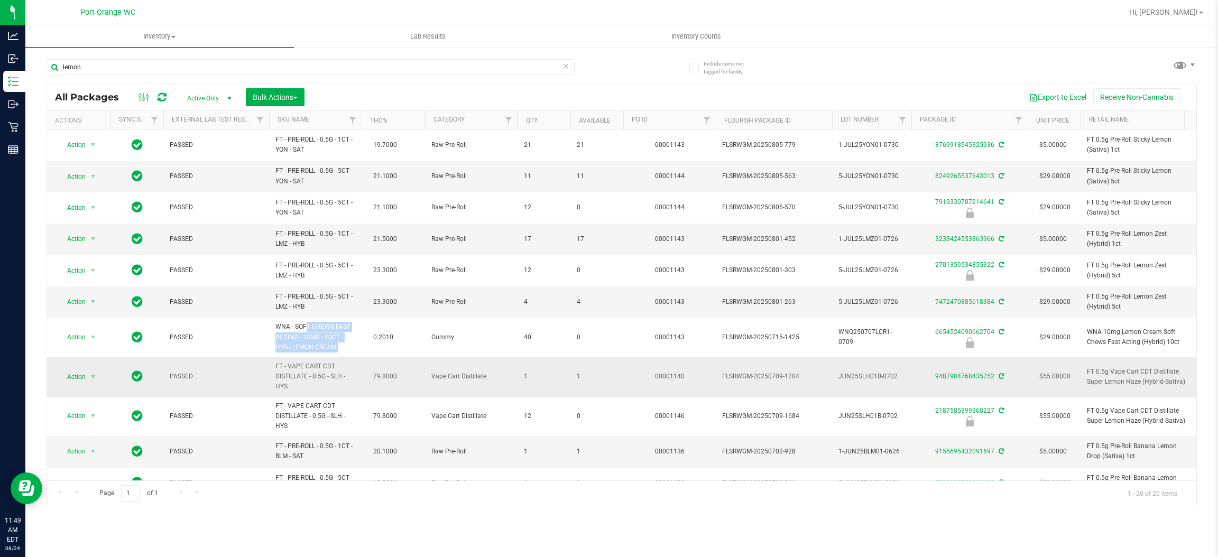
copy td "WNA - SOFT CHEWS FAST ACTING - 10MG - 10CT - HYB - LEMON CREAM"
click at [200, 63] on input "lemon" at bounding box center [311, 67] width 528 height 16
paste input "WNA - SOFT CHEWS FAST ACTING - 10MG - 10CT - HYB - LEMON CREAM"
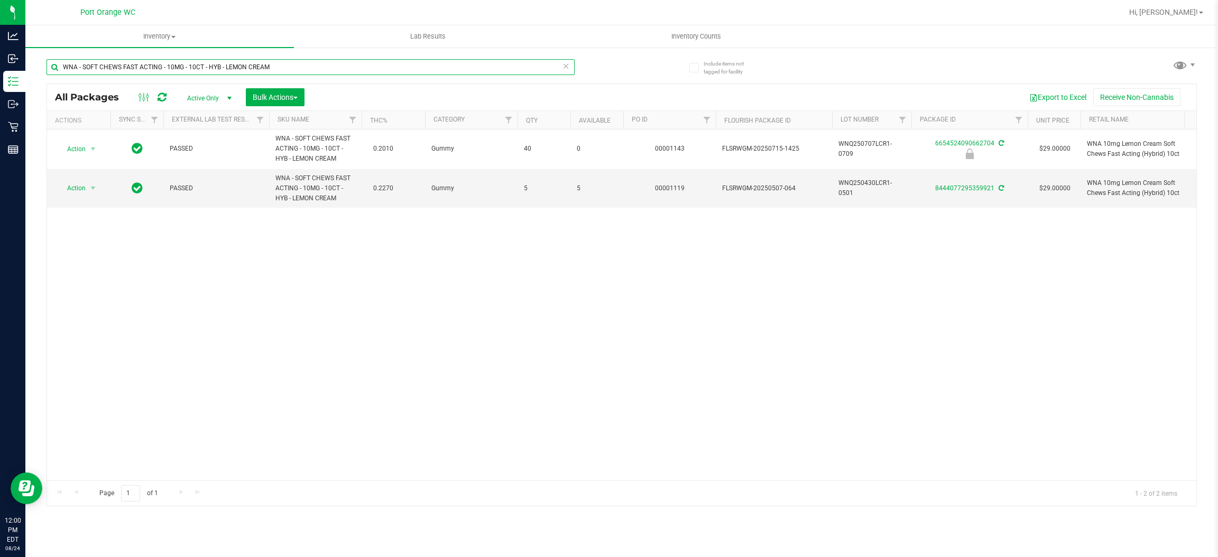
click at [317, 67] on input "WNA - SOFT CHEWS FAST ACTING - 10MG - 10CT - HYB - LEMON CREAM" at bounding box center [311, 67] width 528 height 16
type input "static"
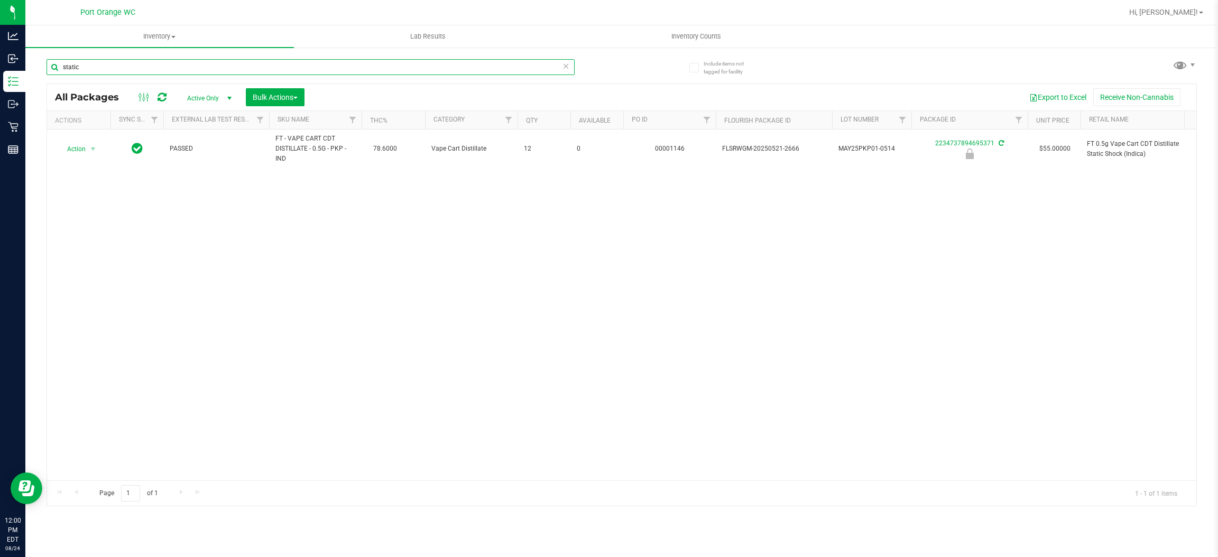
click at [305, 73] on input "static" at bounding box center [311, 67] width 528 height 16
click at [305, 72] on input "static" at bounding box center [311, 67] width 528 height 16
type input "pkp"
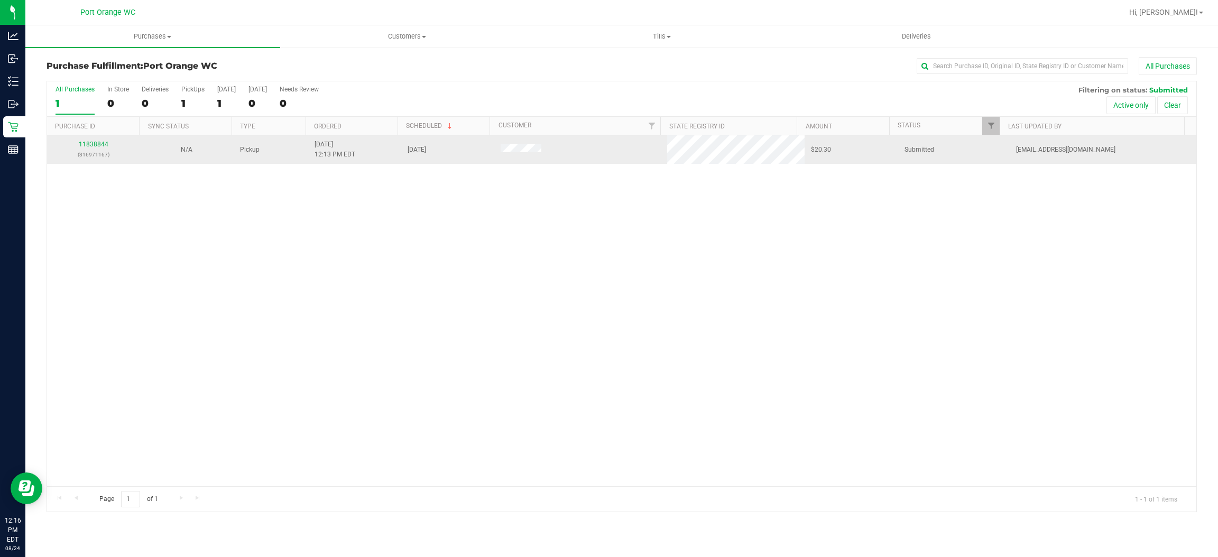
click at [100, 140] on div "11838844 (316971167)" at bounding box center [93, 150] width 80 height 20
click at [99, 145] on link "11838844" at bounding box center [94, 144] width 30 height 7
click at [94, 149] on div "11838897 (316971686)" at bounding box center [93, 150] width 80 height 20
click at [96, 142] on link "11838897" at bounding box center [94, 144] width 30 height 7
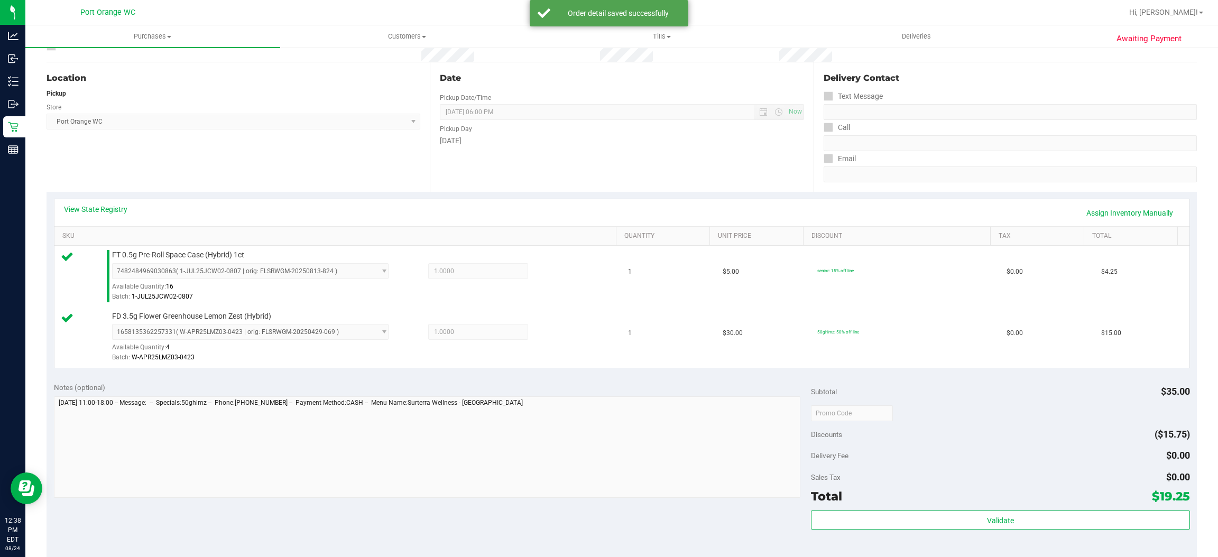
scroll to position [237, 0]
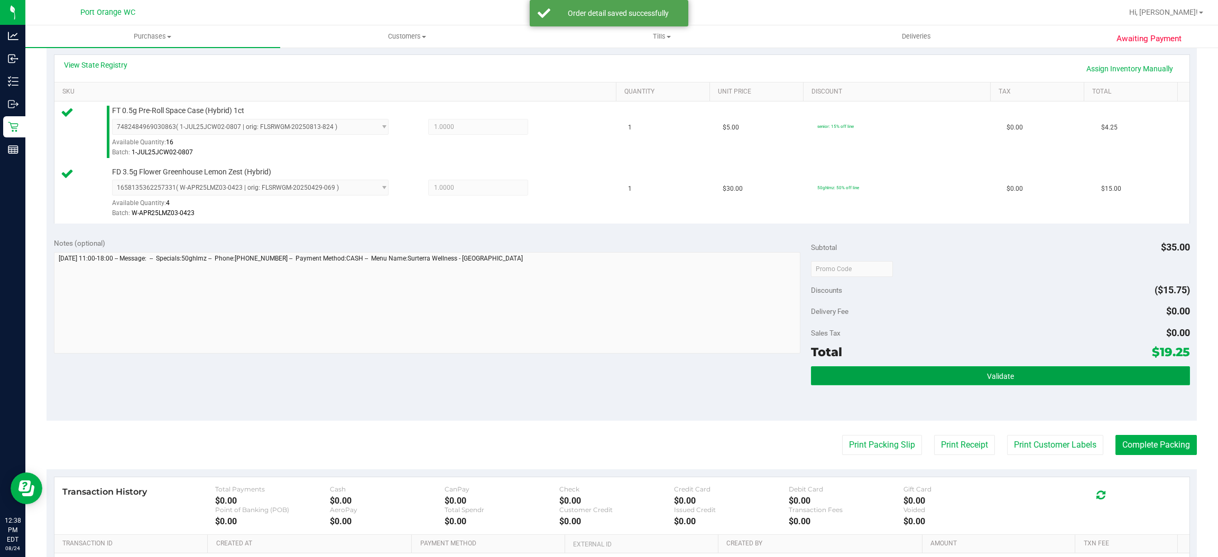
click at [1039, 373] on button "Validate" at bounding box center [1000, 375] width 378 height 19
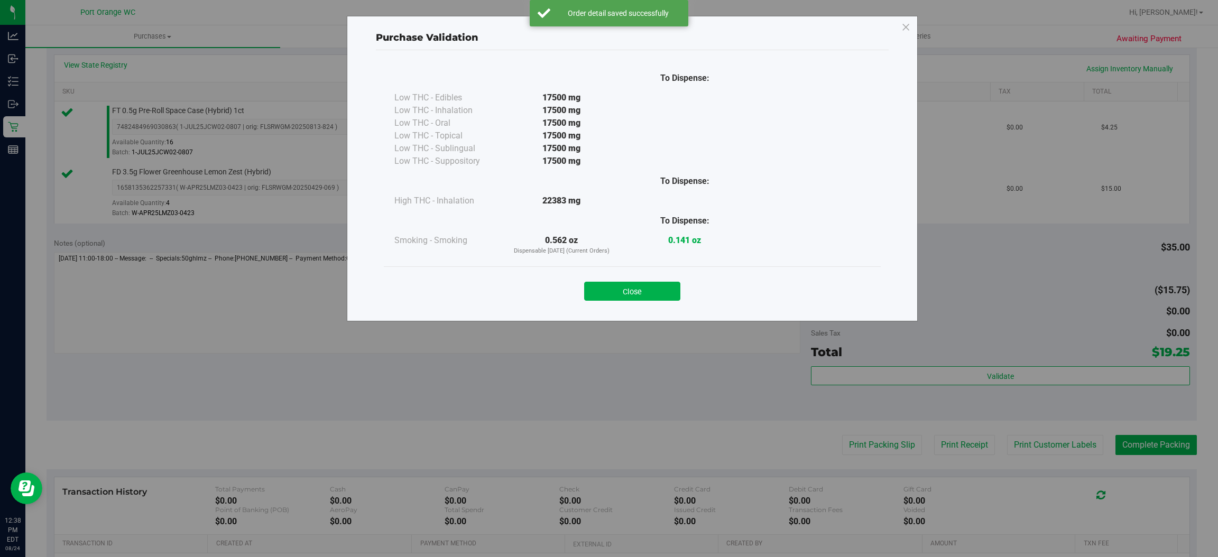
drag, startPoint x: 657, startPoint y: 286, endPoint x: 796, endPoint y: 286, distance: 139.5
click at [661, 284] on button "Close" at bounding box center [632, 291] width 96 height 19
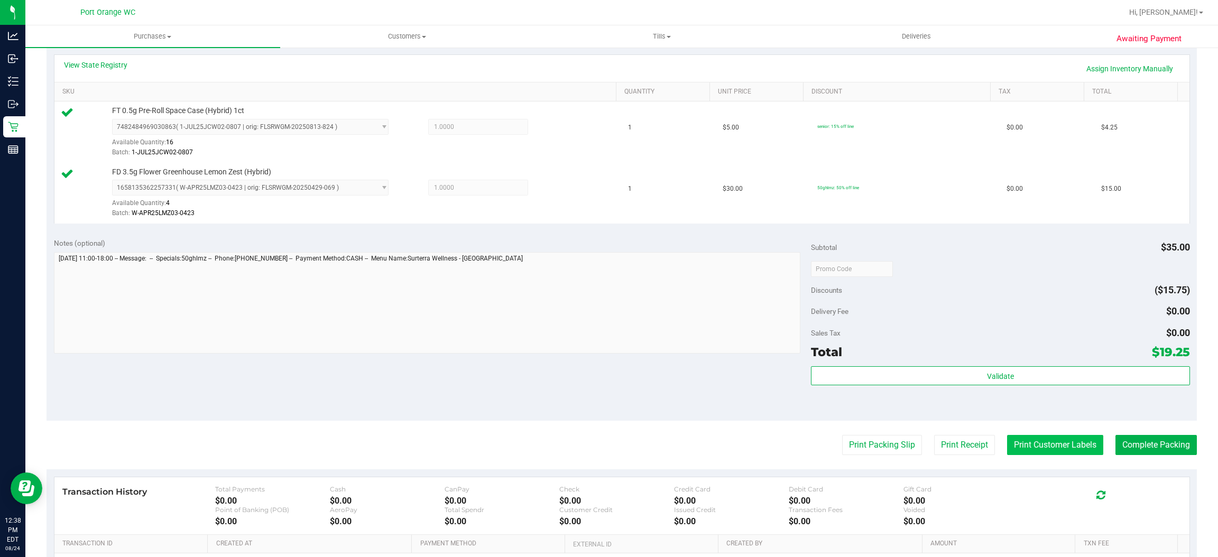
click at [1032, 440] on button "Print Customer Labels" at bounding box center [1055, 445] width 96 height 20
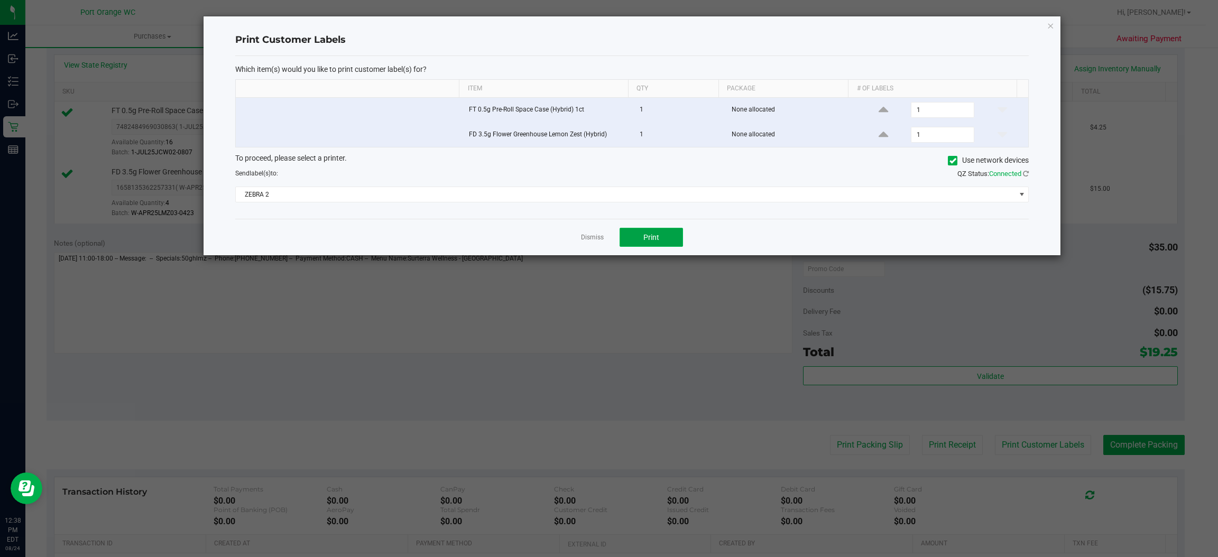
click at [635, 231] on button "Print" at bounding box center [650, 237] width 63 height 19
click at [585, 237] on link "Dismiss" at bounding box center [592, 237] width 23 height 9
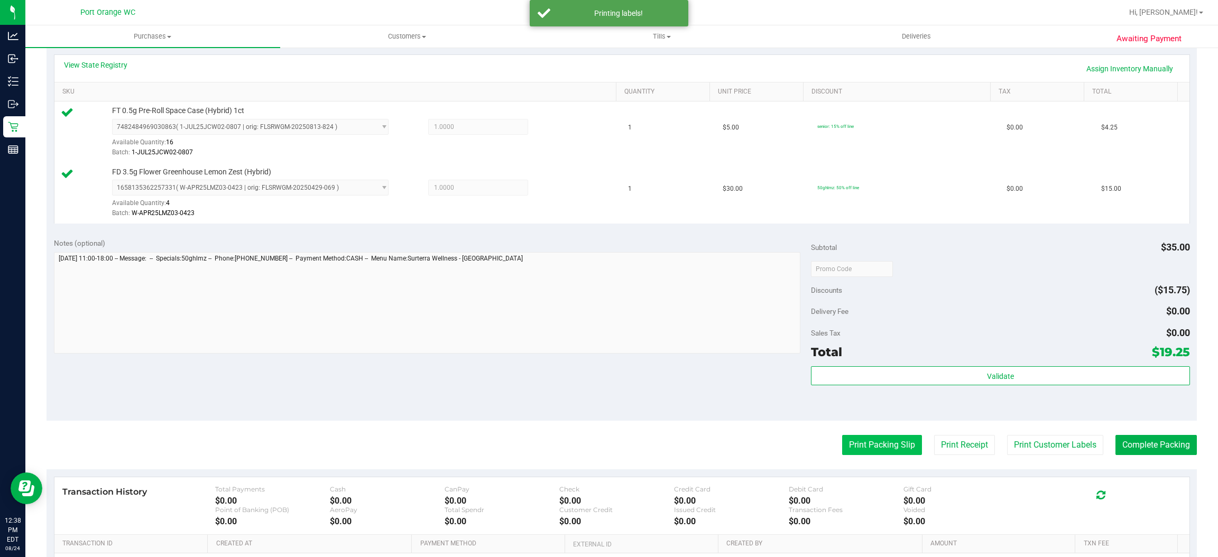
click at [893, 442] on button "Print Packing Slip" at bounding box center [882, 445] width 80 height 20
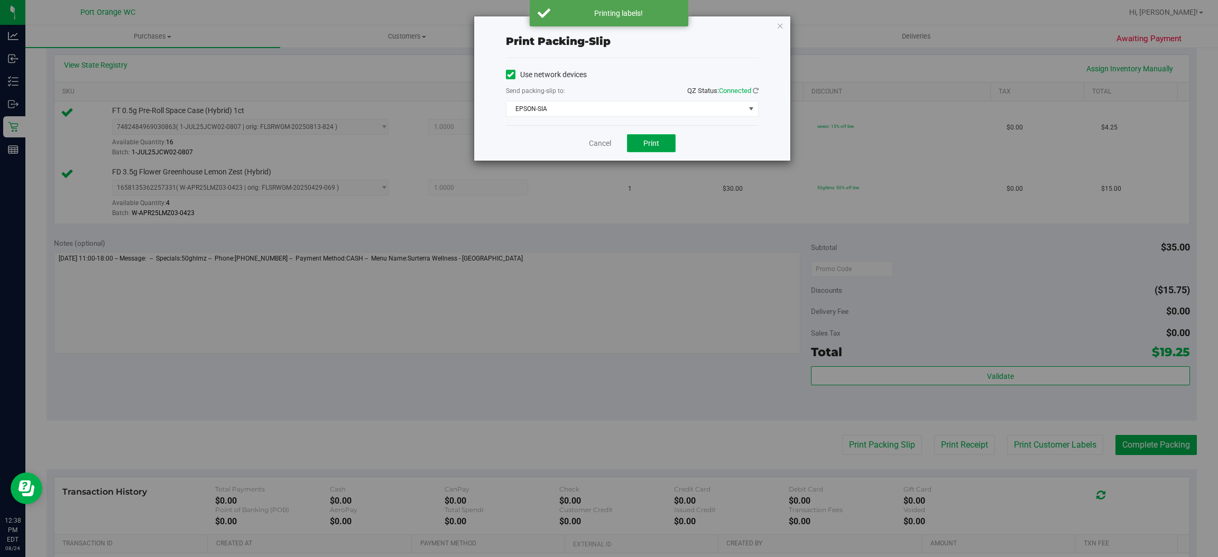
click at [667, 142] on button "Print" at bounding box center [651, 143] width 49 height 18
click at [592, 142] on link "Cancel" at bounding box center [600, 143] width 22 height 11
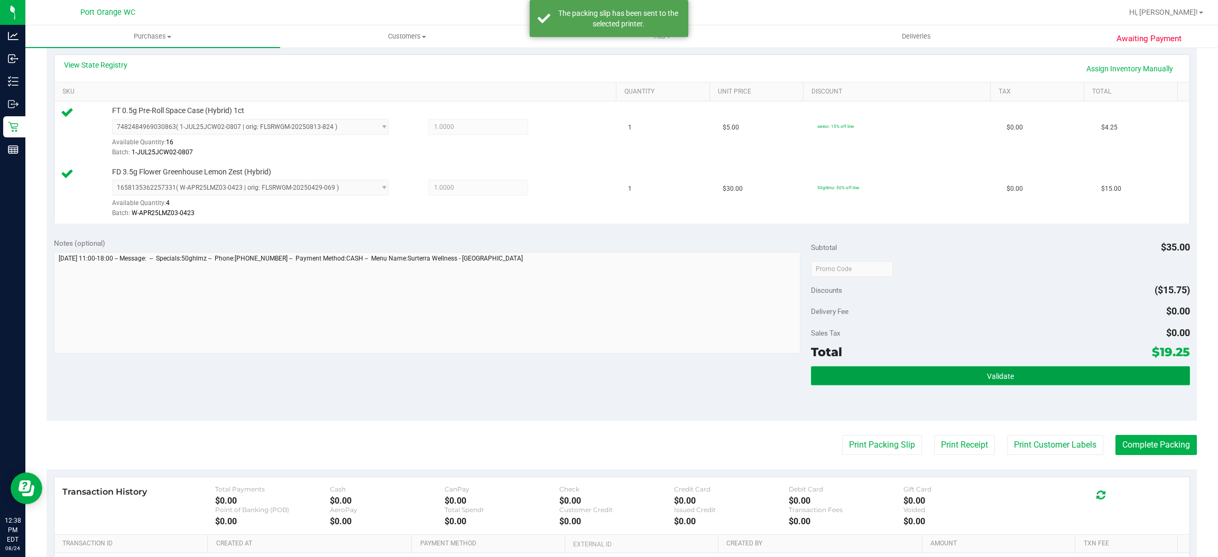
click at [897, 379] on button "Validate" at bounding box center [1000, 375] width 378 height 19
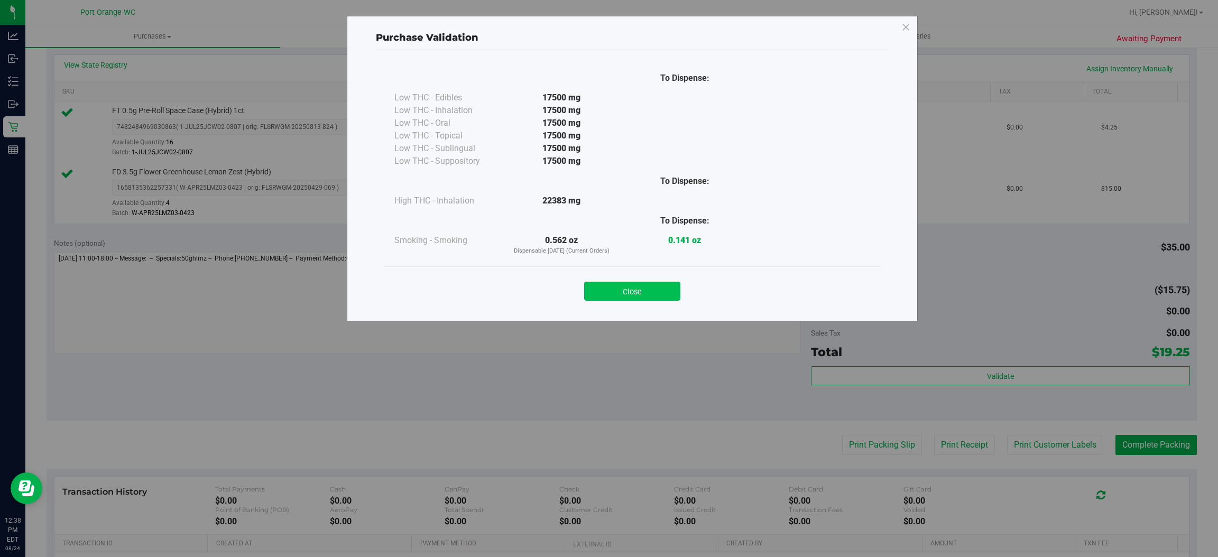
click at [639, 293] on button "Close" at bounding box center [632, 291] width 96 height 19
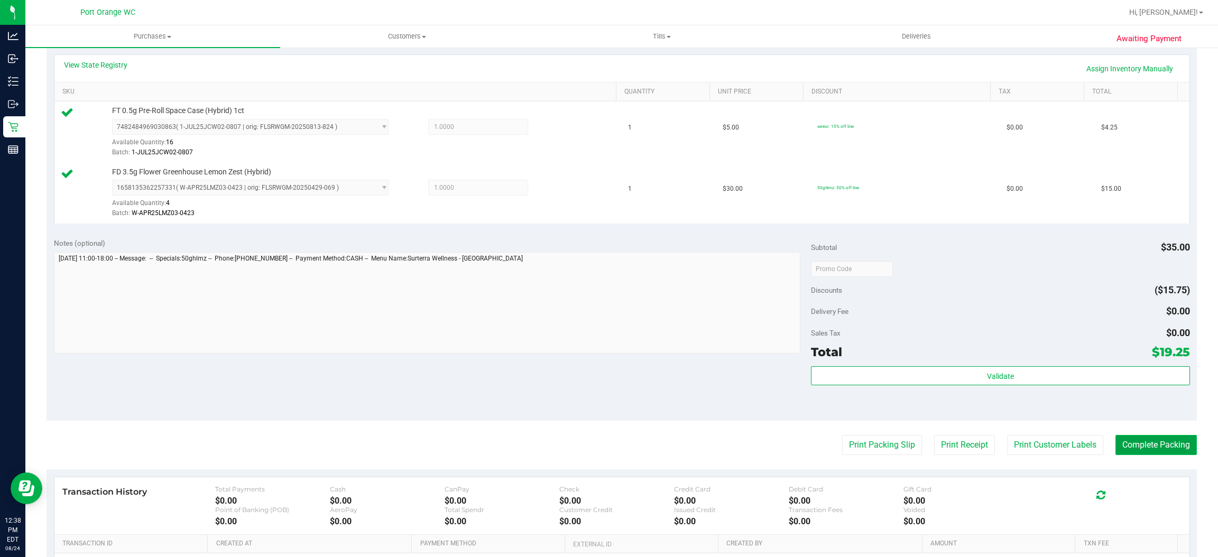
click at [1135, 444] on button "Complete Packing" at bounding box center [1155, 445] width 81 height 20
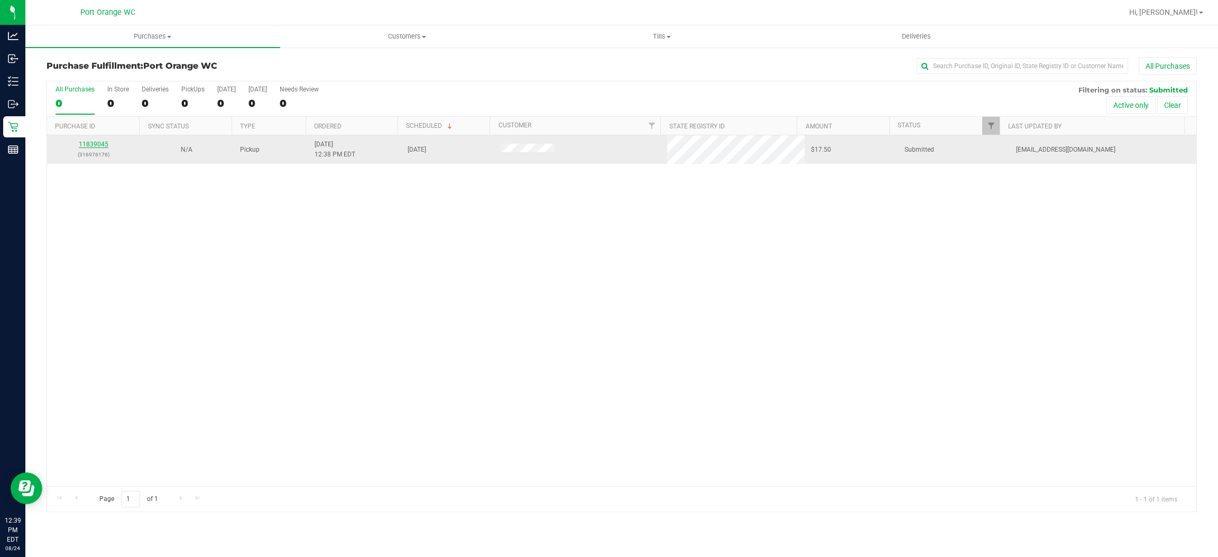
click at [88, 143] on link "11839045" at bounding box center [94, 144] width 30 height 7
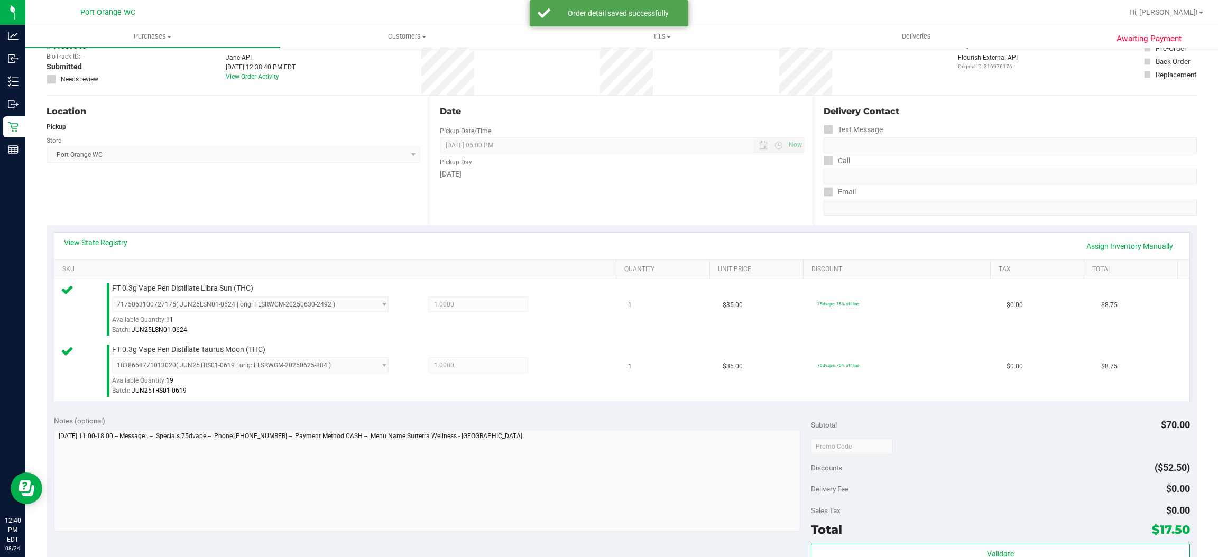
scroll to position [237, 0]
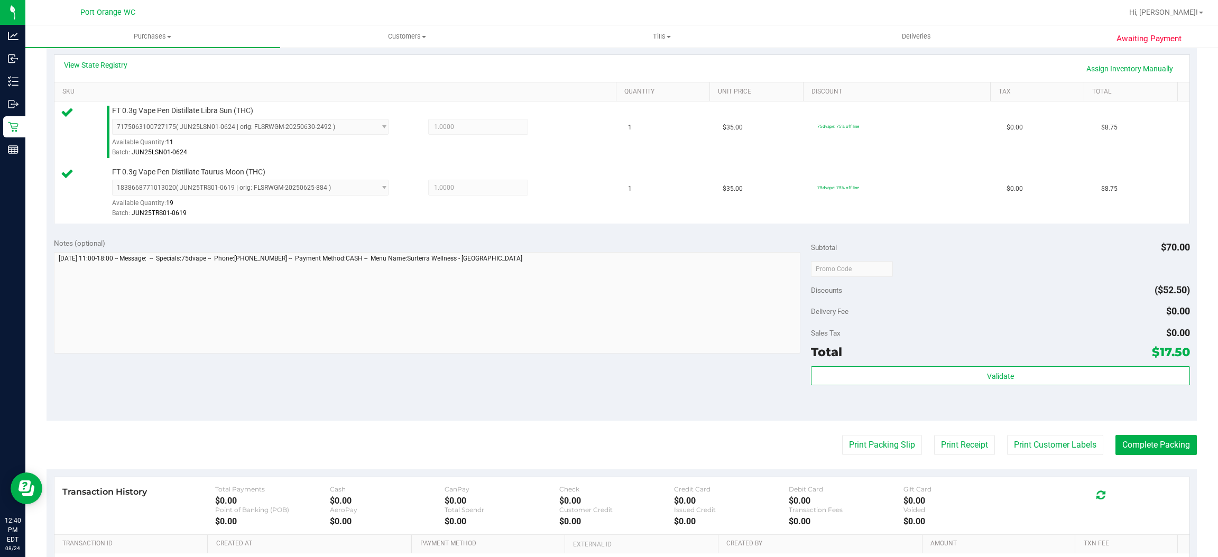
click at [879, 390] on div "Validate" at bounding box center [1000, 390] width 378 height 48
click at [879, 386] on div "Validate" at bounding box center [1000, 390] width 378 height 48
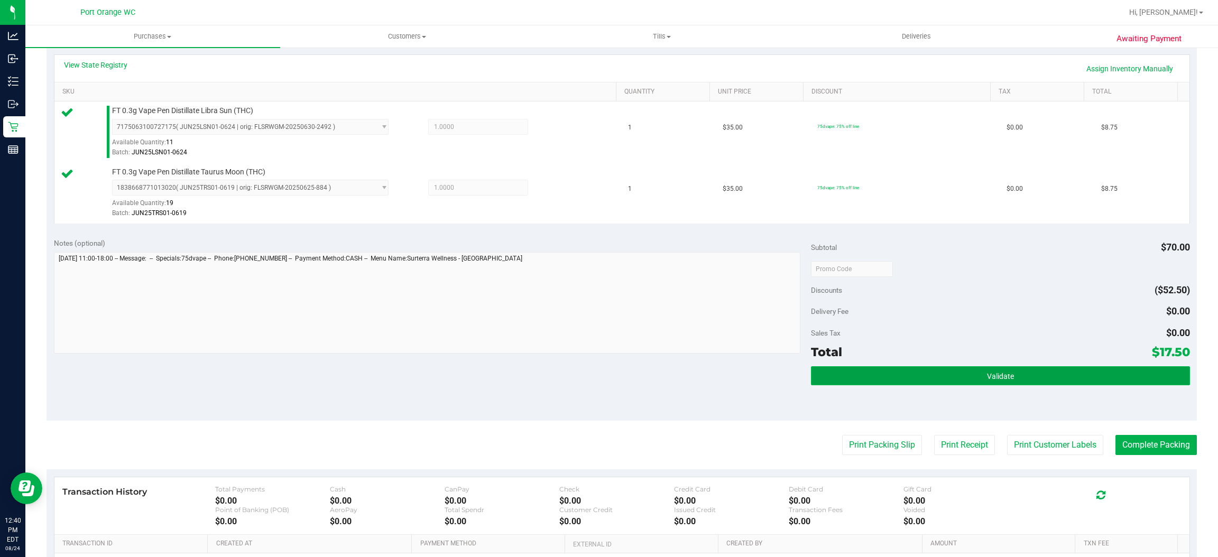
click at [879, 384] on button "Validate" at bounding box center [1000, 375] width 378 height 19
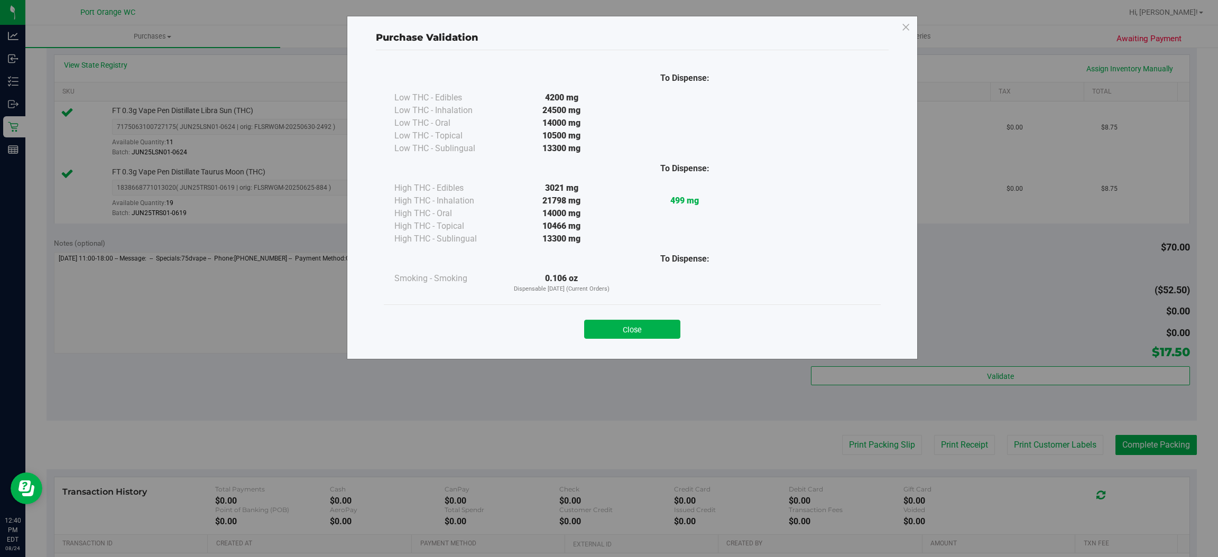
drag, startPoint x: 652, startPoint y: 326, endPoint x: 663, endPoint y: 329, distance: 11.5
click at [654, 326] on button "Close" at bounding box center [632, 329] width 96 height 19
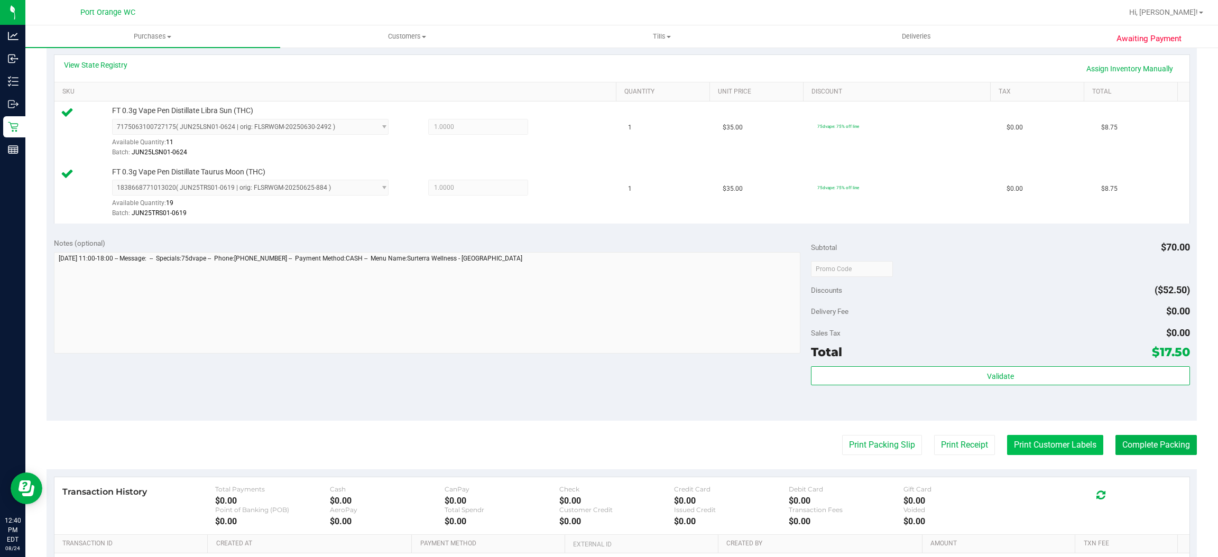
click at [1007, 442] on button "Print Customer Labels" at bounding box center [1055, 445] width 96 height 20
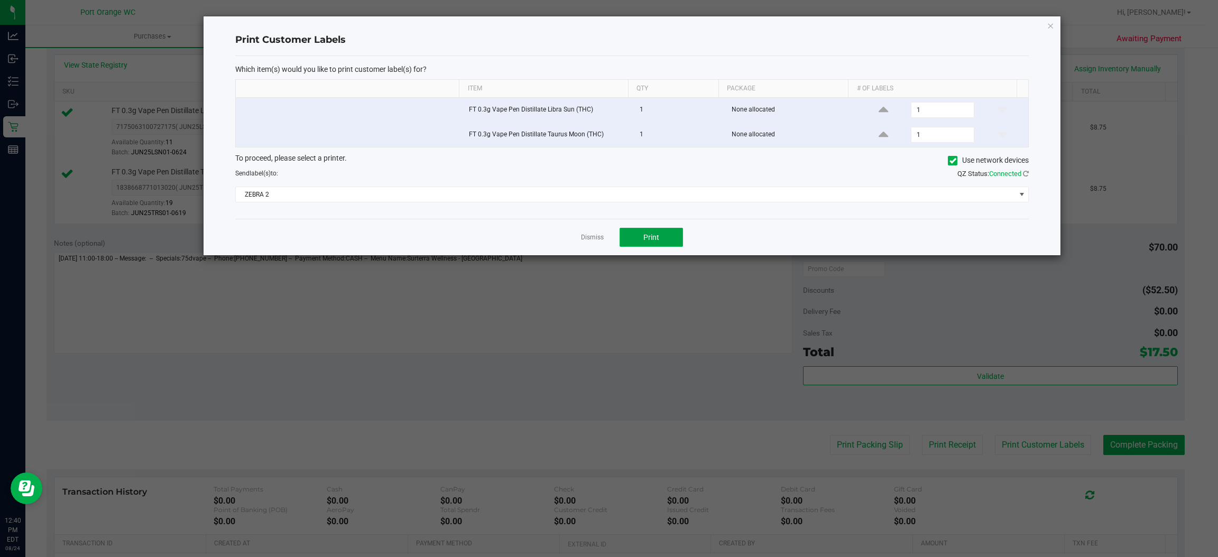
click at [681, 244] on button "Print" at bounding box center [650, 237] width 63 height 19
click at [598, 237] on link "Dismiss" at bounding box center [592, 237] width 23 height 9
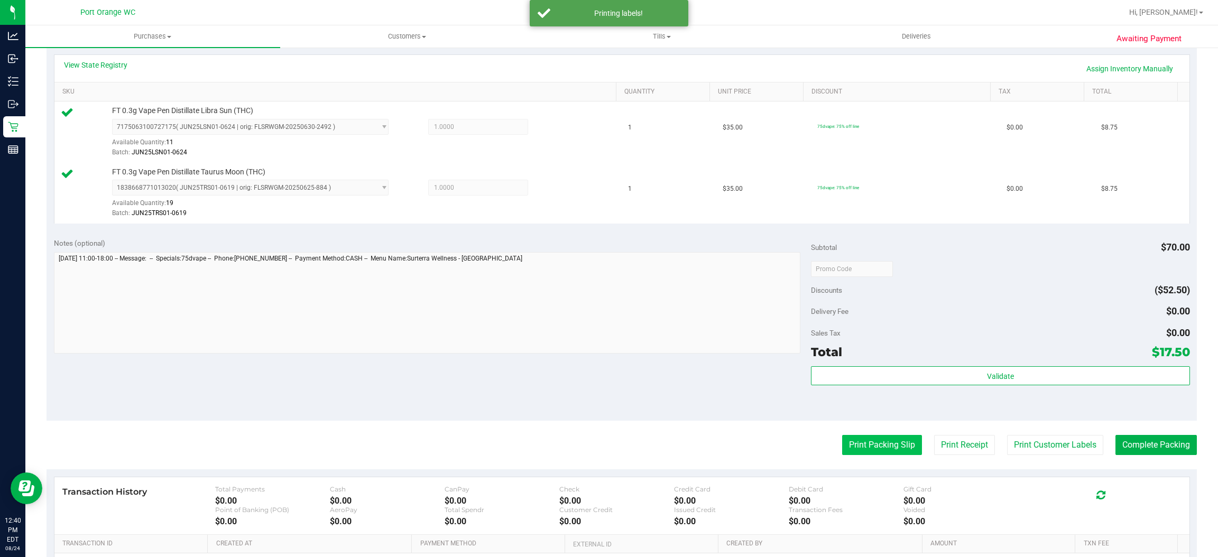
click at [849, 449] on button "Print Packing Slip" at bounding box center [882, 445] width 80 height 20
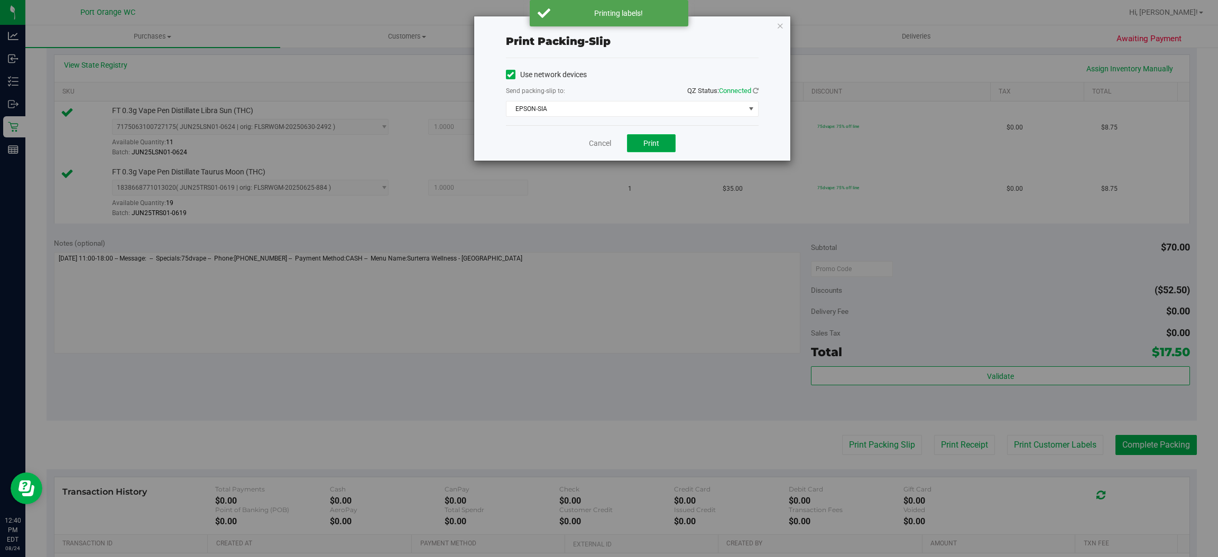
click at [668, 136] on button "Print" at bounding box center [651, 143] width 49 height 18
click at [592, 145] on link "Cancel" at bounding box center [600, 143] width 22 height 11
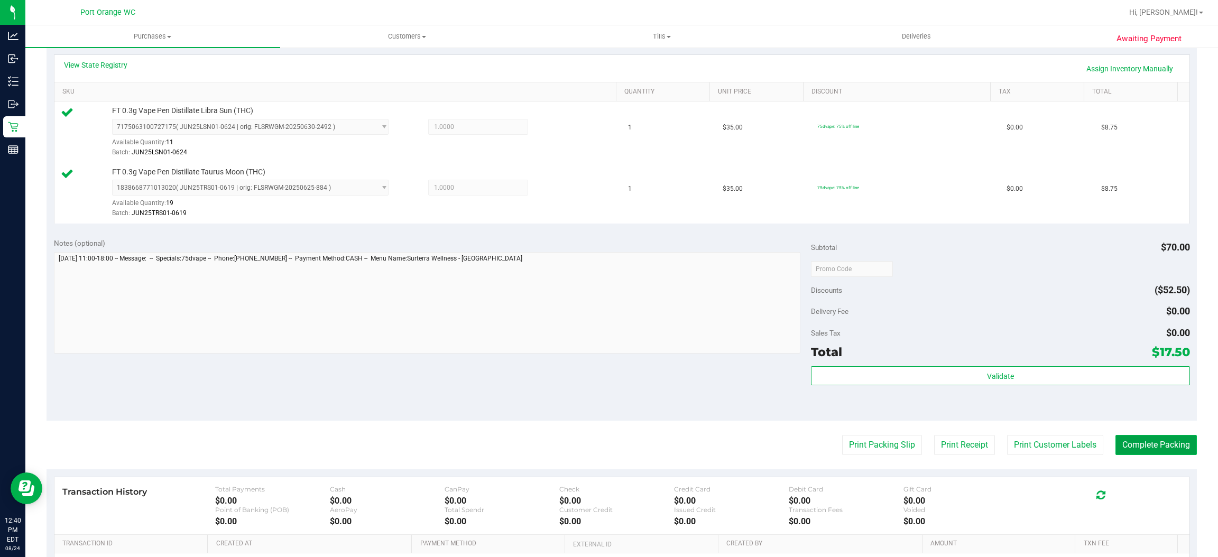
click at [1130, 447] on button "Complete Packing" at bounding box center [1155, 445] width 81 height 20
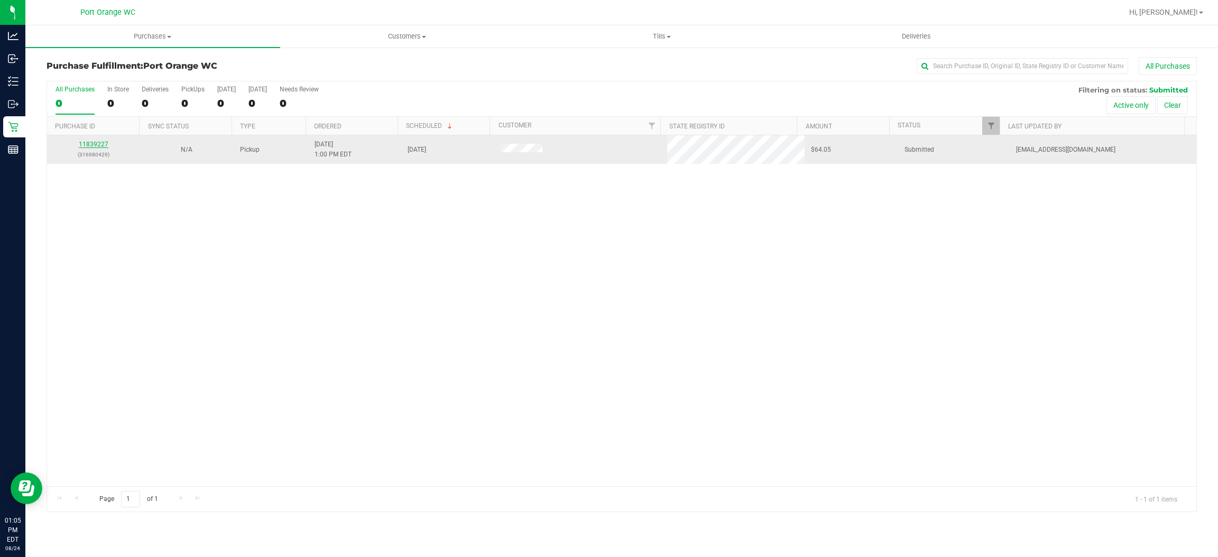
click at [93, 145] on link "11839227" at bounding box center [94, 144] width 30 height 7
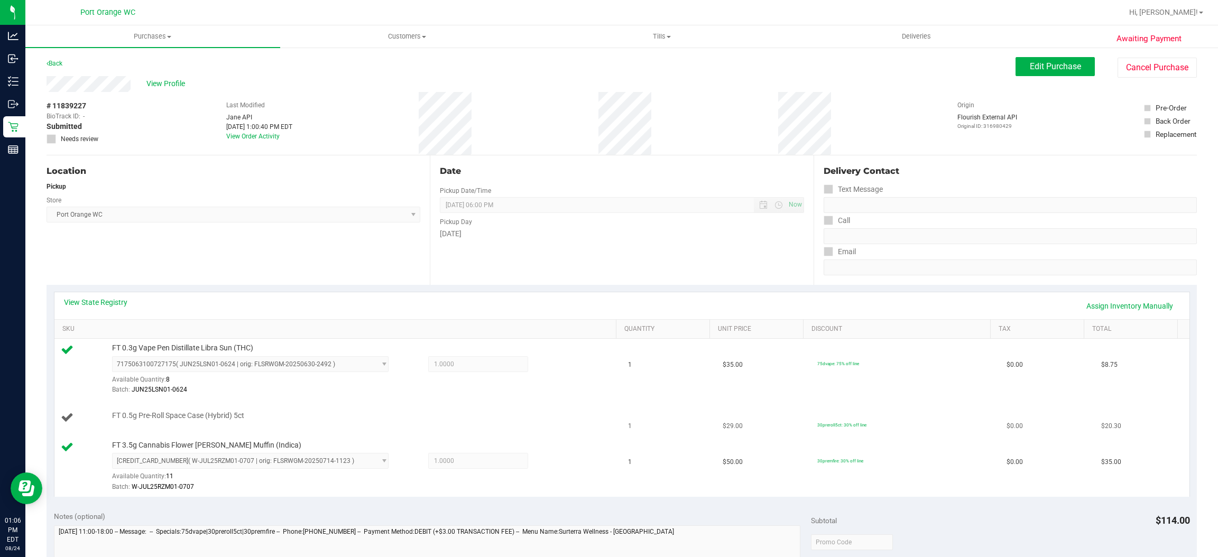
click at [185, 415] on span "FT 0.5g Pre-Roll Space Case (Hybrid) 5ct" at bounding box center [178, 416] width 132 height 10
copy div "FT 0.5g Pre-Roll Space Case (Hybrid) 5ct"
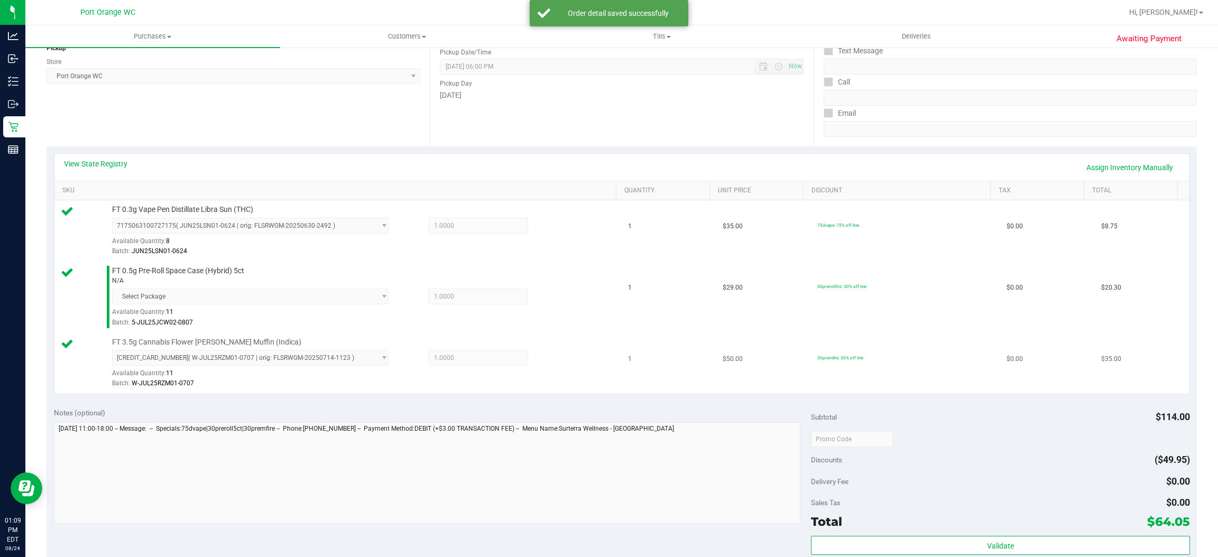
scroll to position [317, 0]
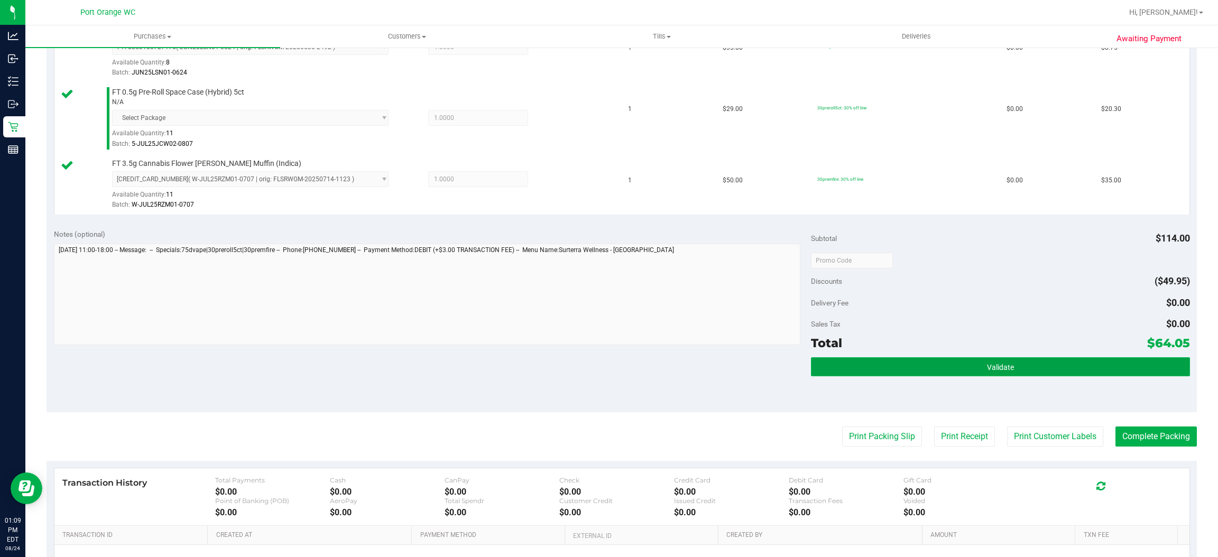
click at [836, 365] on button "Validate" at bounding box center [1000, 366] width 378 height 19
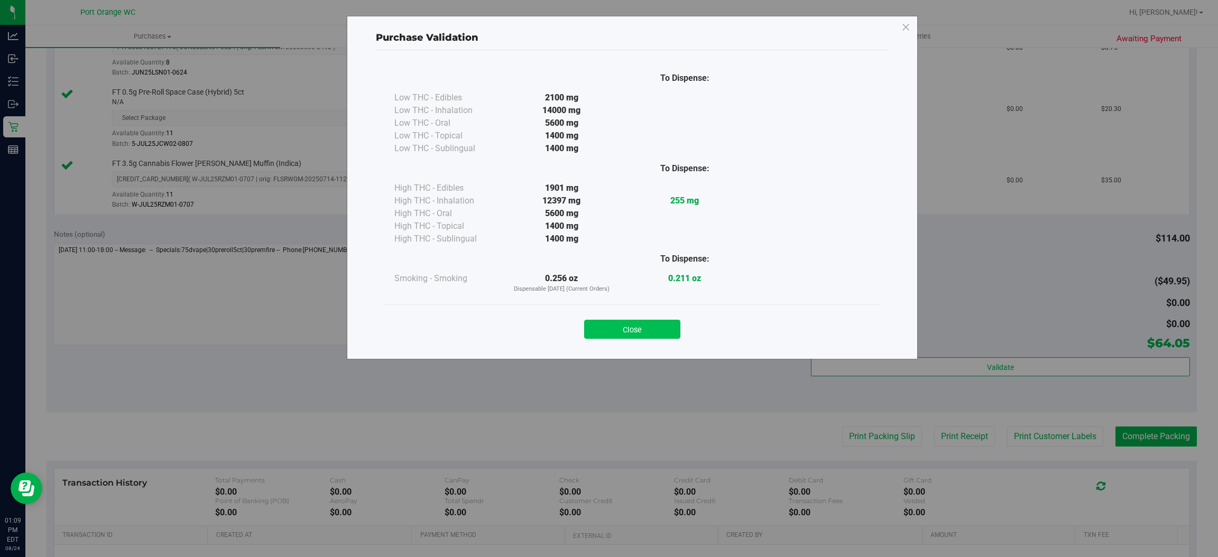
click at [655, 328] on button "Close" at bounding box center [632, 329] width 96 height 19
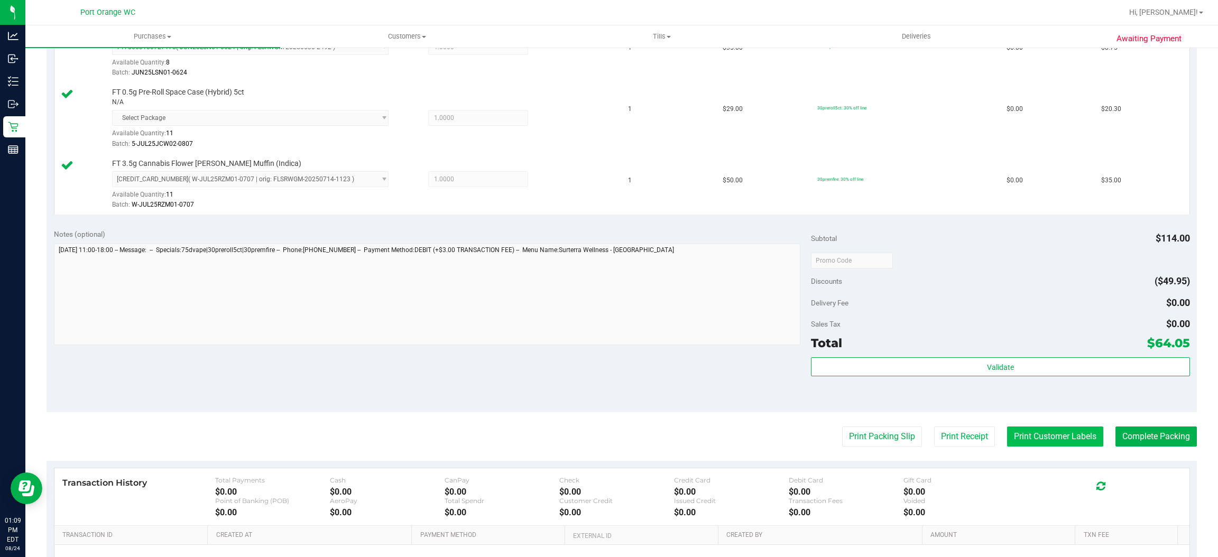
click at [1025, 440] on button "Print Customer Labels" at bounding box center [1055, 437] width 96 height 20
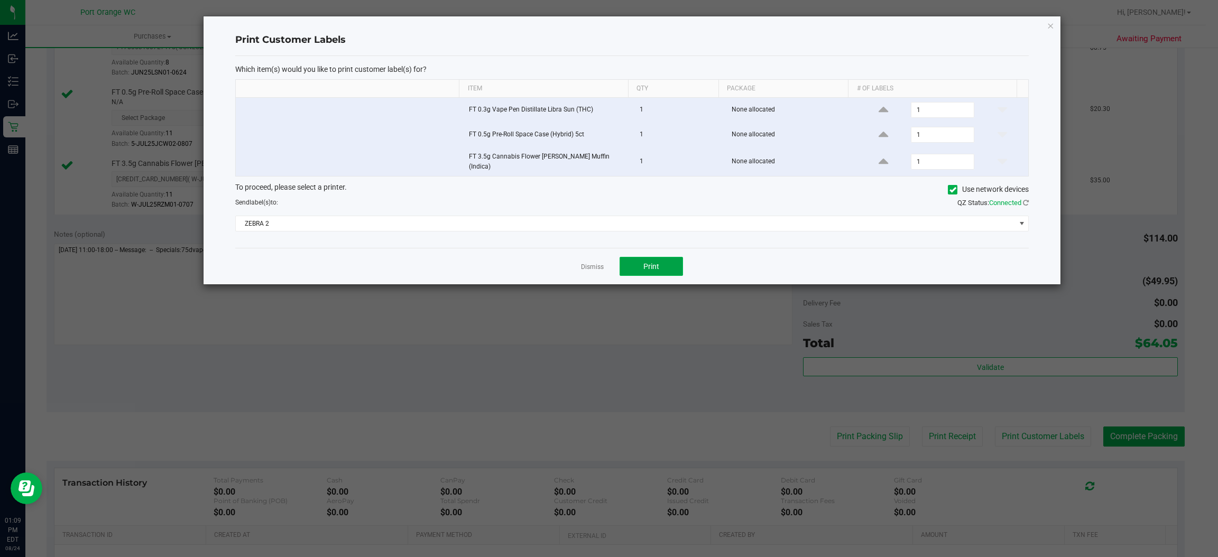
click at [631, 269] on button "Print" at bounding box center [650, 266] width 63 height 19
click at [594, 263] on link "Dismiss" at bounding box center [592, 267] width 23 height 9
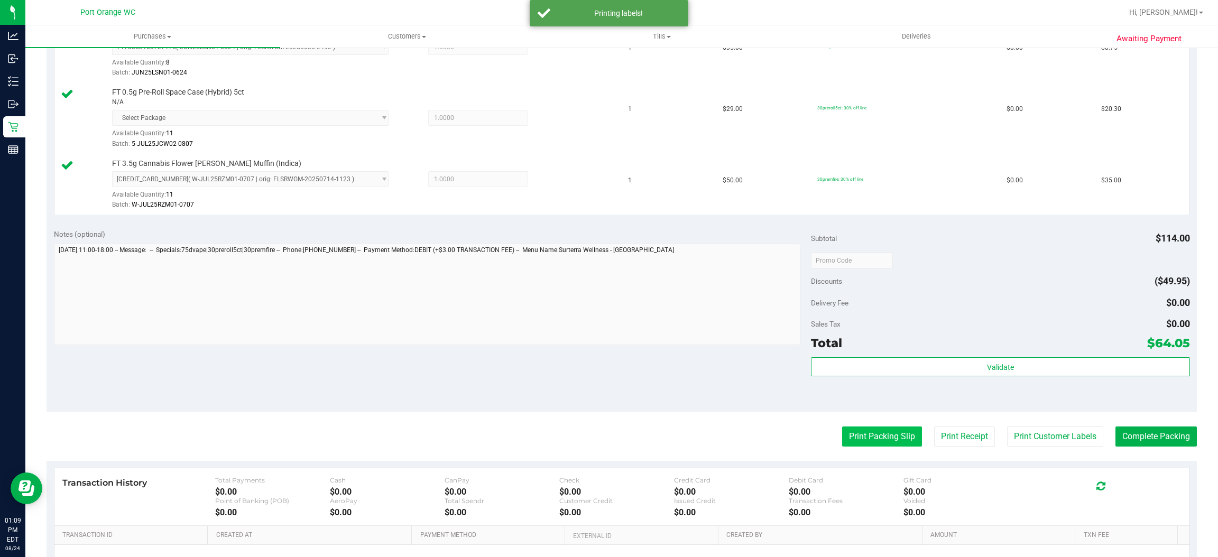
click at [882, 446] on button "Print Packing Slip" at bounding box center [882, 437] width 80 height 20
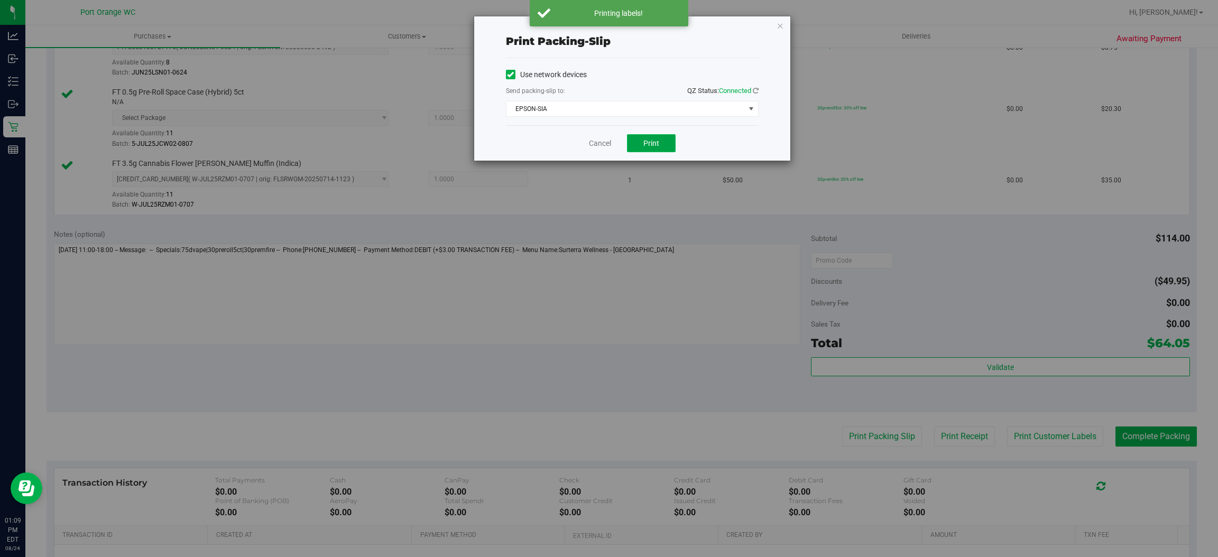
click at [674, 138] on button "Print" at bounding box center [651, 143] width 49 height 18
click at [592, 141] on link "Cancel" at bounding box center [600, 143] width 22 height 11
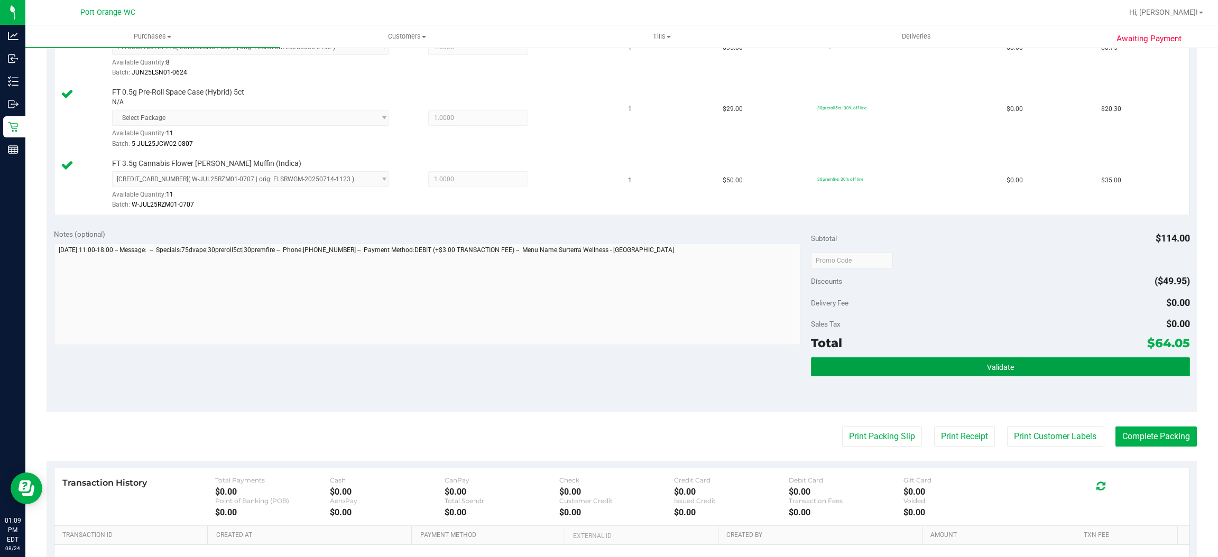
click at [922, 359] on button "Validate" at bounding box center [1000, 366] width 378 height 19
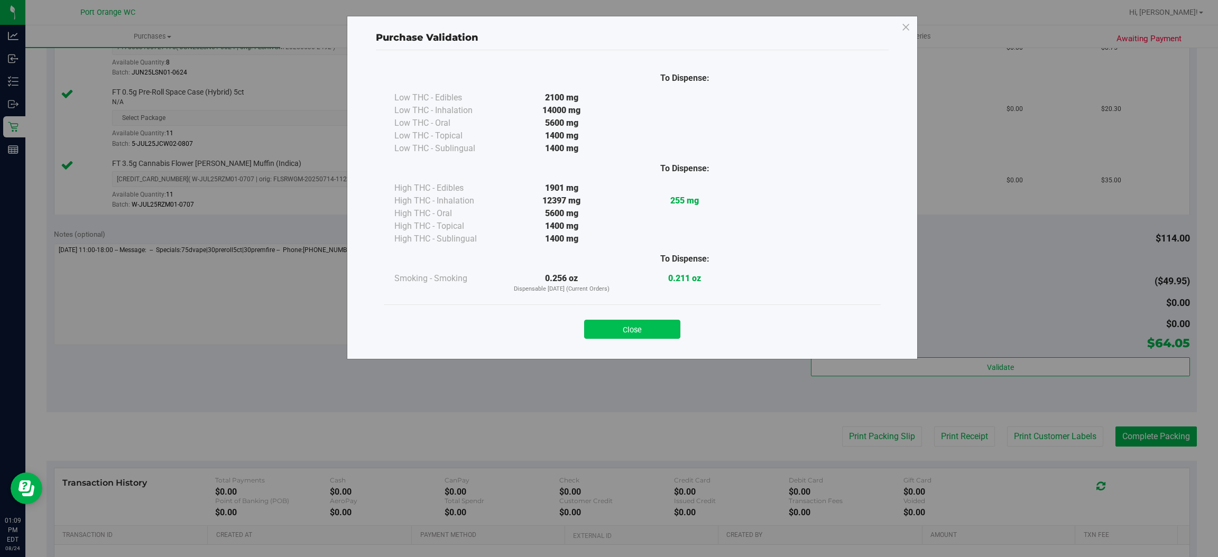
click at [671, 328] on button "Close" at bounding box center [632, 329] width 96 height 19
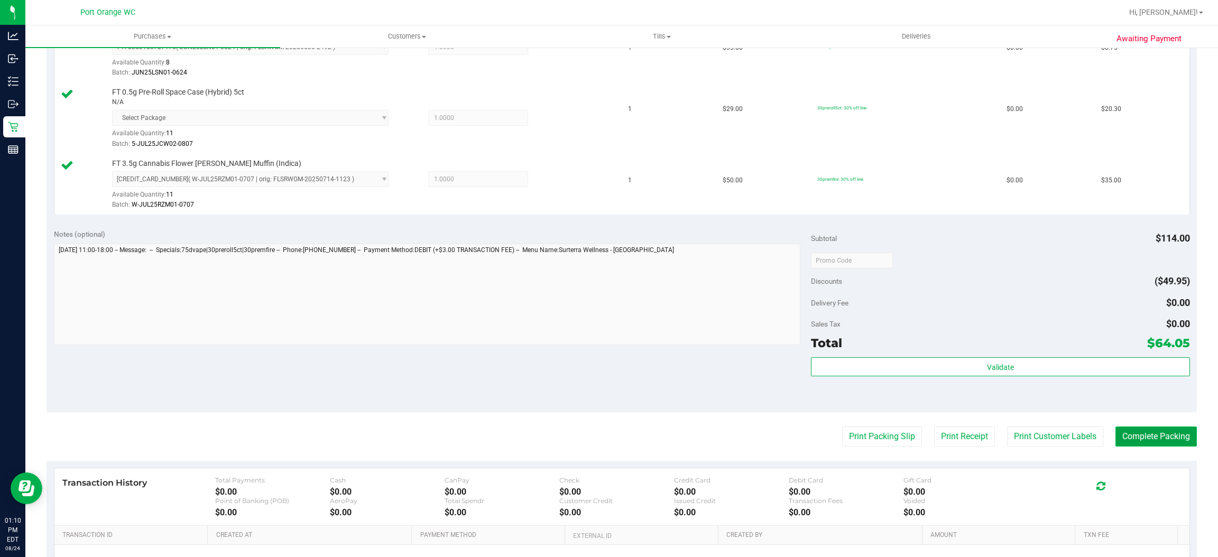
click at [1139, 439] on button "Complete Packing" at bounding box center [1155, 437] width 81 height 20
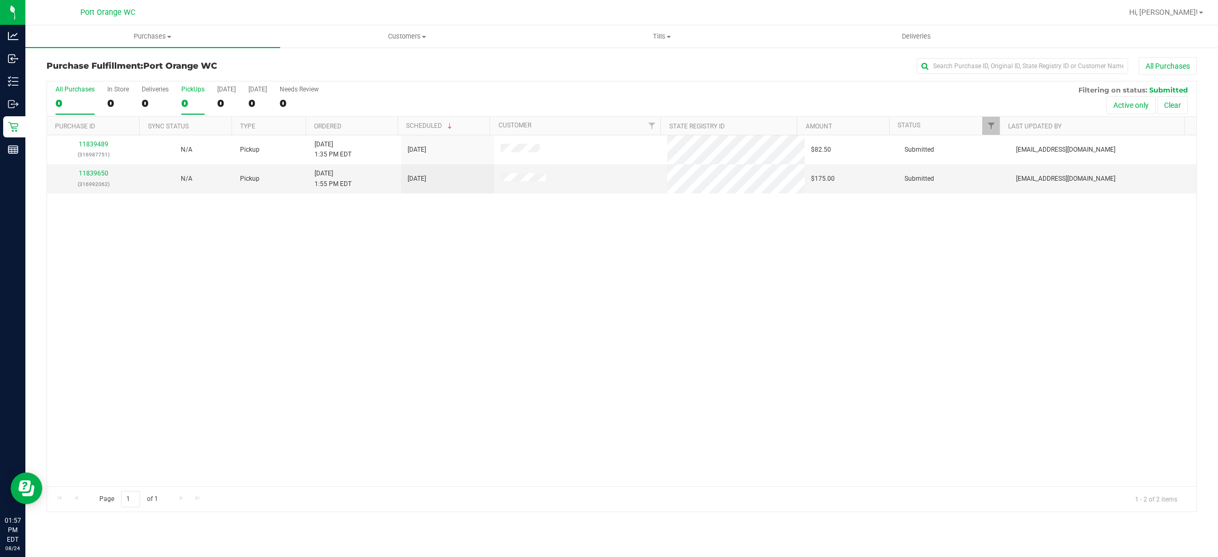
click at [186, 103] on div "0" at bounding box center [192, 103] width 23 height 12
click at [0, 0] on input "PickUps 0" at bounding box center [0, 0] width 0 height 0
click at [190, 102] on div "0" at bounding box center [192, 103] width 23 height 12
click at [0, 0] on input "PickUps 0" at bounding box center [0, 0] width 0 height 0
click at [189, 109] on div "0" at bounding box center [192, 103] width 23 height 12
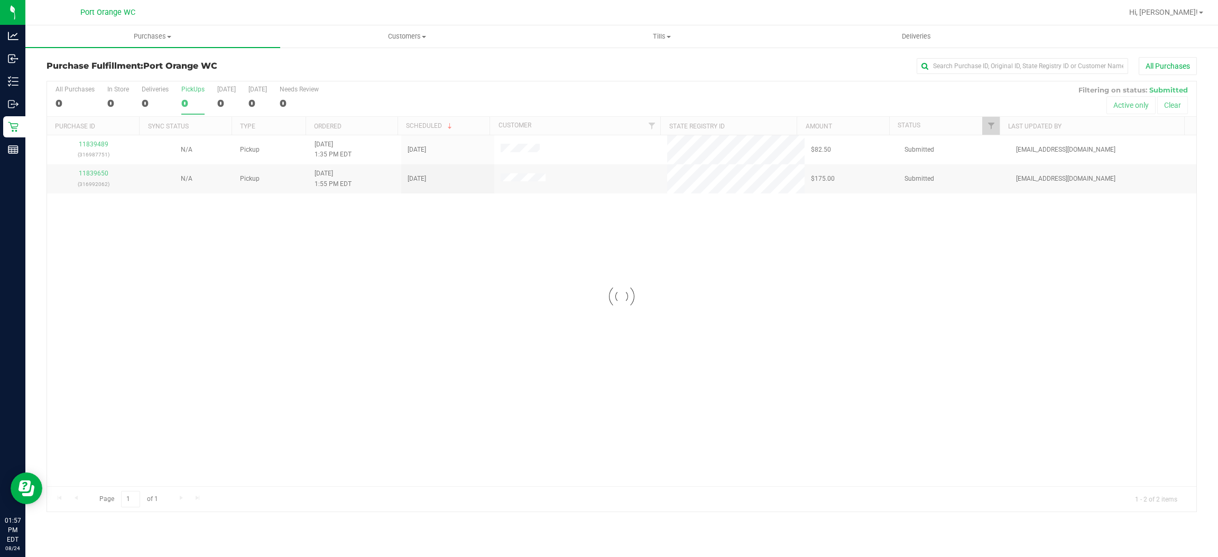
click at [0, 0] on input "PickUps 0" at bounding box center [0, 0] width 0 height 0
click at [189, 102] on div "0" at bounding box center [192, 103] width 23 height 12
click at [0, 0] on input "PickUps 0" at bounding box center [0, 0] width 0 height 0
click at [194, 109] on div at bounding box center [621, 296] width 1149 height 430
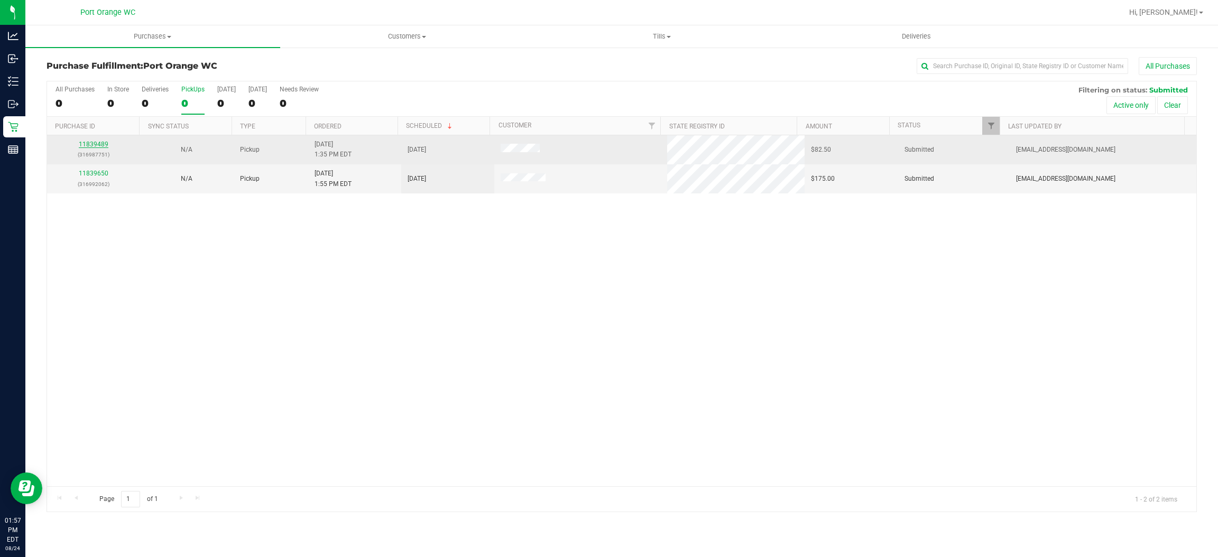
click at [93, 147] on link "11839489" at bounding box center [94, 144] width 30 height 7
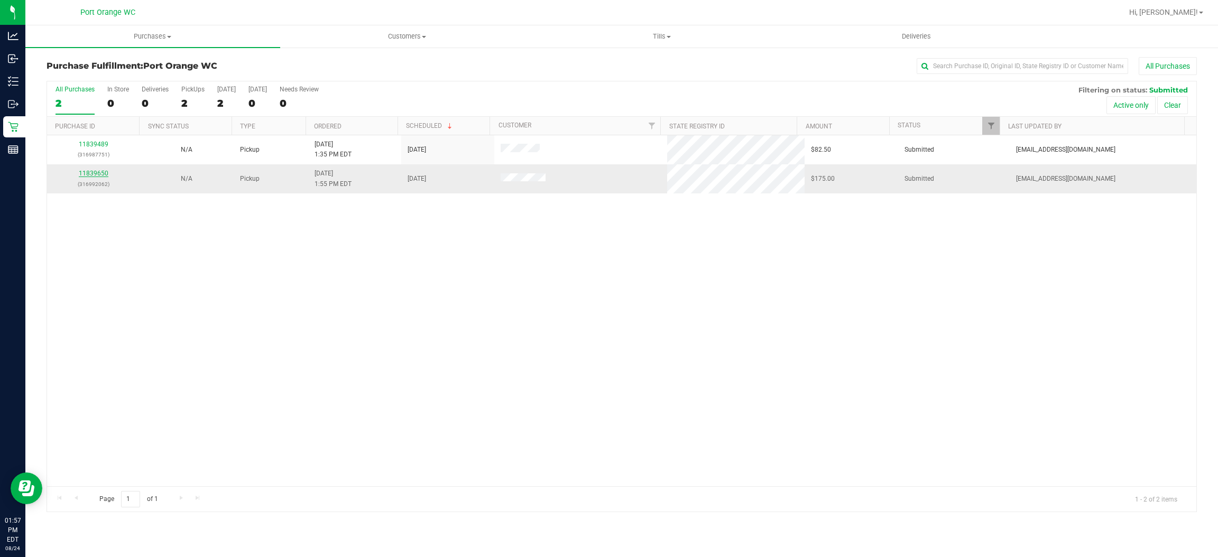
click at [97, 173] on link "11839650" at bounding box center [94, 173] width 30 height 7
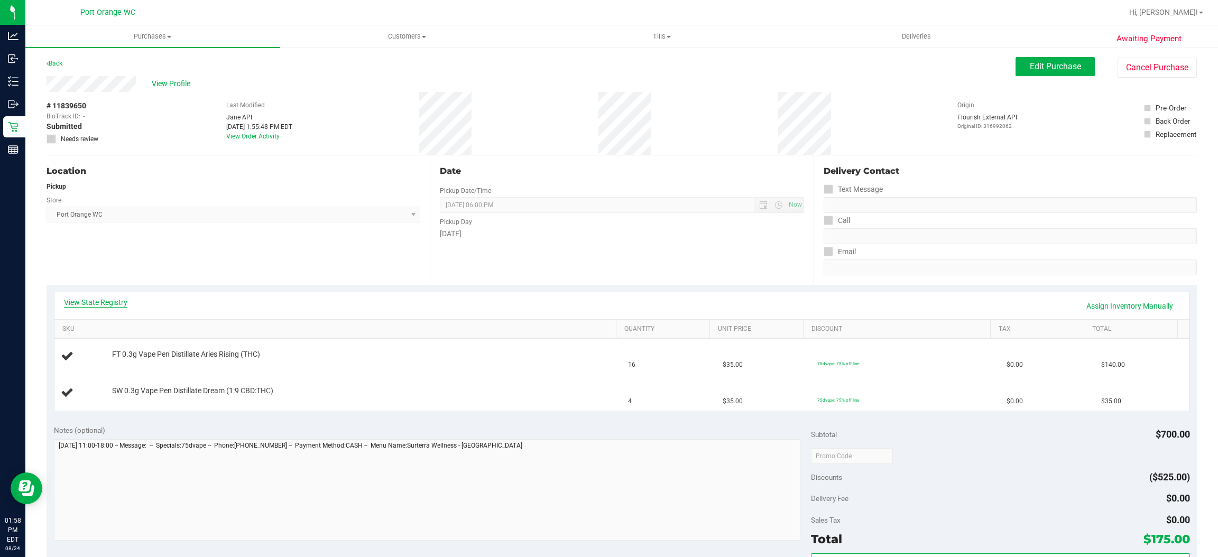
click at [78, 303] on link "View State Registry" at bounding box center [95, 302] width 63 height 11
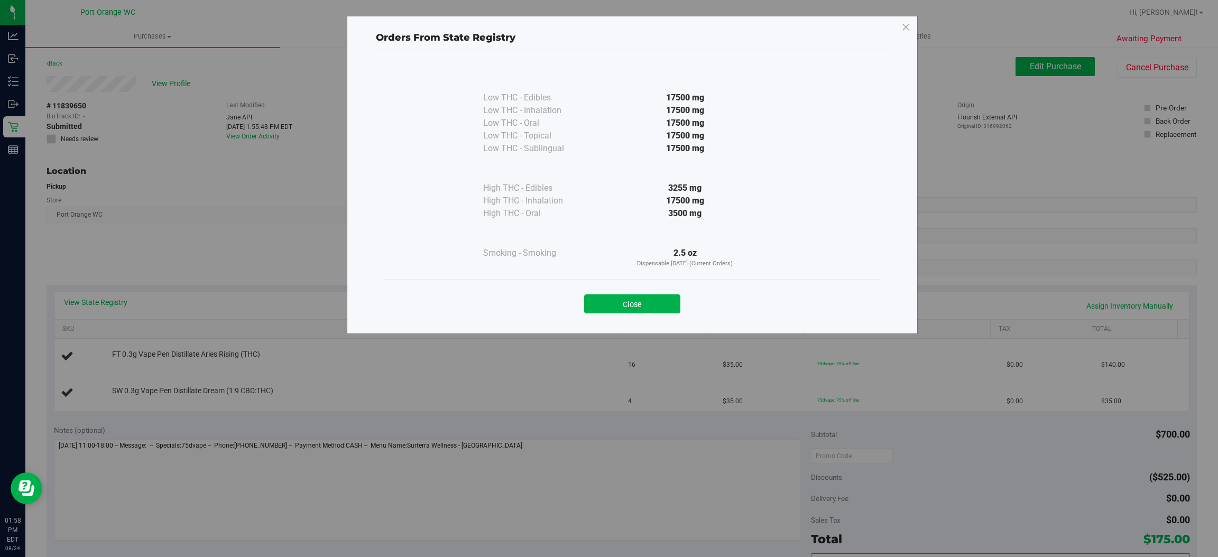
click at [608, 296] on button "Close" at bounding box center [632, 303] width 96 height 19
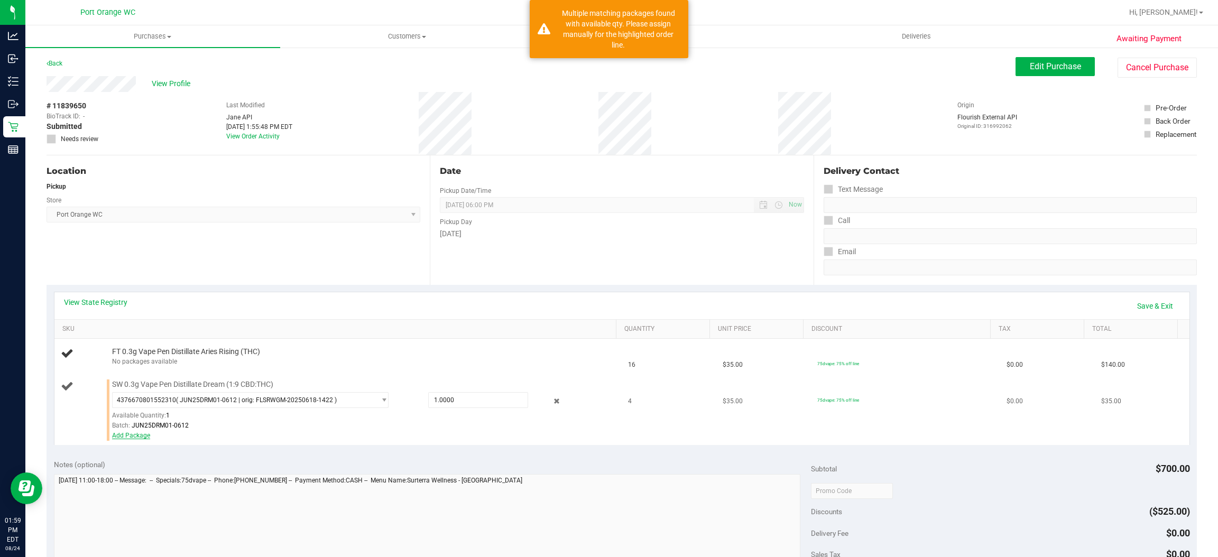
click at [136, 434] on link "Add Package" at bounding box center [131, 435] width 38 height 7
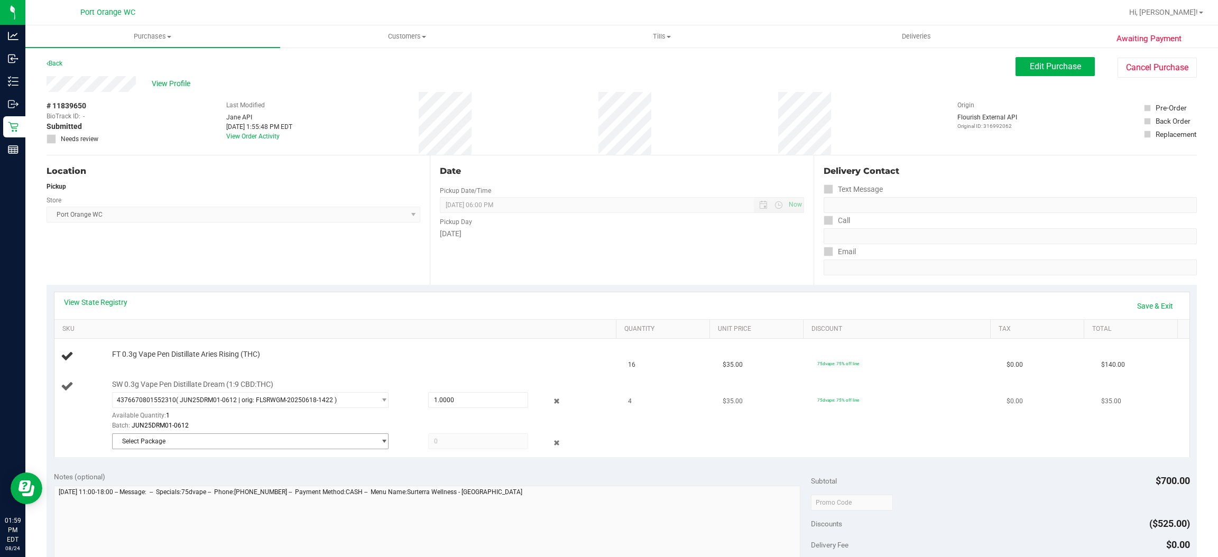
drag, startPoint x: 136, startPoint y: 434, endPoint x: 206, endPoint y: 437, distance: 69.8
click at [206, 437] on span "Select Package" at bounding box center [244, 441] width 262 height 15
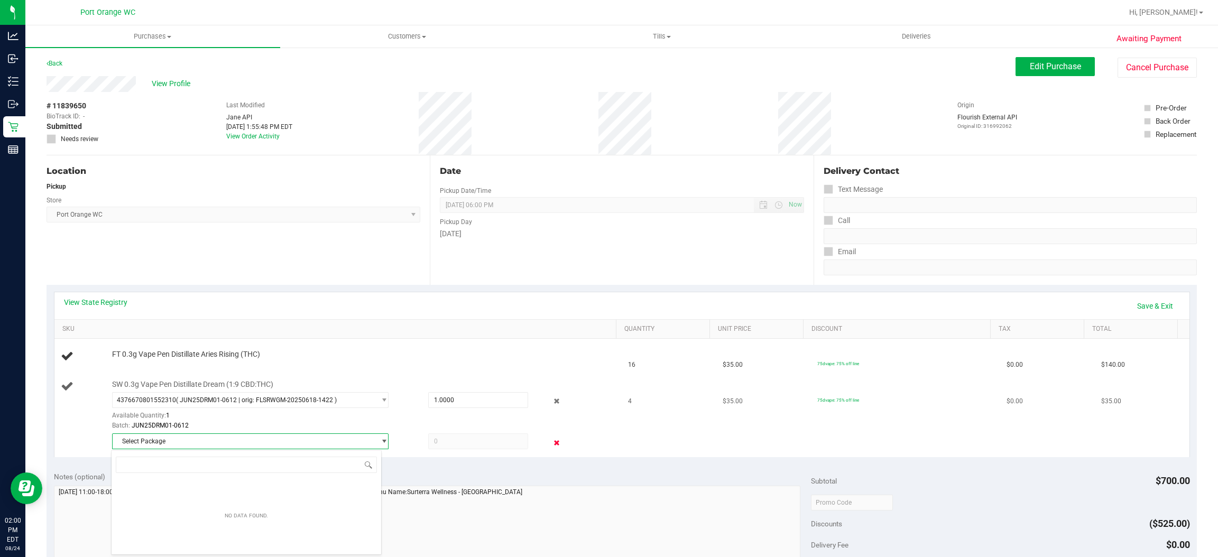
click at [551, 439] on icon at bounding box center [556, 443] width 11 height 12
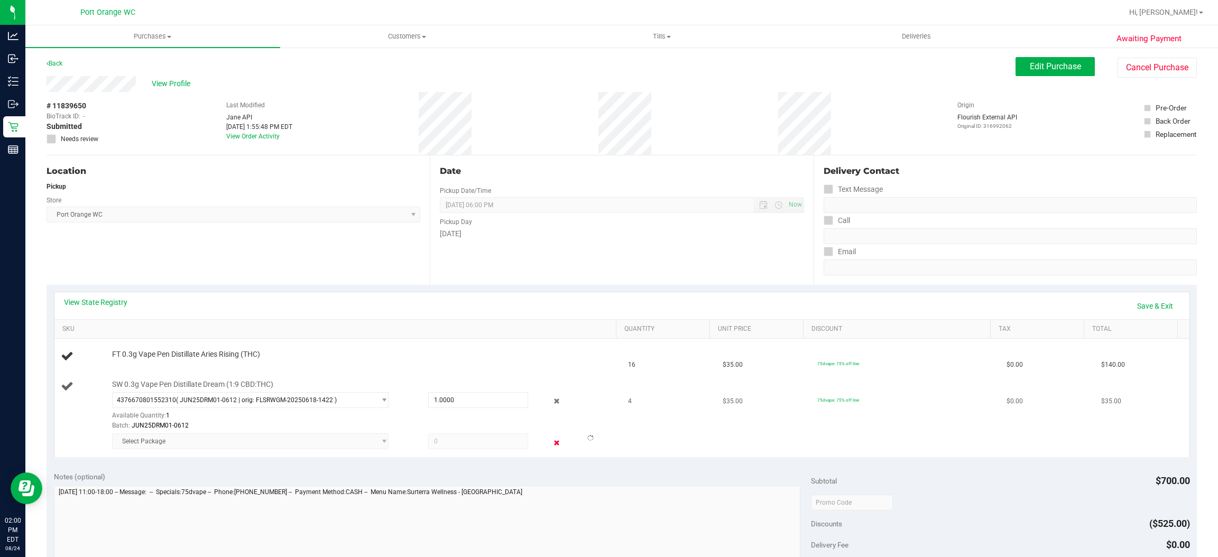
click at [551, 443] on icon at bounding box center [556, 443] width 11 height 12
click at [1136, 304] on link "Save & Exit" at bounding box center [1155, 306] width 50 height 18
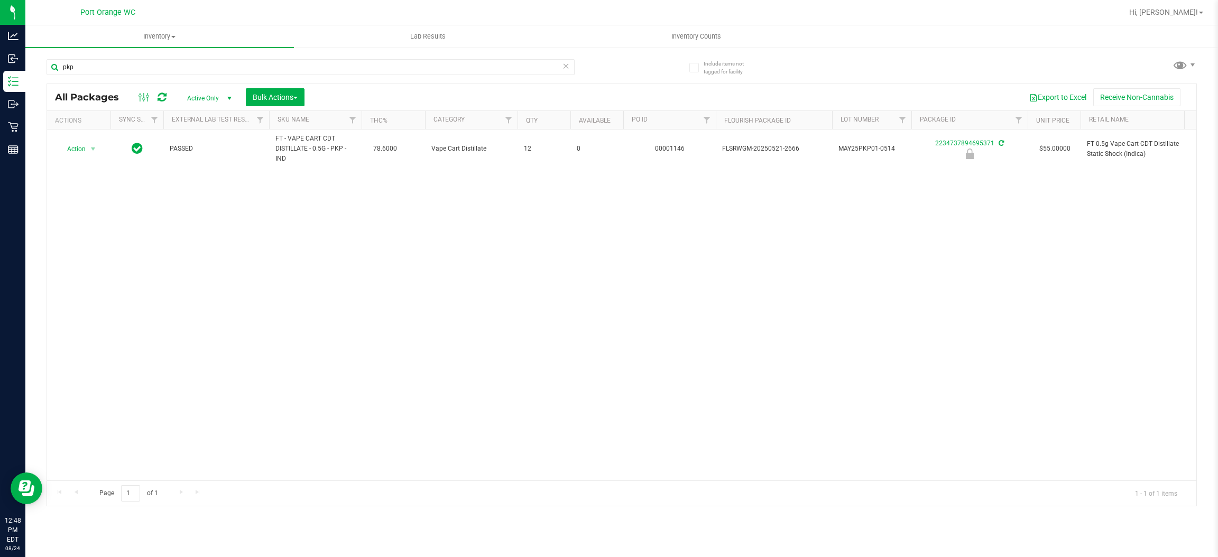
click at [569, 68] on icon at bounding box center [565, 65] width 7 height 13
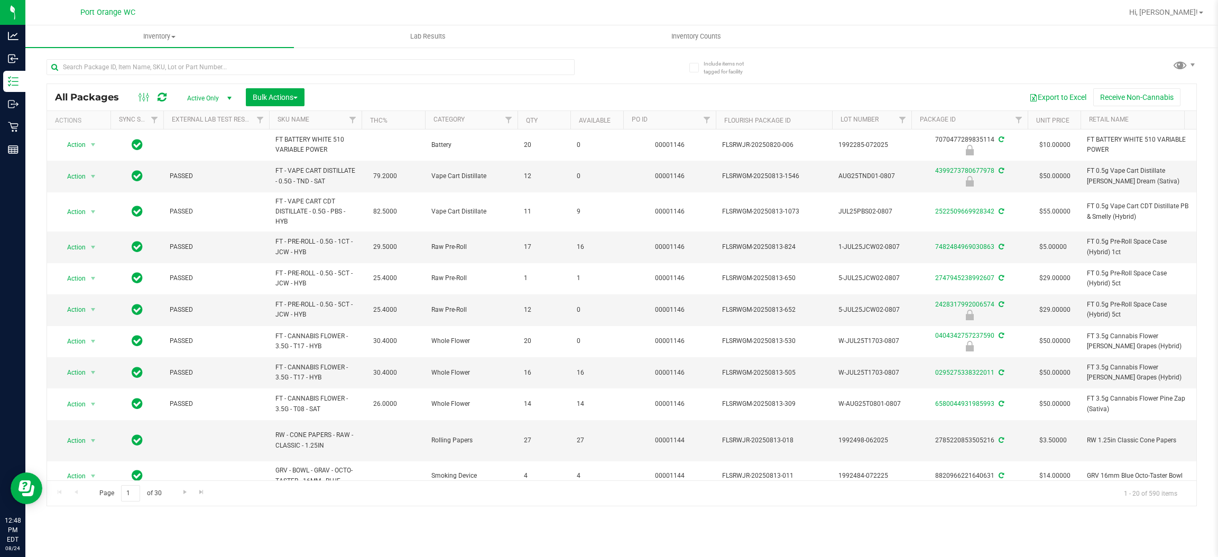
click at [141, 76] on div at bounding box center [311, 71] width 528 height 24
click at [142, 68] on input "text" at bounding box center [311, 67] width 528 height 16
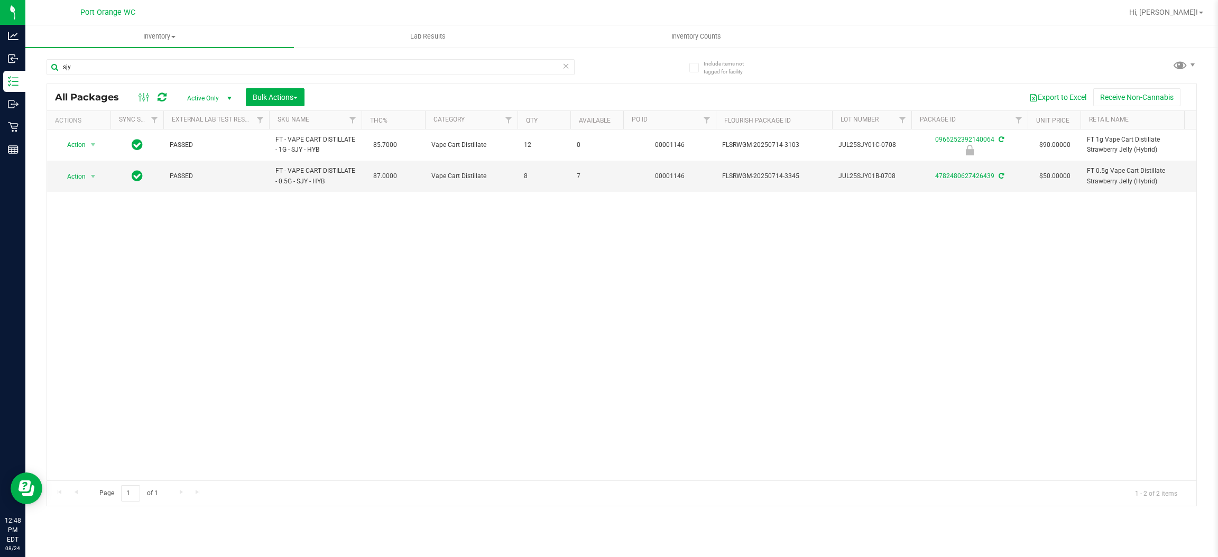
click at [759, 276] on div "Action Action Edit attributes Global inventory Locate package Package audit log…" at bounding box center [621, 304] width 1149 height 351
click at [161, 63] on input "sjy" at bounding box center [311, 67] width 528 height 16
paste input "FT 0.5g Pre-Roll PK Trophy (Hybrid-Indica) 5ct"
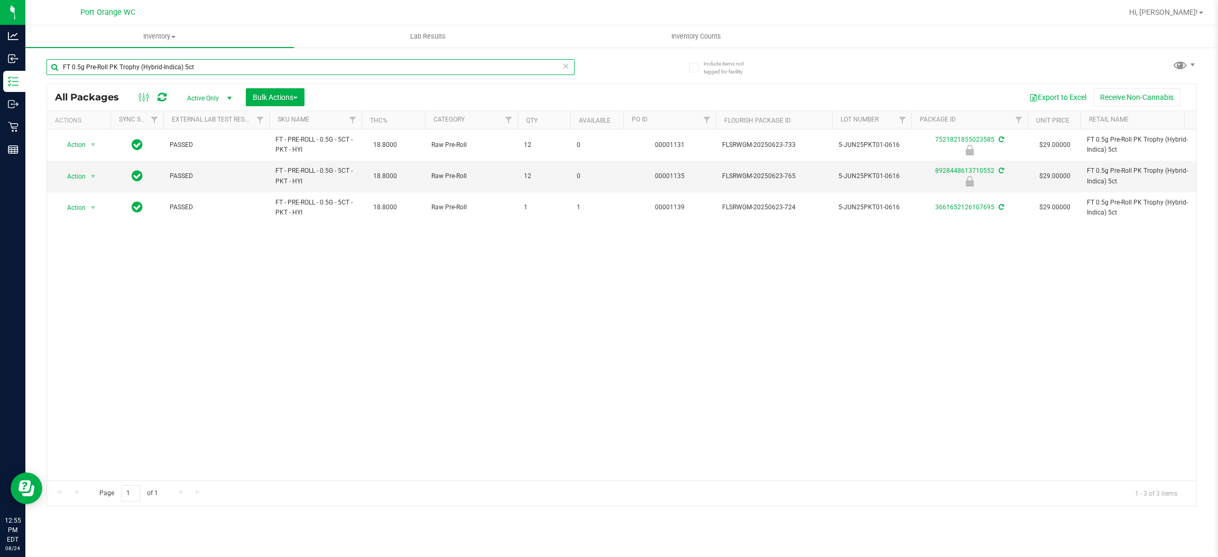
click at [234, 66] on input "FT 0.5g Pre-Roll PK Trophy (Hybrid-Indica) 5ct" at bounding box center [311, 67] width 528 height 16
type input "8928448613710552"
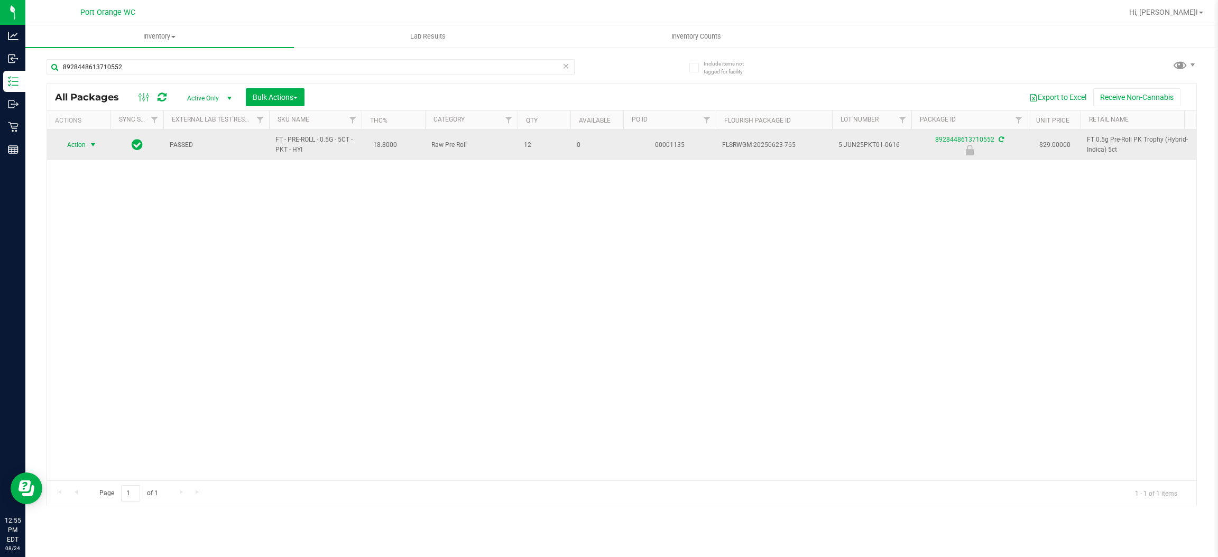
click at [90, 141] on span "select" at bounding box center [93, 145] width 8 height 8
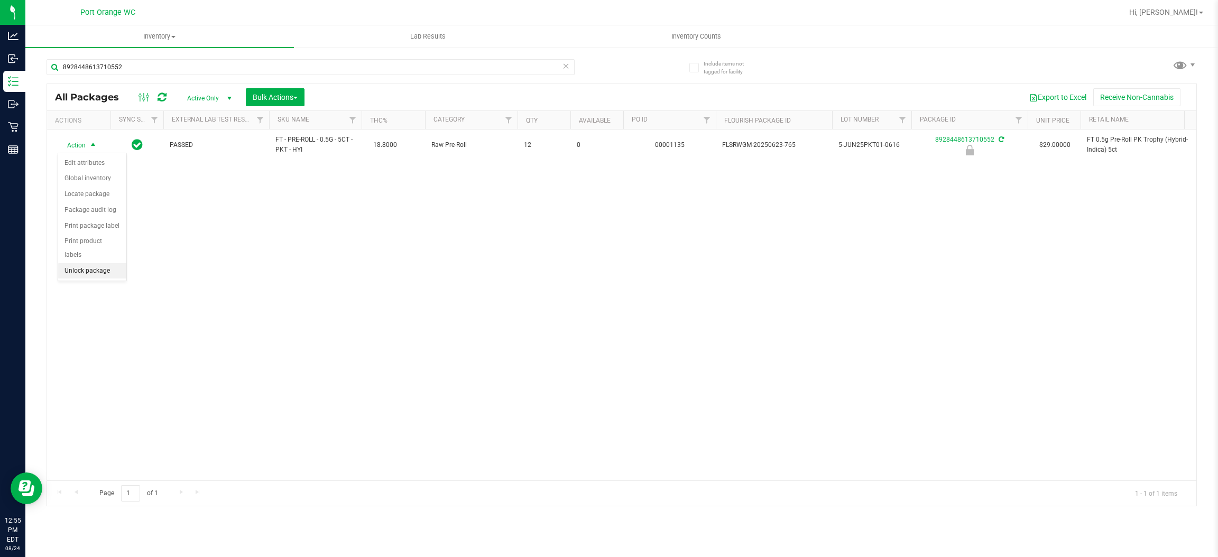
click at [84, 263] on li "Unlock package" at bounding box center [92, 271] width 68 height 16
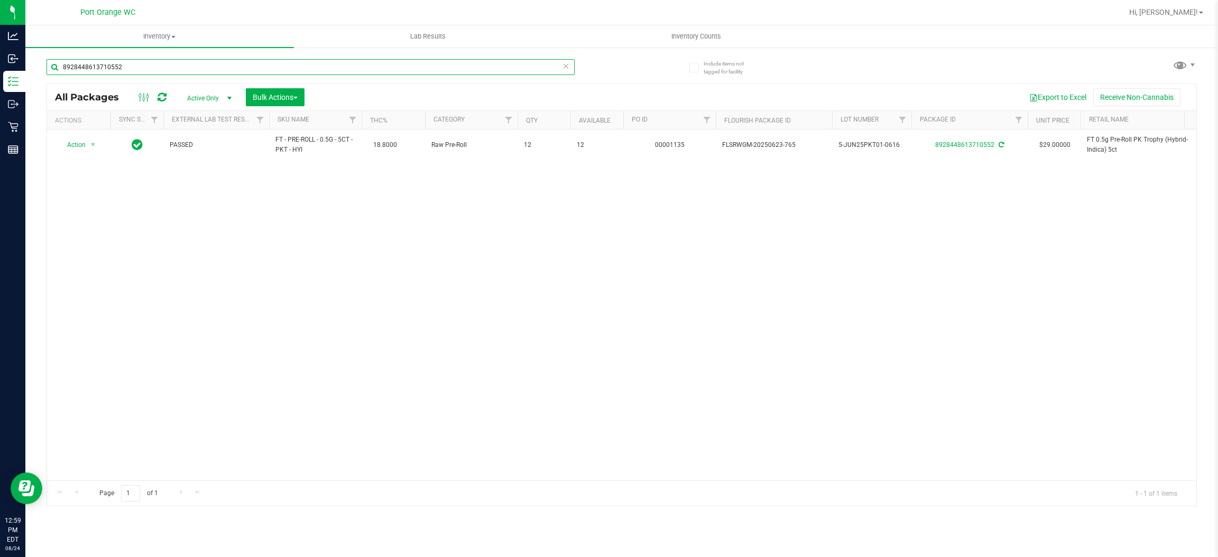
click at [407, 64] on input "8928448613710552" at bounding box center [311, 67] width 528 height 16
type input "7115061258481526"
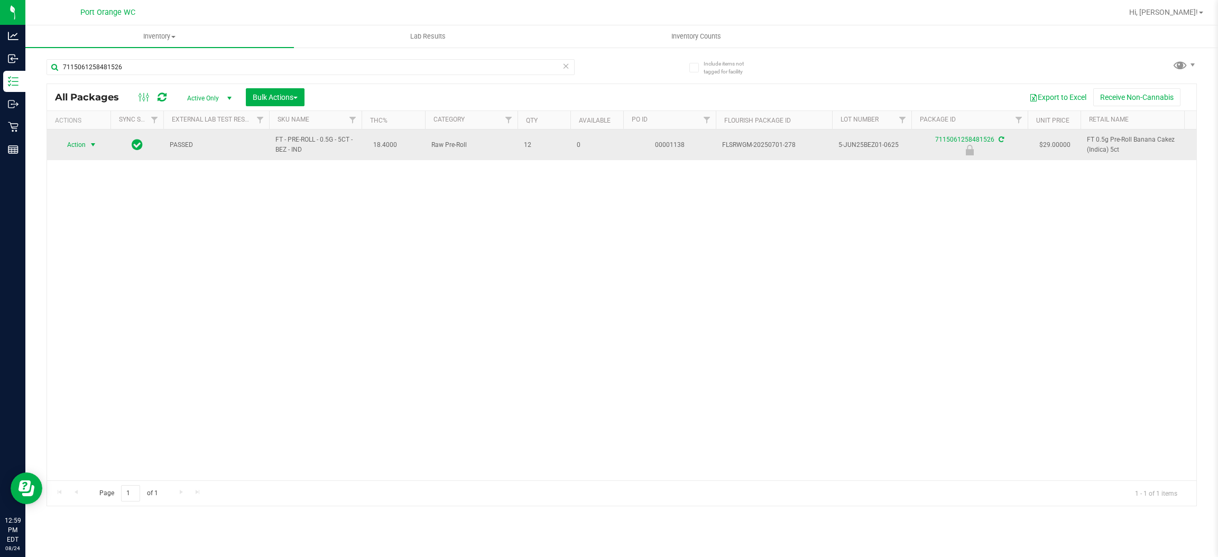
click at [94, 144] on span "select" at bounding box center [93, 145] width 8 height 8
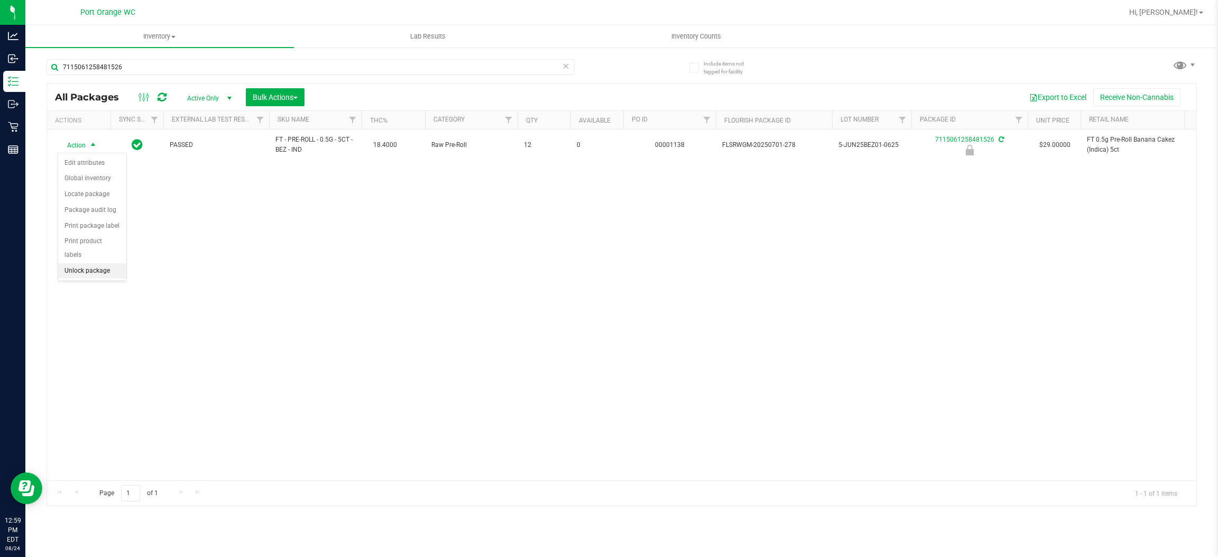
click at [100, 263] on li "Unlock package" at bounding box center [92, 271] width 68 height 16
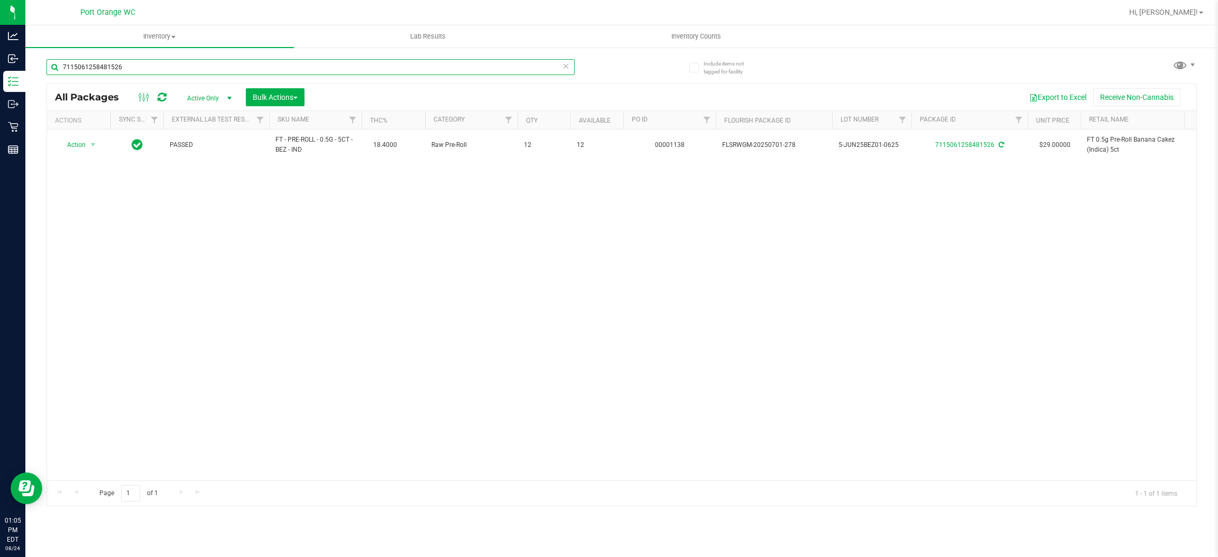
click at [279, 67] on input "7115061258481526" at bounding box center [311, 67] width 528 height 16
click at [279, 66] on input "7115061258481526" at bounding box center [311, 67] width 528 height 16
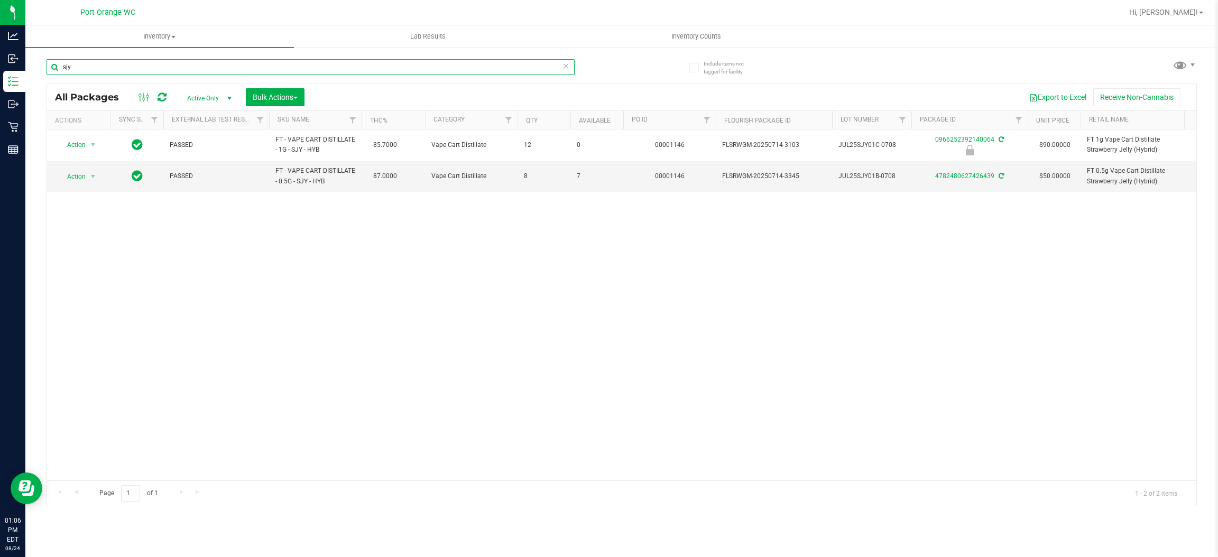
paste input "FT 0.5g Pre-Roll Space Case (Hybrid) 5ct"
type input "FT 0.5g Pre-Roll Space Case (Hybrid) 5ct"
click at [194, 66] on input "FT 0.5g Pre-Roll Space Case (Hybrid) 5ct" at bounding box center [311, 67] width 528 height 16
click at [94, 178] on span "select" at bounding box center [93, 176] width 8 height 8
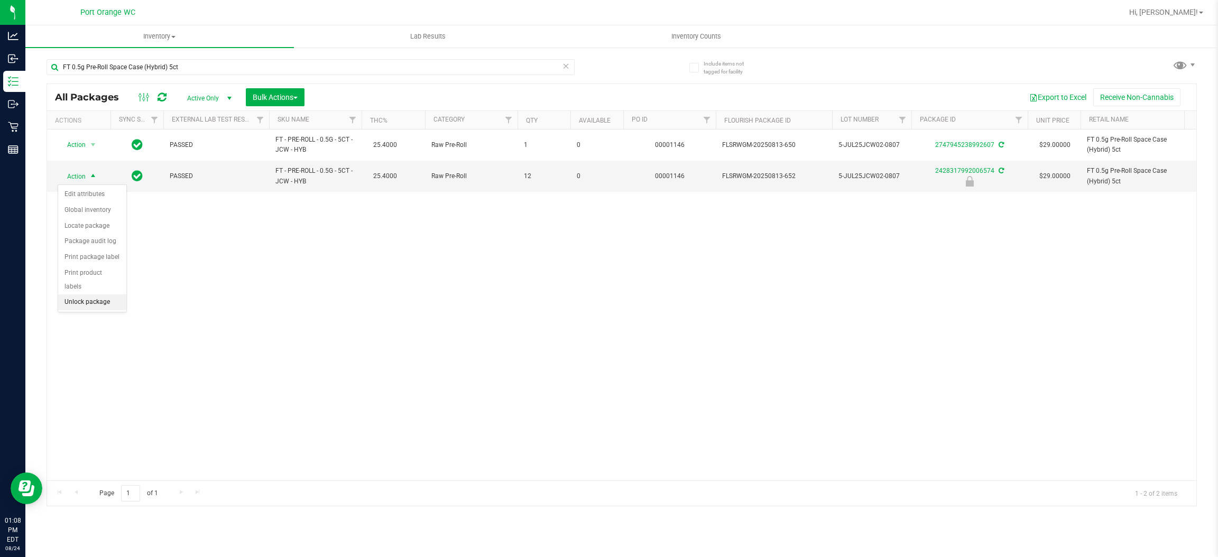
click at [85, 294] on li "Unlock package" at bounding box center [92, 302] width 68 height 16
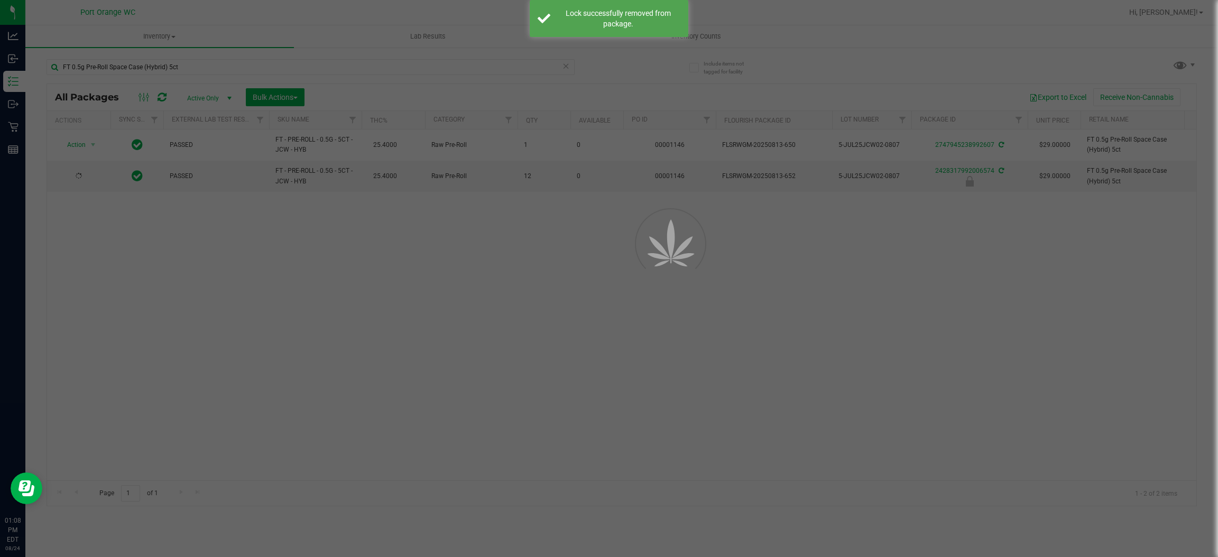
click at [229, 64] on div at bounding box center [609, 278] width 1218 height 557
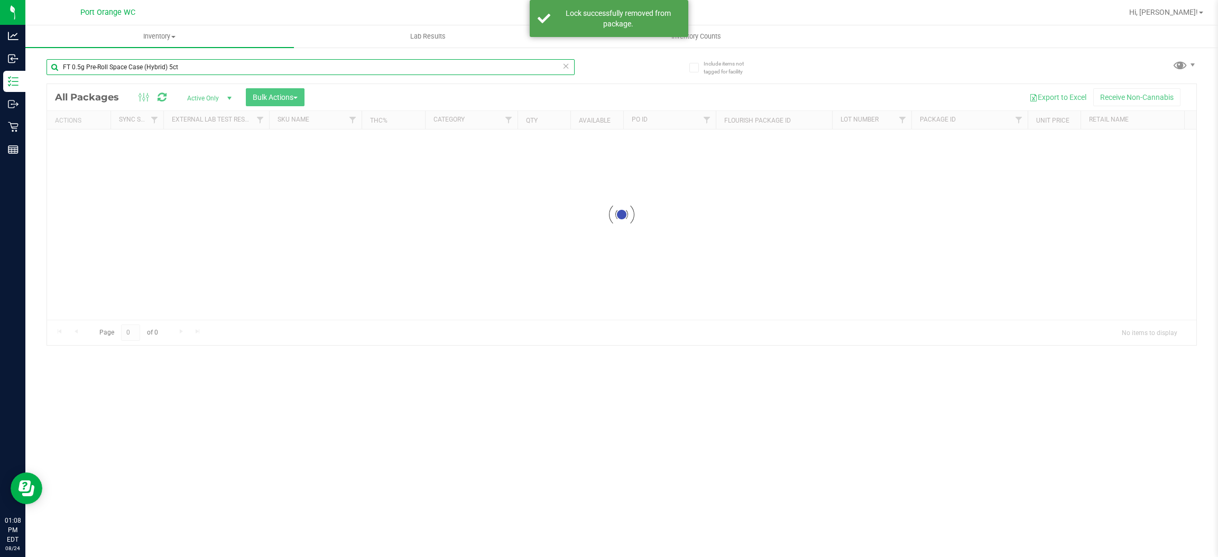
click at [229, 64] on input "FT 0.5g Pre-Roll Space Case (Hybrid) 5ct" at bounding box center [311, 67] width 528 height 16
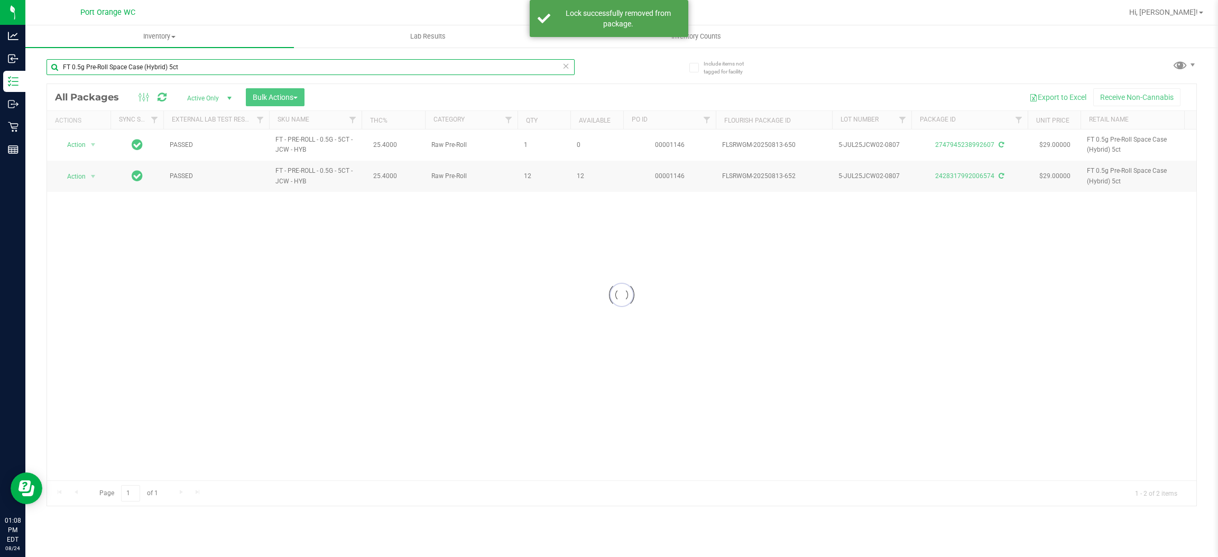
click at [229, 64] on input "FT 0.5g Pre-Roll Space Case (Hybrid) 5ct" at bounding box center [311, 67] width 528 height 16
drag, startPoint x: 229, startPoint y: 64, endPoint x: 225, endPoint y: 69, distance: 6.4
click at [228, 64] on input "FT 0.5g Pre-Roll Space Case (Hybrid) 5ct" at bounding box center [311, 67] width 528 height 16
type input "2187585399368227"
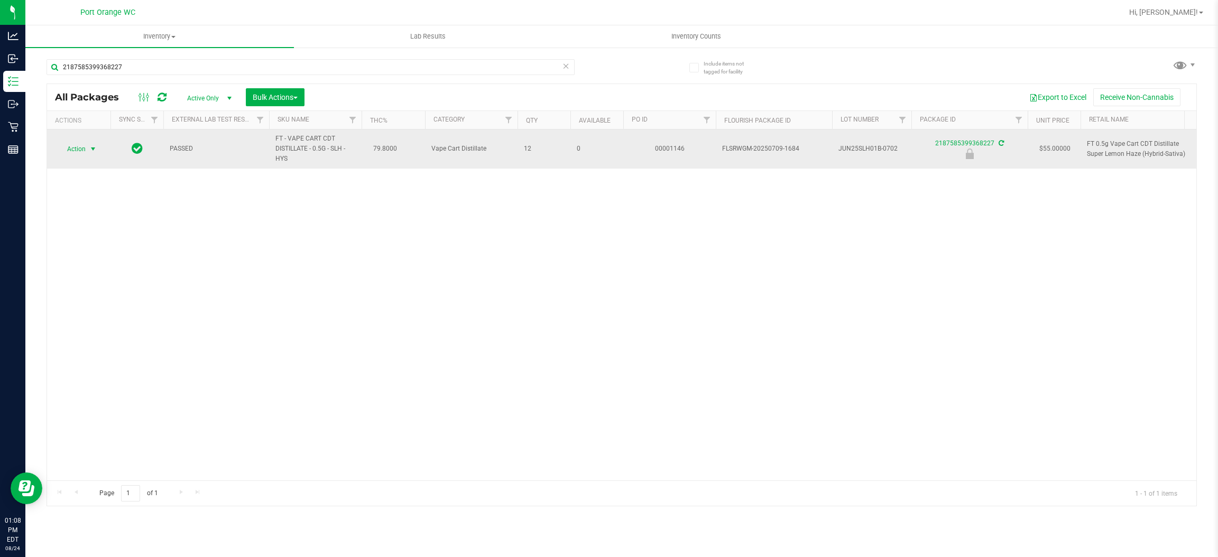
click at [85, 152] on span "Action" at bounding box center [72, 149] width 29 height 15
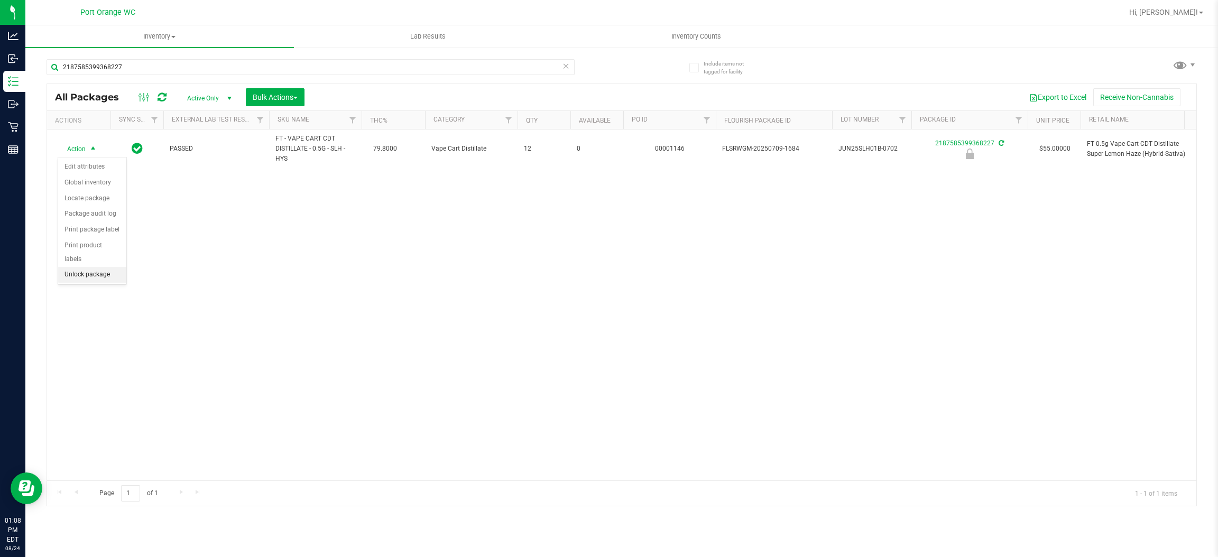
click at [64, 267] on li "Unlock package" at bounding box center [92, 275] width 68 height 16
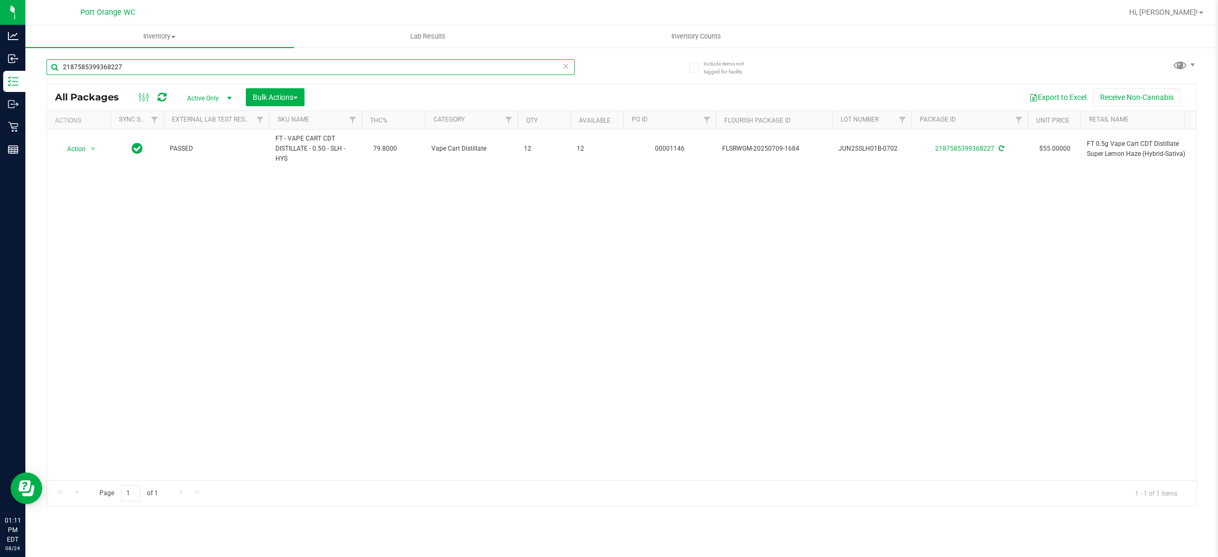
click at [146, 68] on input "2187585399368227" at bounding box center [311, 67] width 528 height 16
type input "0966252392140064"
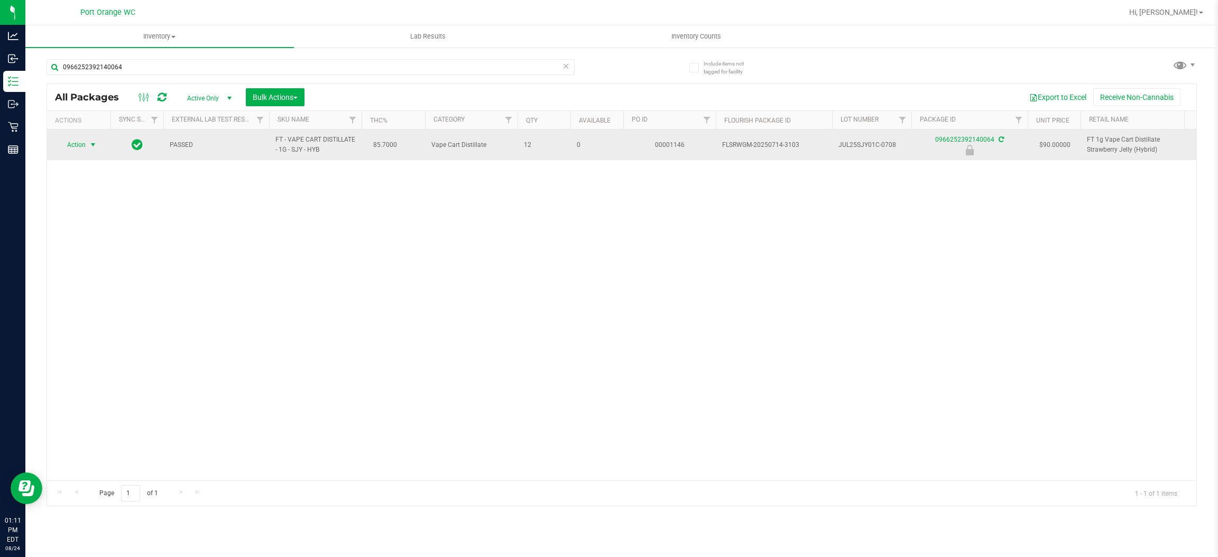
click at [92, 149] on span "select" at bounding box center [93, 145] width 8 height 8
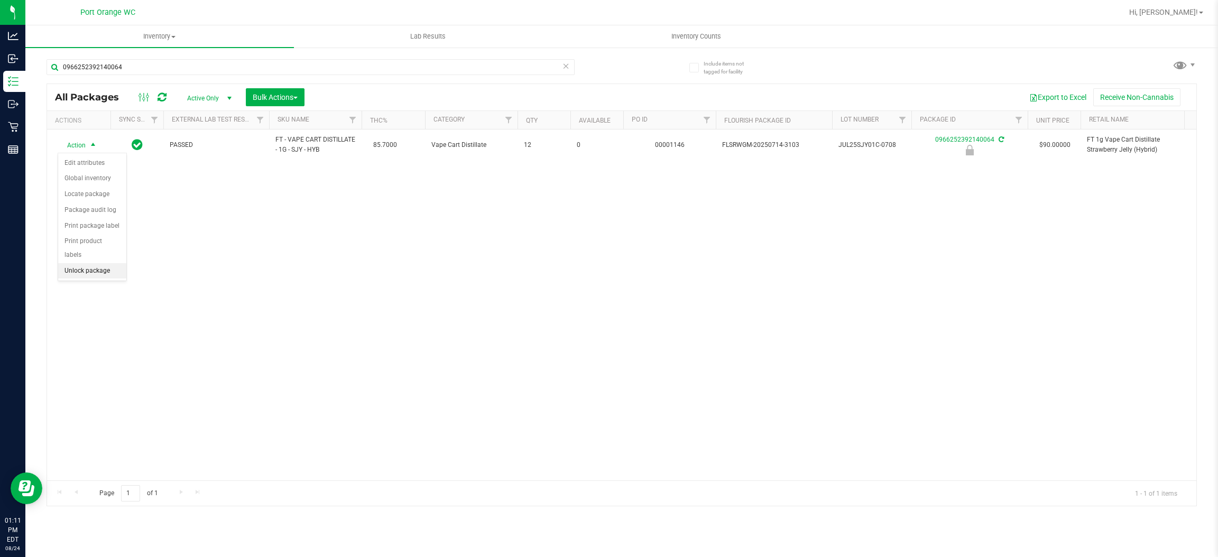
click at [103, 263] on li "Unlock package" at bounding box center [92, 271] width 68 height 16
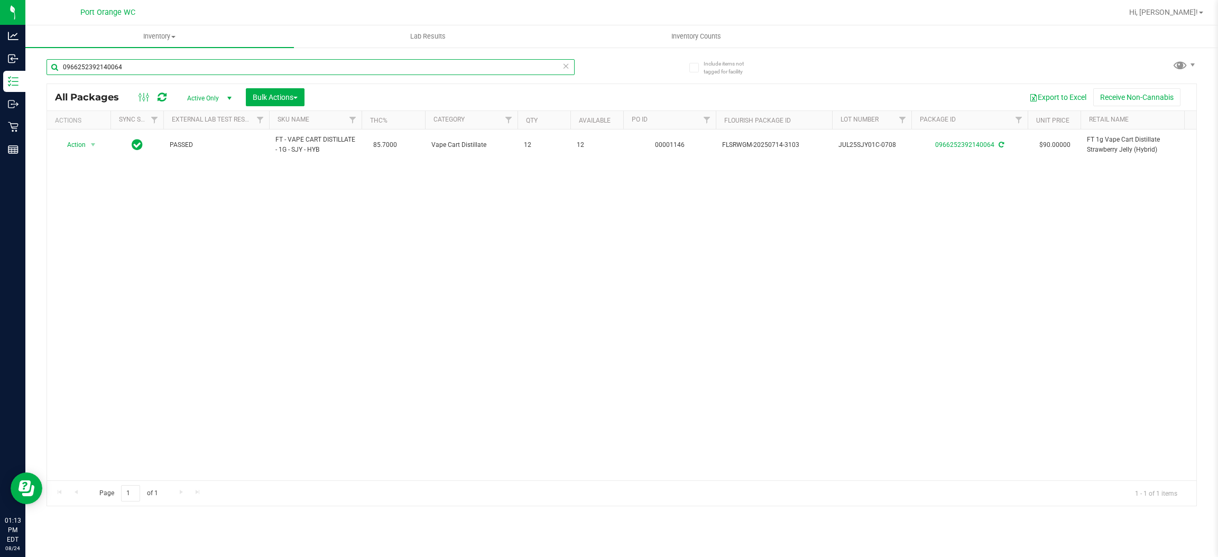
click at [160, 65] on input "0966252392140064" at bounding box center [311, 67] width 528 height 16
type input "4773259921525811"
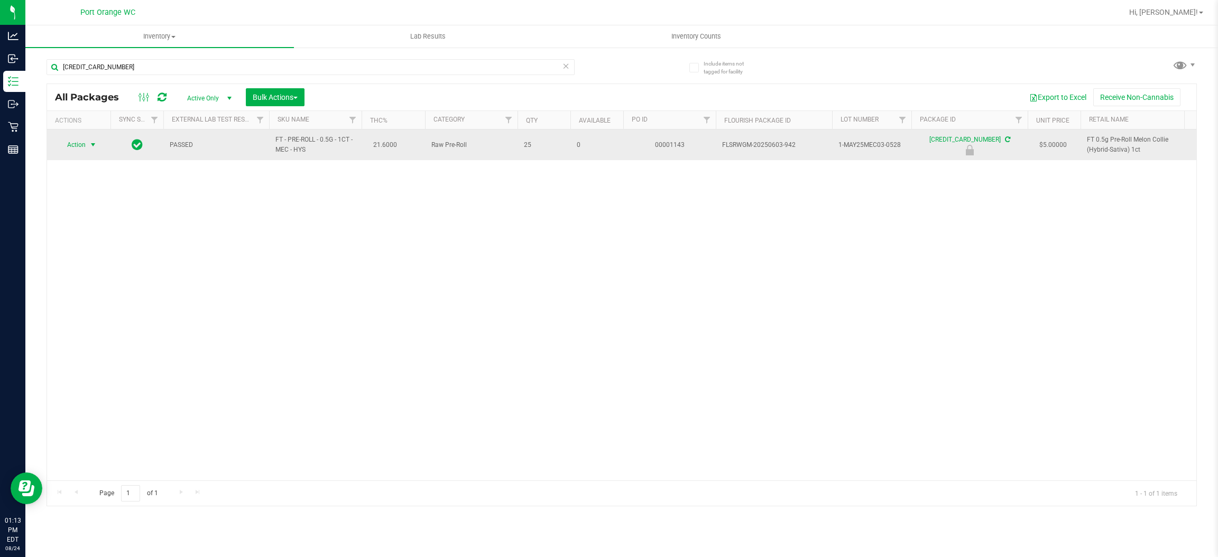
click at [88, 146] on span "select" at bounding box center [93, 144] width 13 height 15
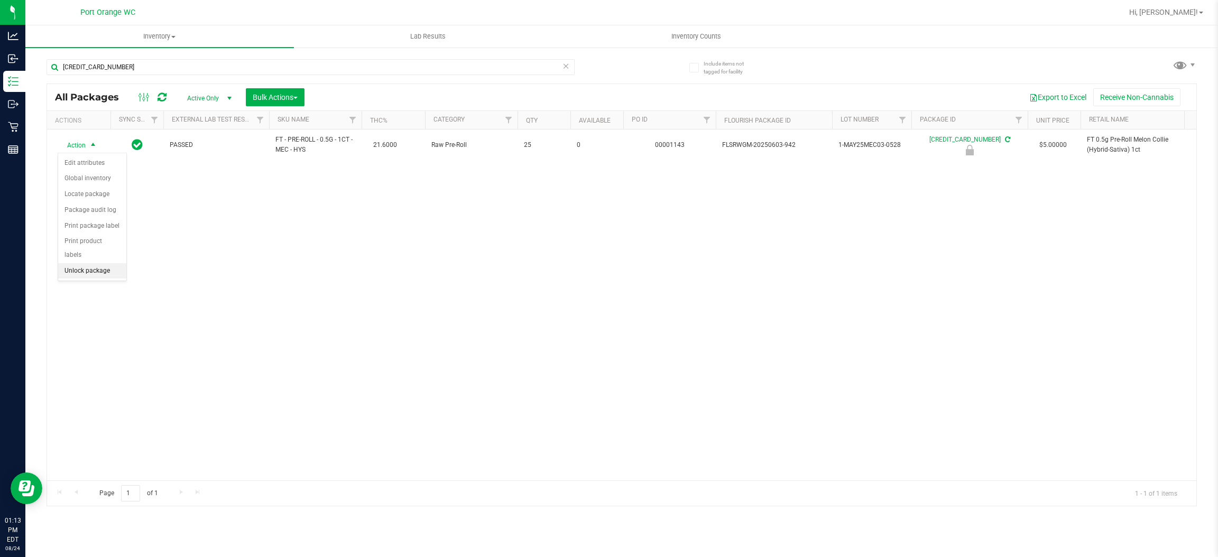
click at [103, 263] on li "Unlock package" at bounding box center [92, 271] width 68 height 16
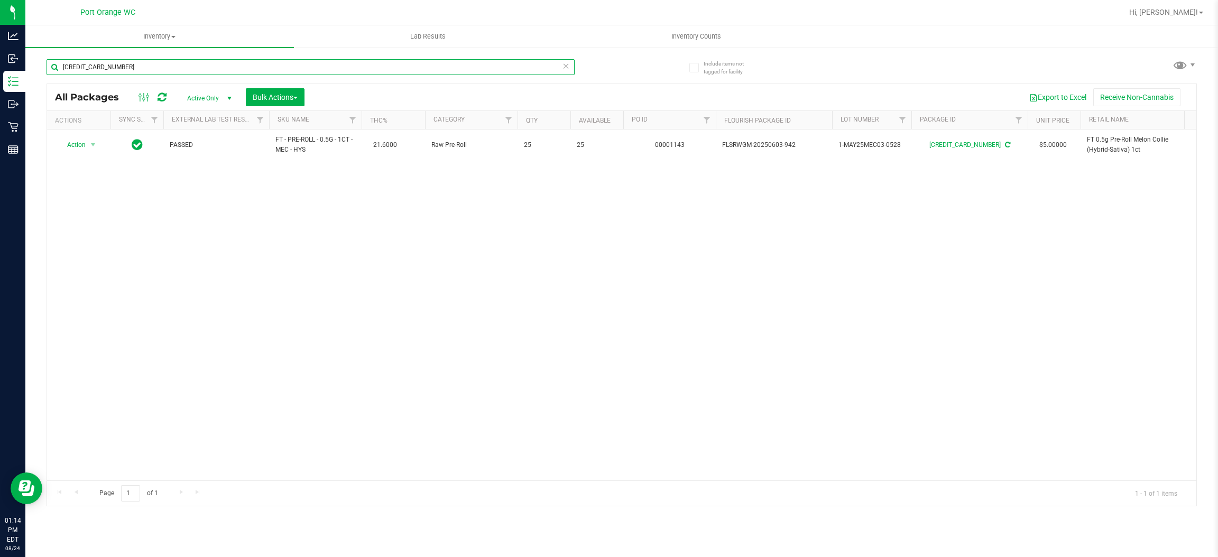
click at [142, 69] on input "4773259921525811" at bounding box center [311, 67] width 528 height 16
type input "6210895031003215"
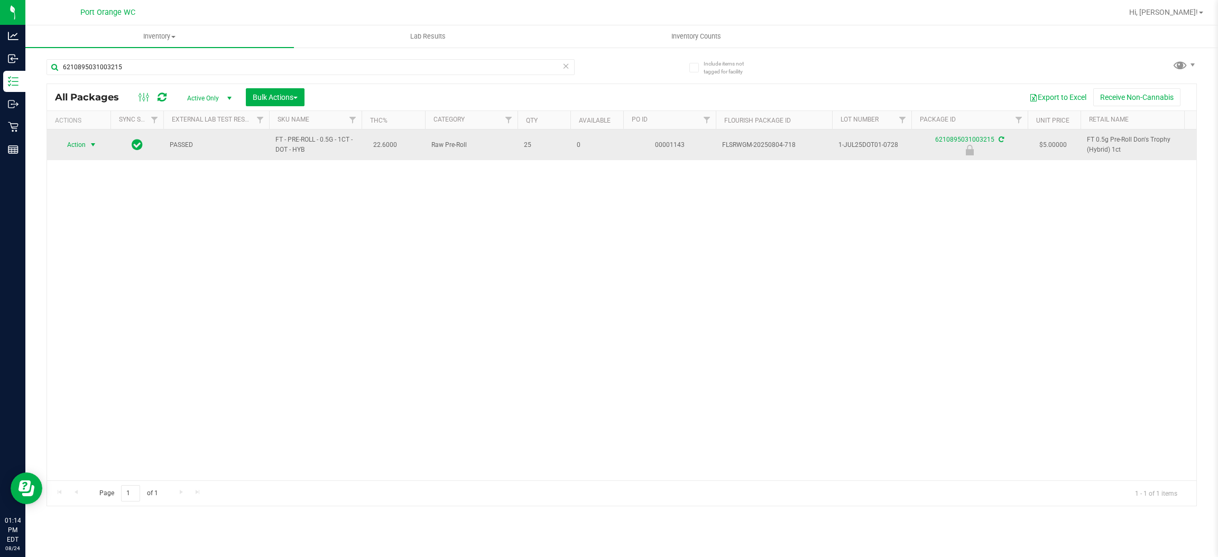
click at [92, 144] on span "select" at bounding box center [93, 145] width 8 height 8
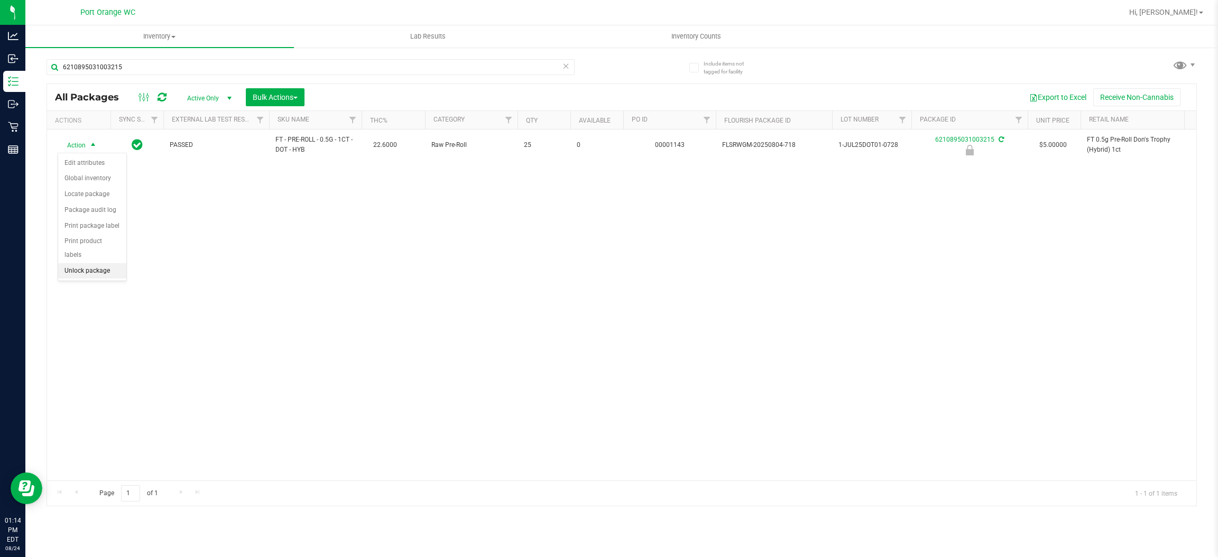
click at [89, 263] on li "Unlock package" at bounding box center [92, 271] width 68 height 16
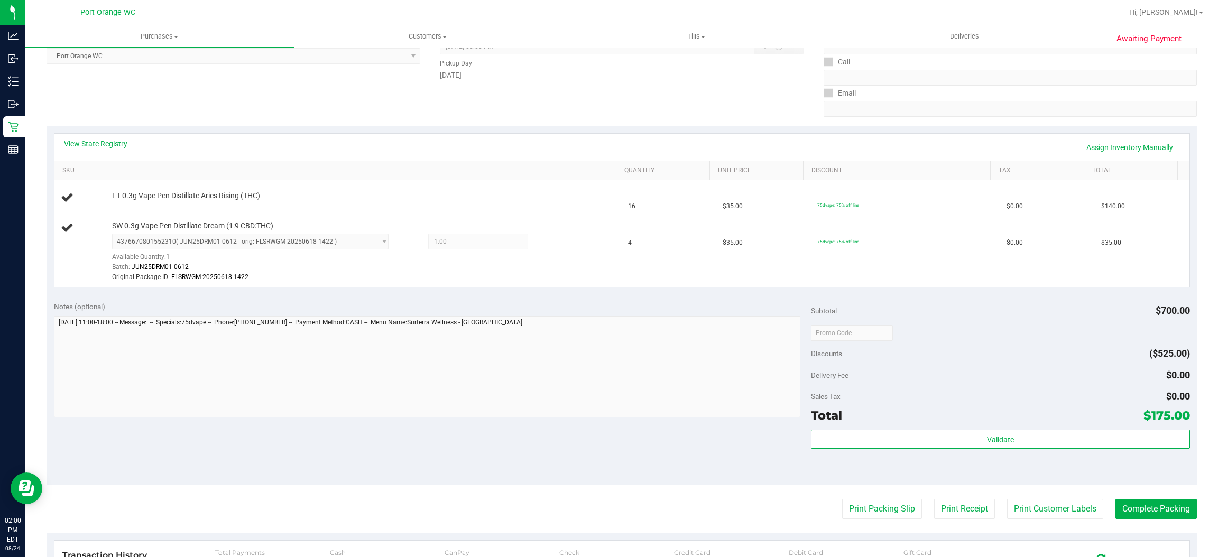
scroll to position [79, 0]
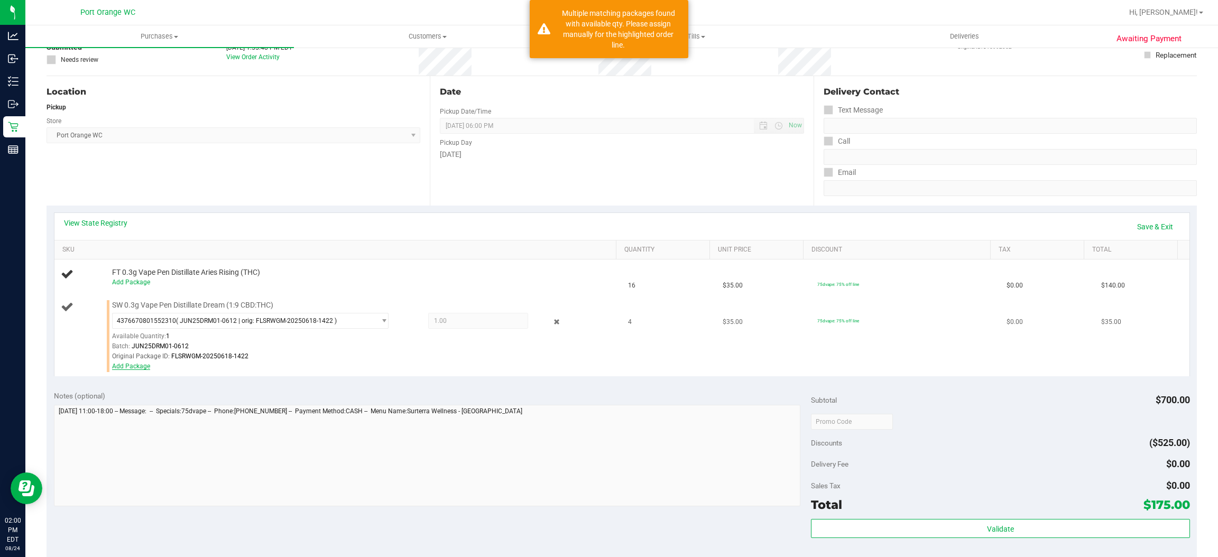
click at [139, 365] on link "Add Package" at bounding box center [131, 366] width 38 height 7
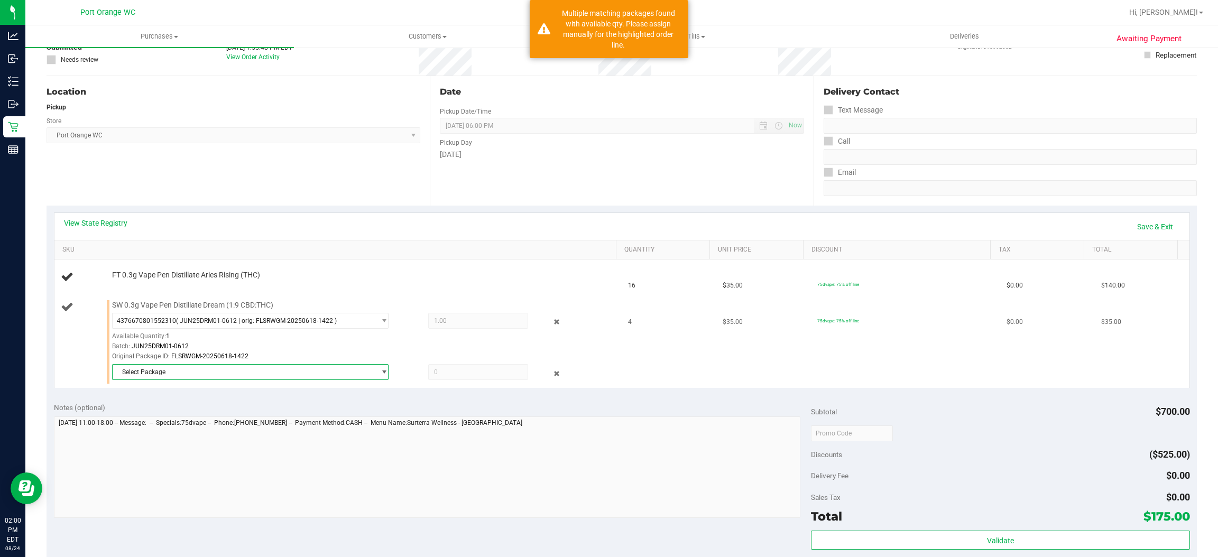
click at [198, 373] on span "Select Package" at bounding box center [244, 372] width 262 height 15
click at [264, 420] on span "( JUN25DRM01-0612 | orig: FLSRWGM-20250618-1468 )" at bounding box center [259, 416] width 161 height 7
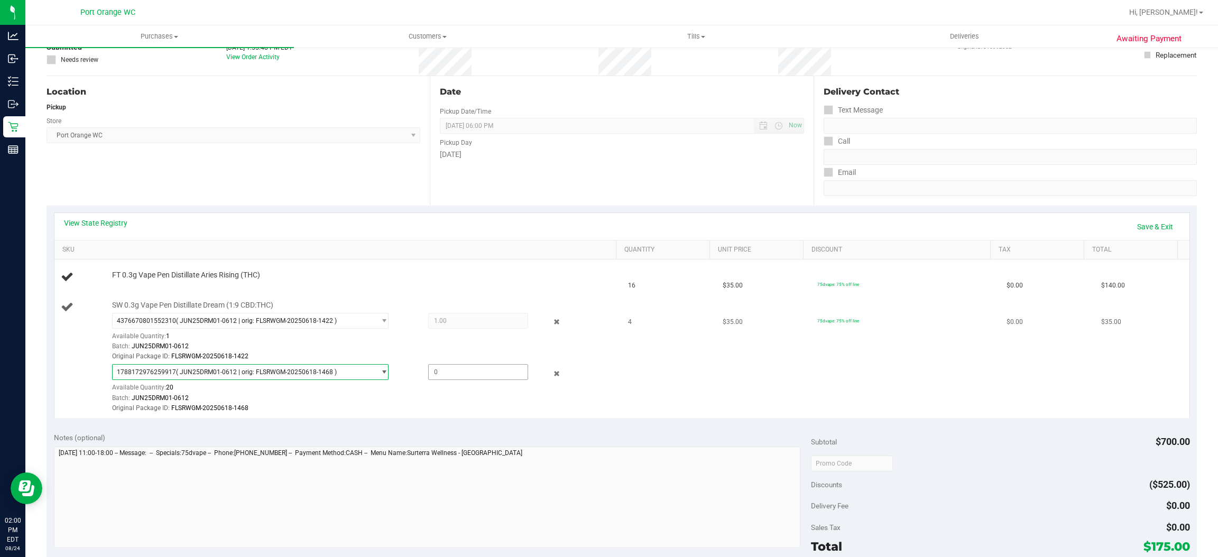
click at [434, 371] on span at bounding box center [478, 372] width 100 height 16
type input "3"
type input "3.0000"
click at [452, 401] on div "Batch: JUN25DRM01-0612" at bounding box center [361, 398] width 499 height 10
click at [1147, 225] on link "Save & Exit" at bounding box center [1155, 227] width 50 height 18
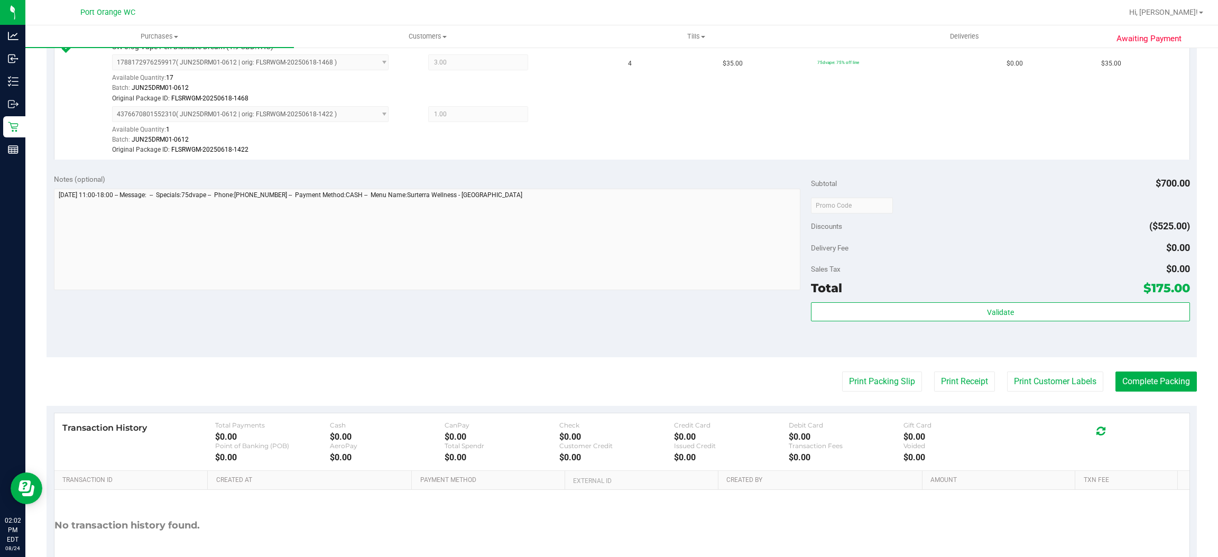
scroll to position [396, 0]
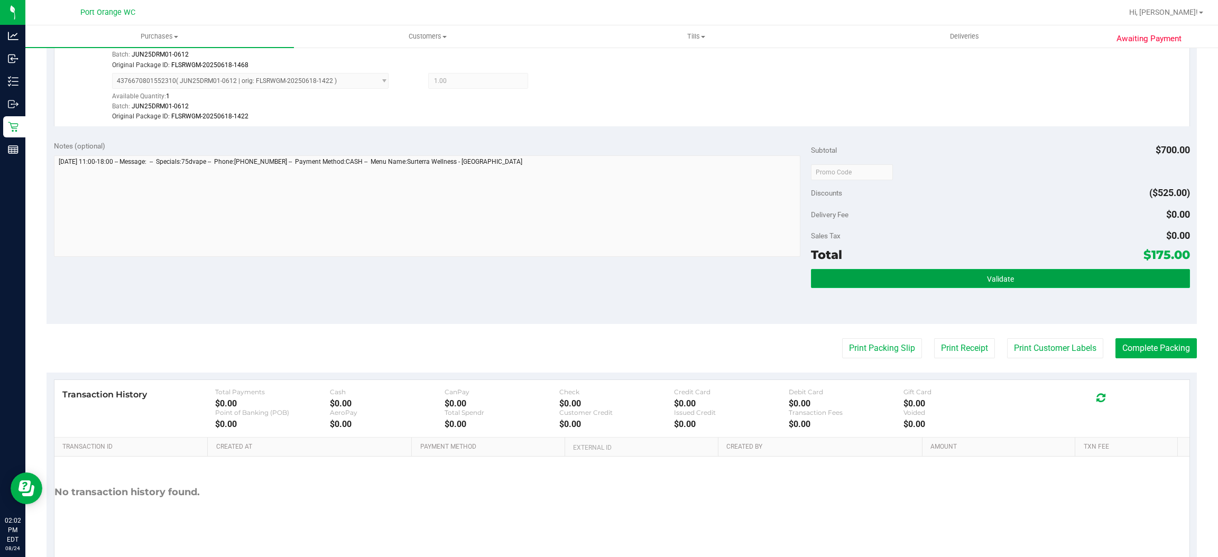
click at [955, 274] on button "Validate" at bounding box center [1000, 278] width 378 height 19
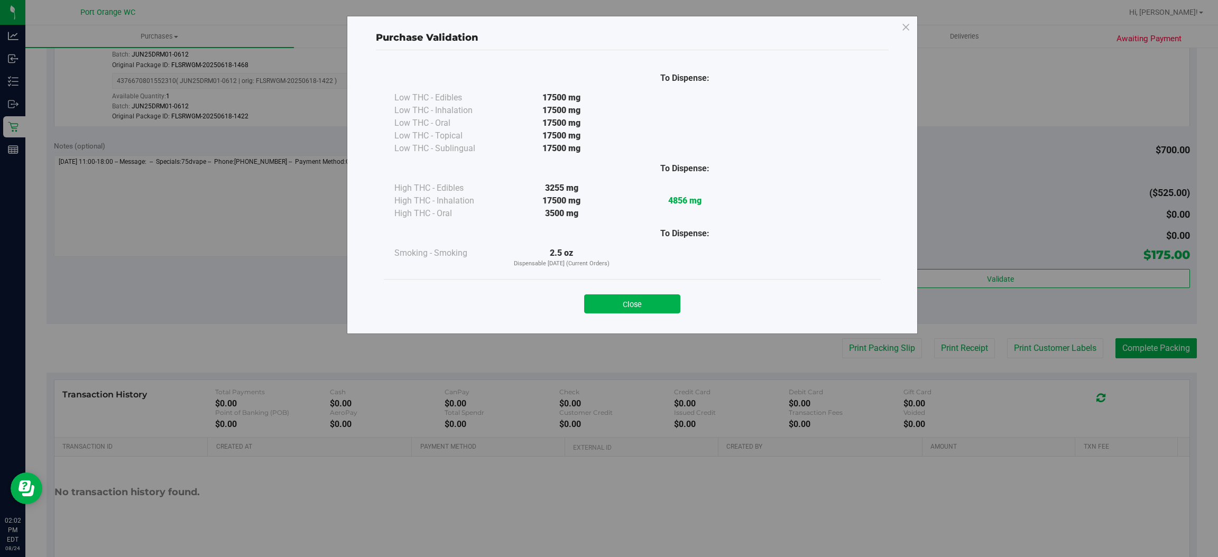
click at [654, 299] on button "Close" at bounding box center [632, 303] width 96 height 19
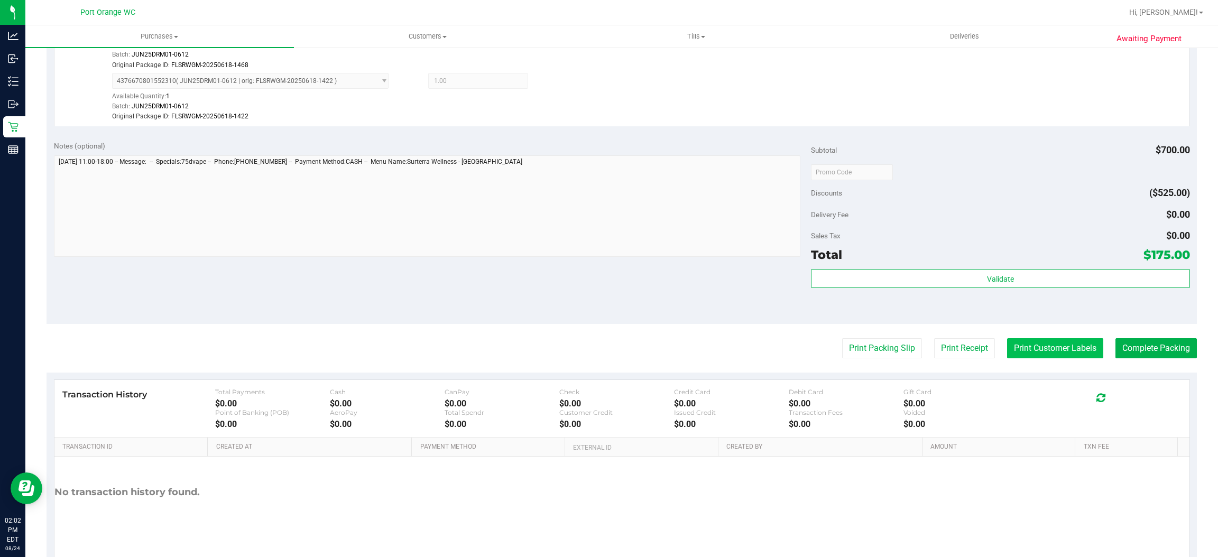
click at [1032, 351] on button "Print Customer Labels" at bounding box center [1055, 348] width 96 height 20
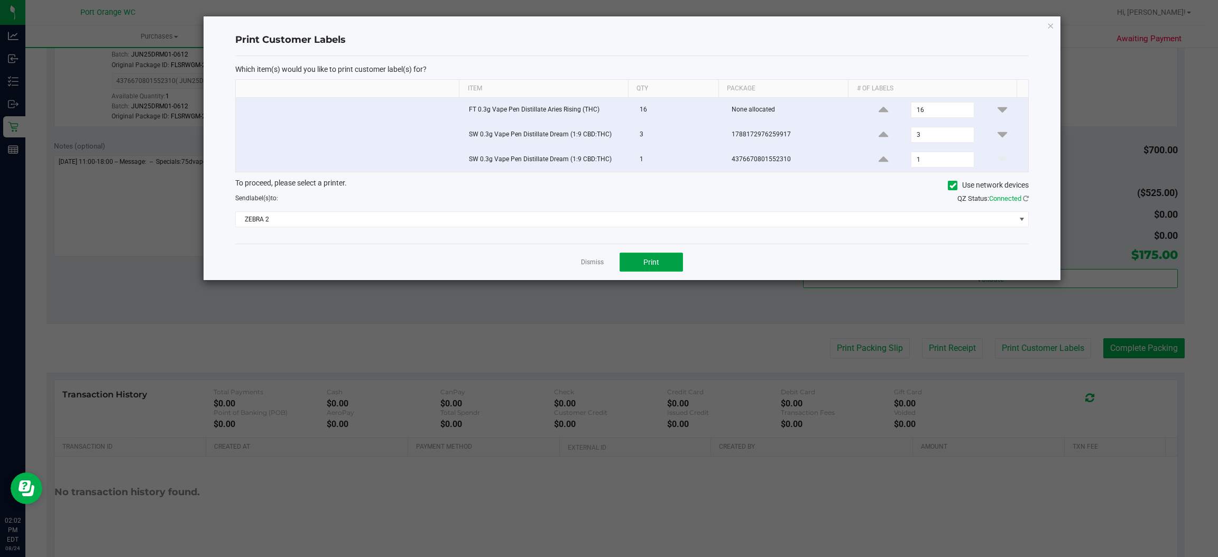
click at [641, 271] on button "Print" at bounding box center [650, 262] width 63 height 19
drag, startPoint x: 594, startPoint y: 266, endPoint x: 820, endPoint y: 366, distance: 247.5
click at [596, 265] on link "Dismiss" at bounding box center [592, 262] width 23 height 9
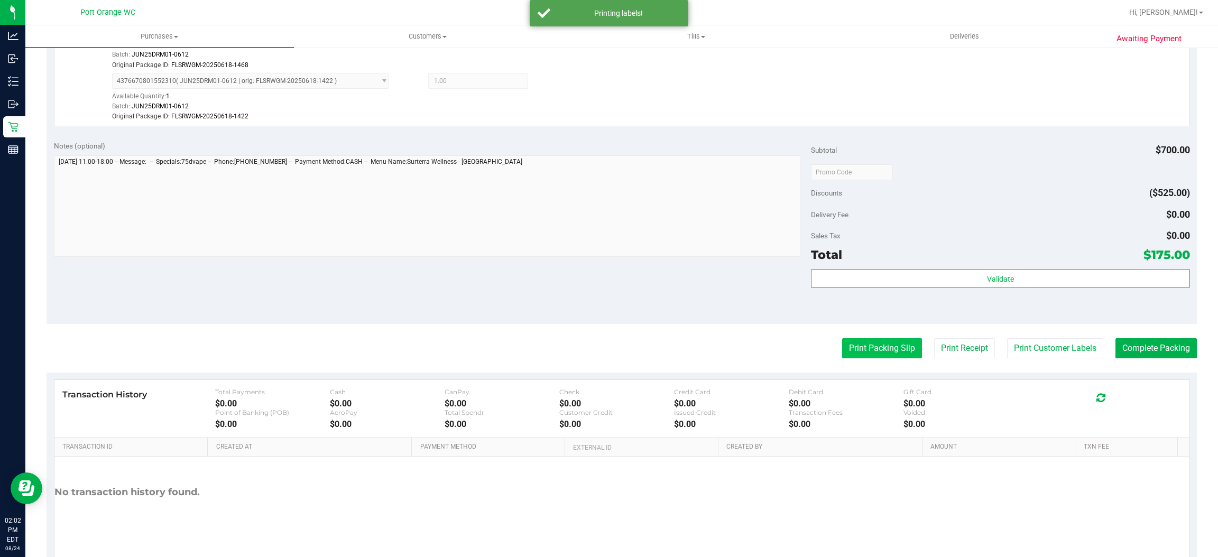
click at [879, 354] on button "Print Packing Slip" at bounding box center [882, 348] width 80 height 20
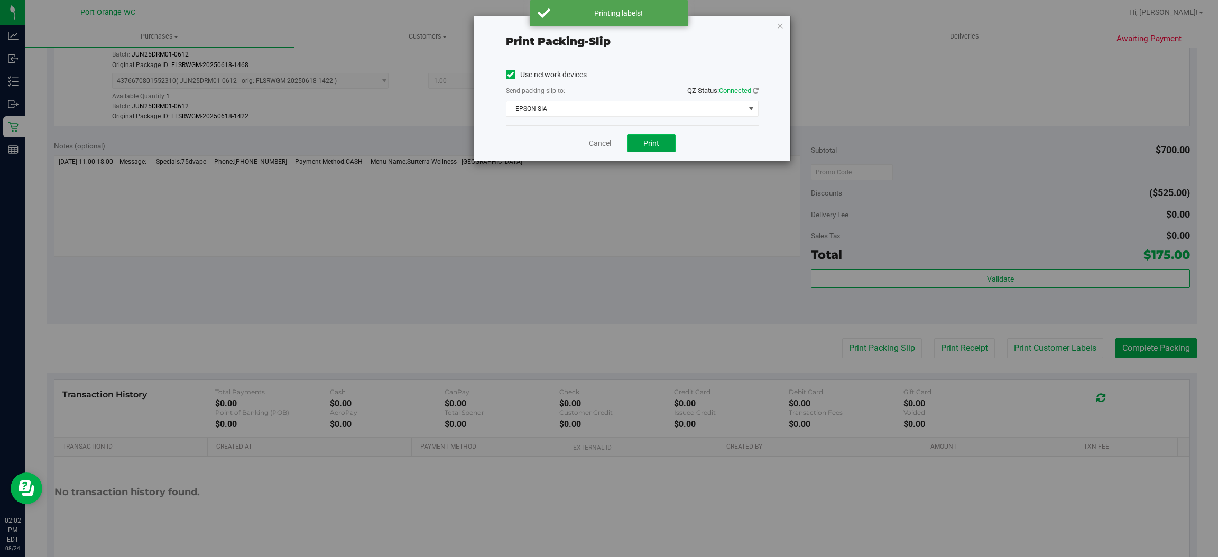
click at [664, 143] on button "Print" at bounding box center [651, 143] width 49 height 18
click at [597, 143] on link "Cancel" at bounding box center [600, 143] width 22 height 11
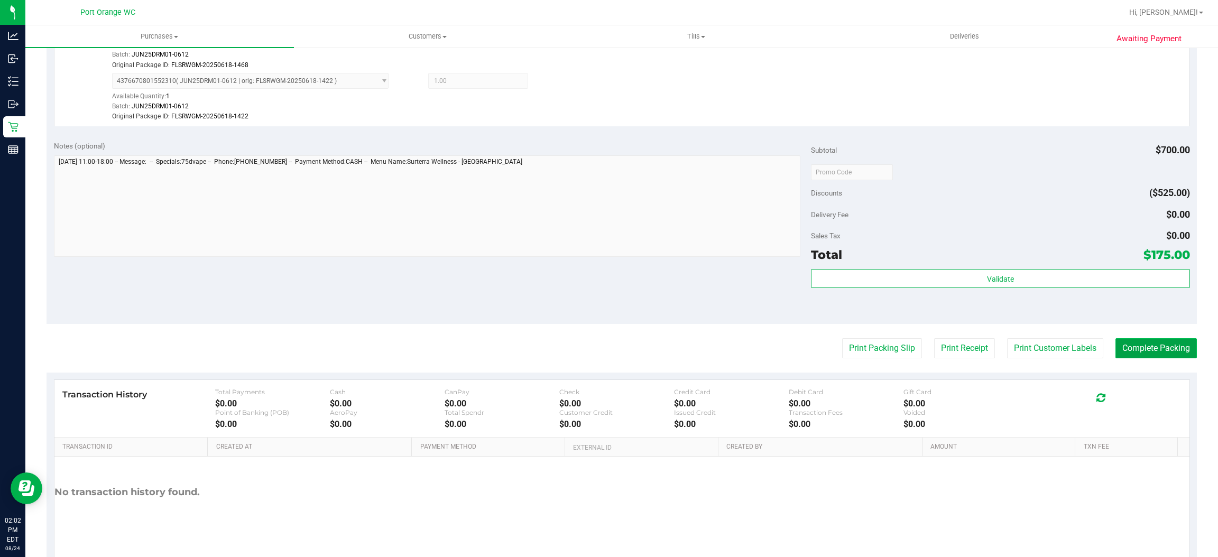
click at [1141, 344] on button "Complete Packing" at bounding box center [1155, 348] width 81 height 20
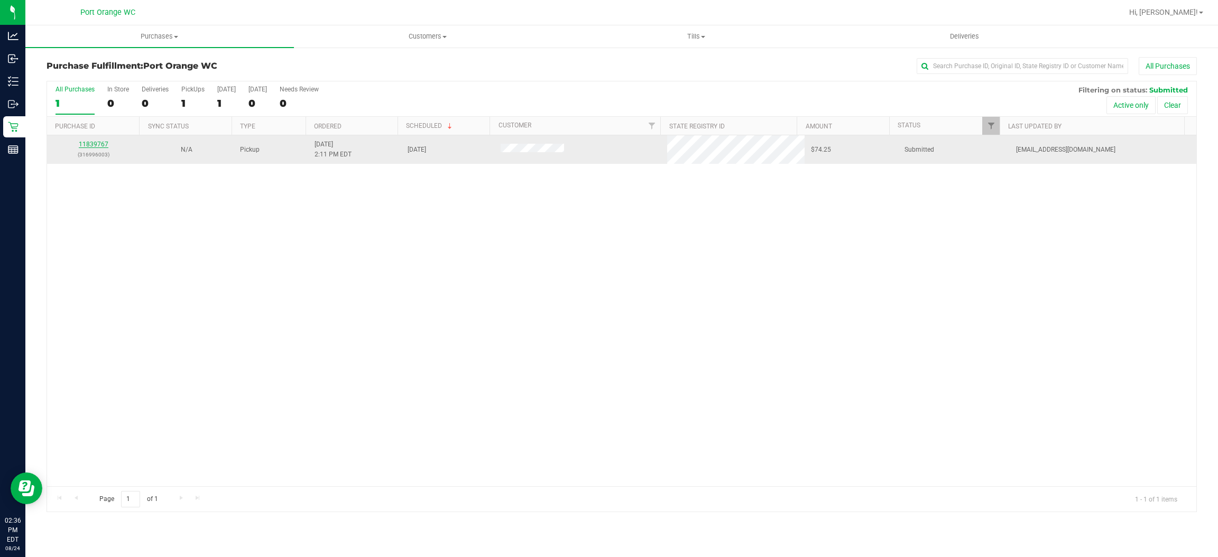
click at [91, 145] on link "11839767" at bounding box center [94, 144] width 30 height 7
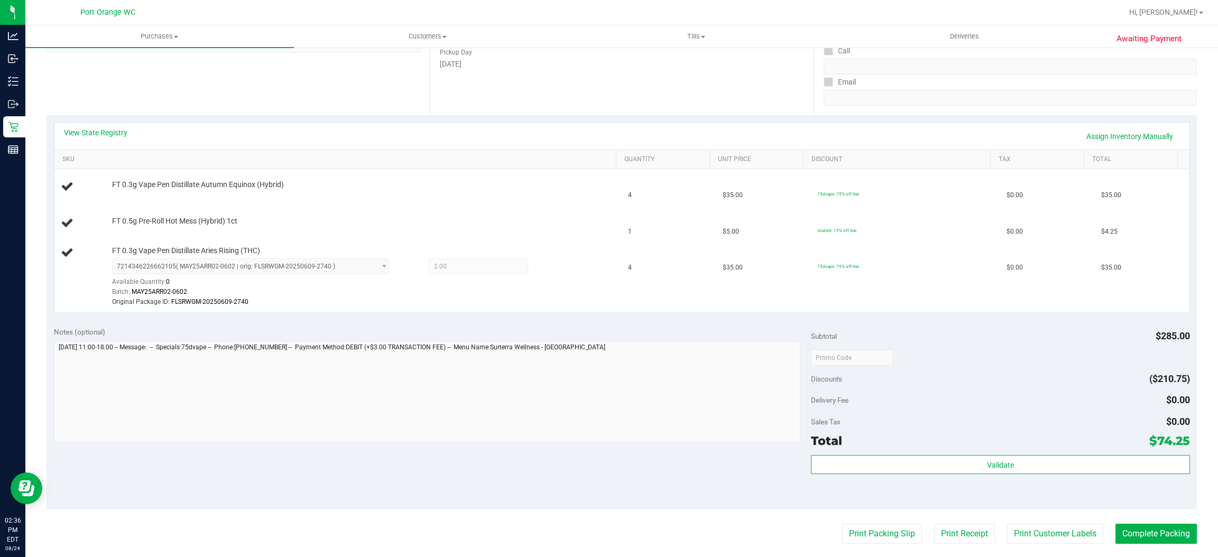
scroll to position [170, 0]
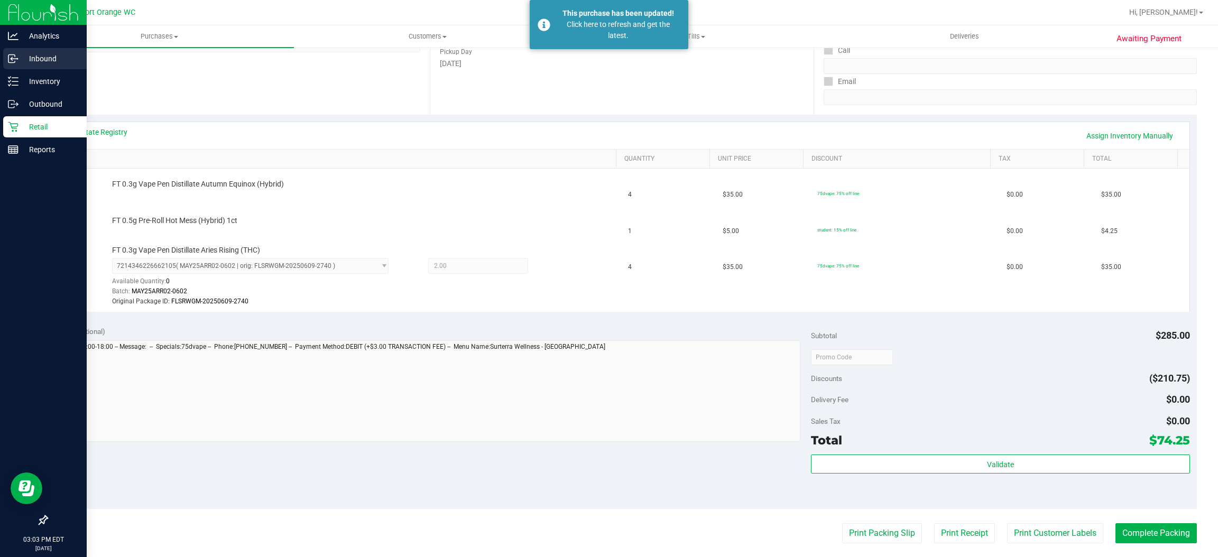
click at [11, 58] on icon at bounding box center [12, 58] width 2 height 2
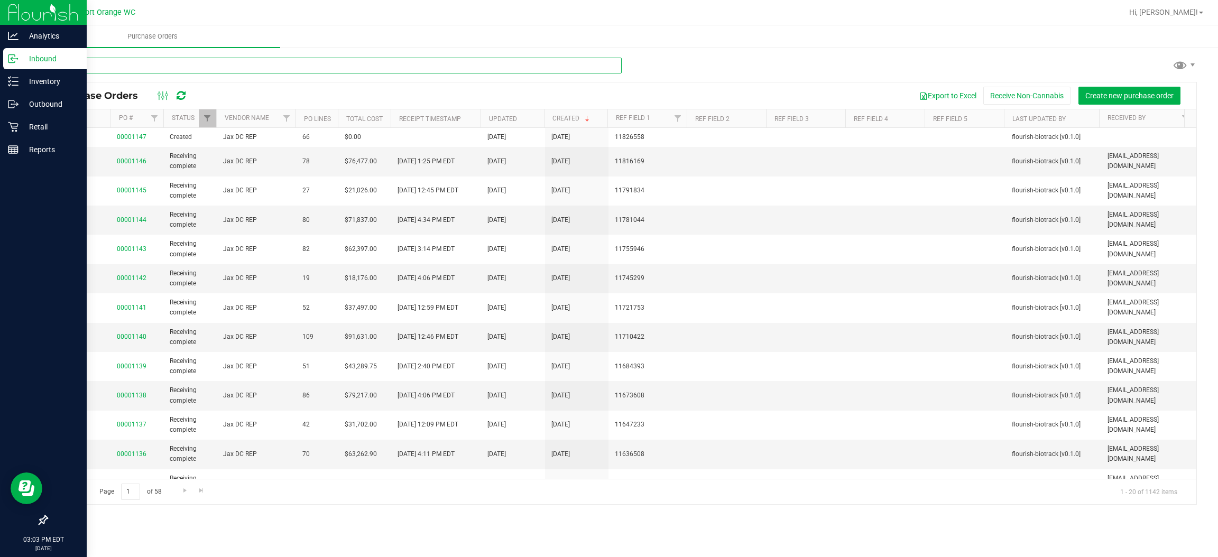
click at [201, 65] on input "text" at bounding box center [334, 66] width 575 height 16
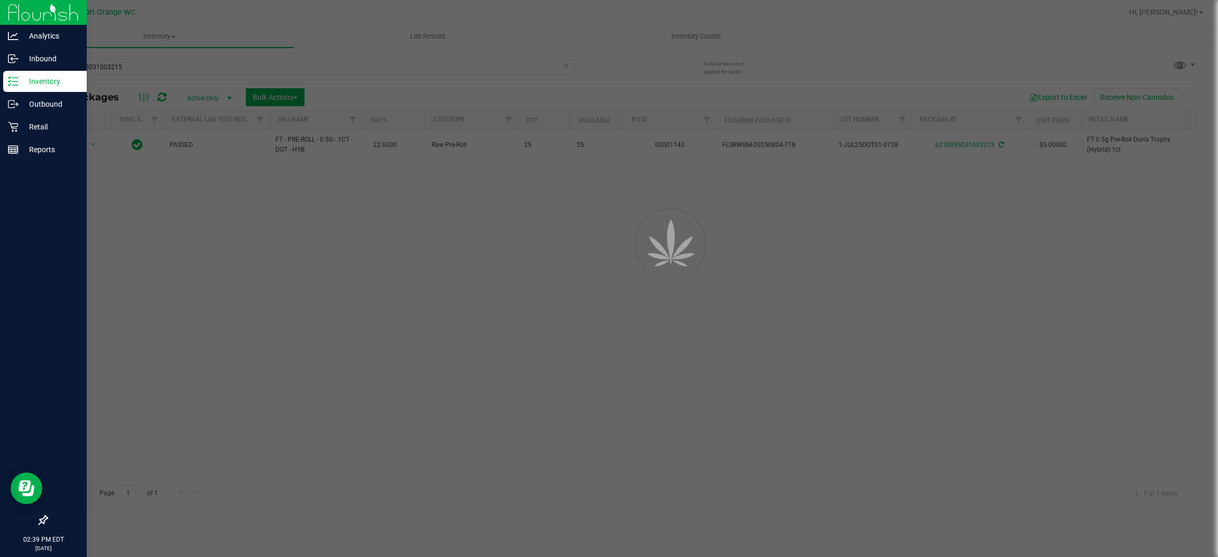
click at [13, 81] on line at bounding box center [15, 81] width 6 height 0
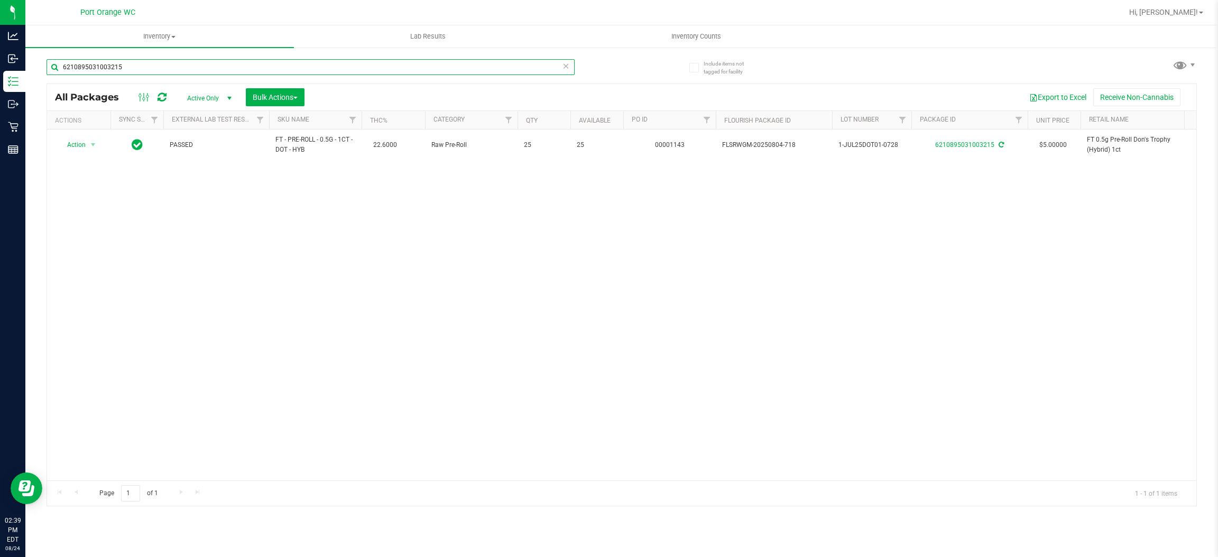
click at [135, 69] on input "6210895031003215" at bounding box center [311, 67] width 528 height 16
type input "6"
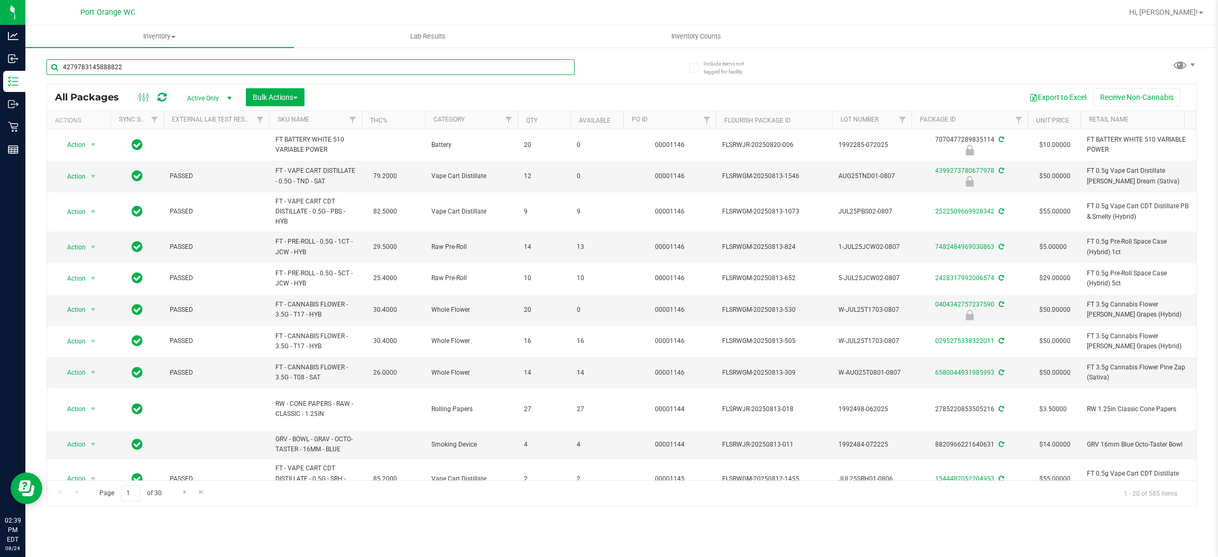
type input "4279783145888822"
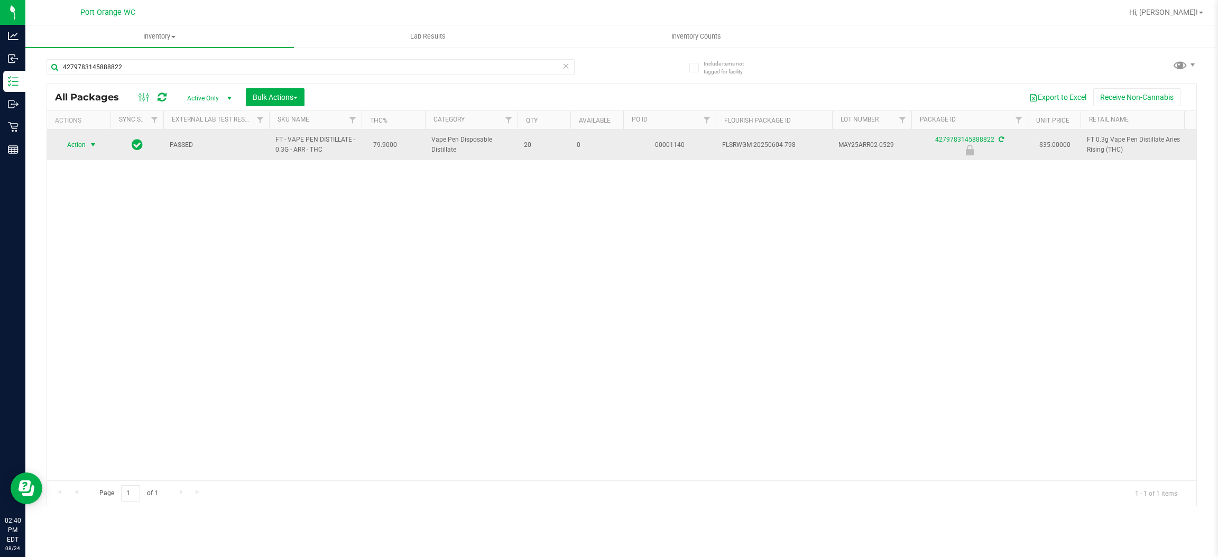
click at [91, 145] on span "select" at bounding box center [93, 145] width 8 height 8
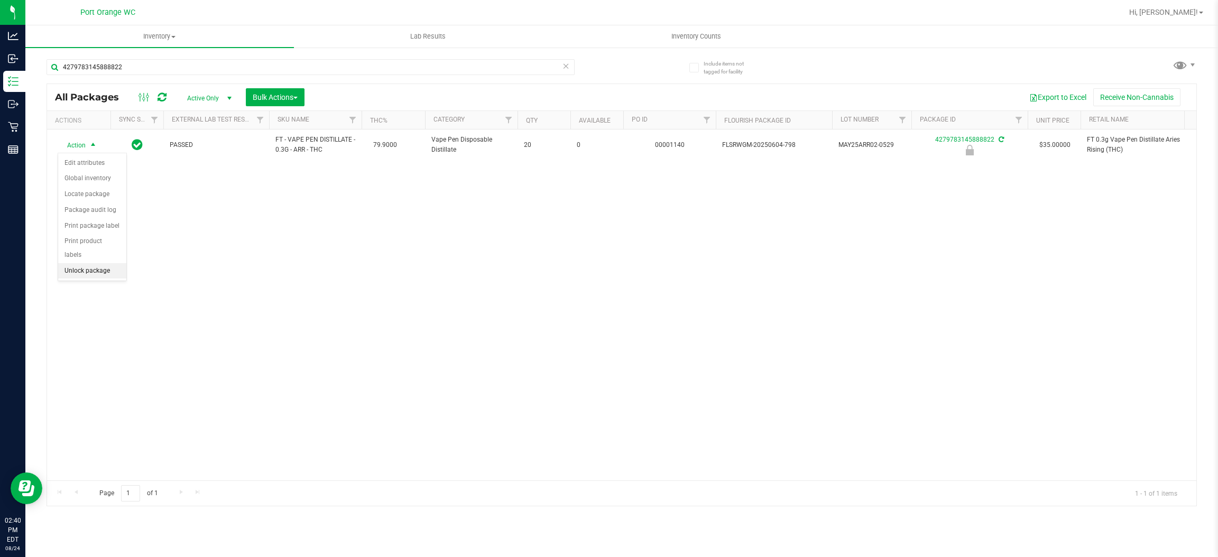
click at [104, 263] on li "Unlock package" at bounding box center [92, 271] width 68 height 16
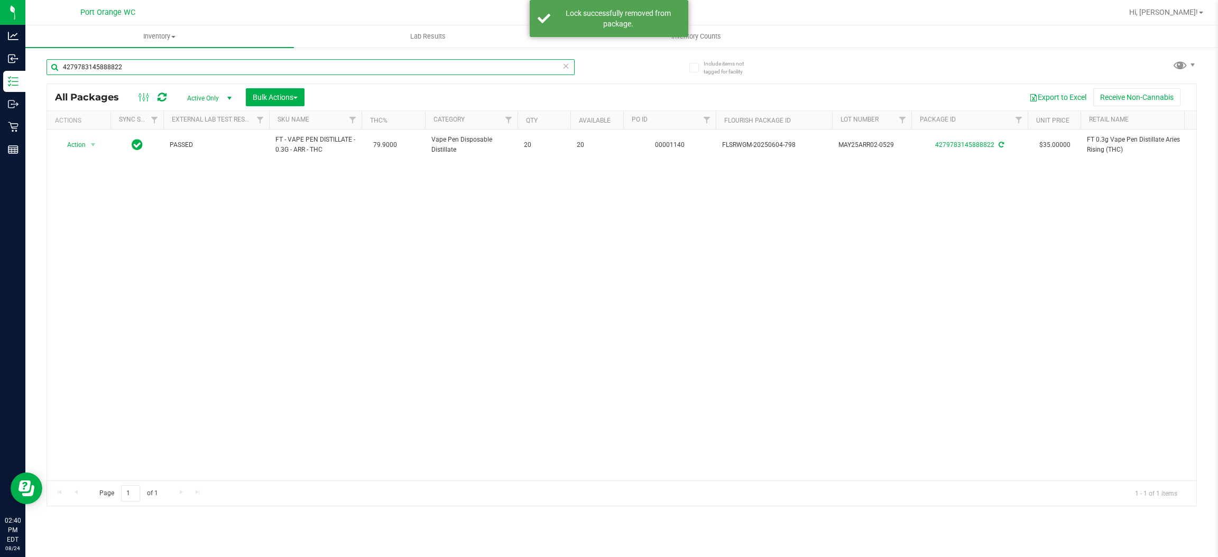
click at [210, 68] on input "4279783145888822" at bounding box center [311, 67] width 528 height 16
type input "4"
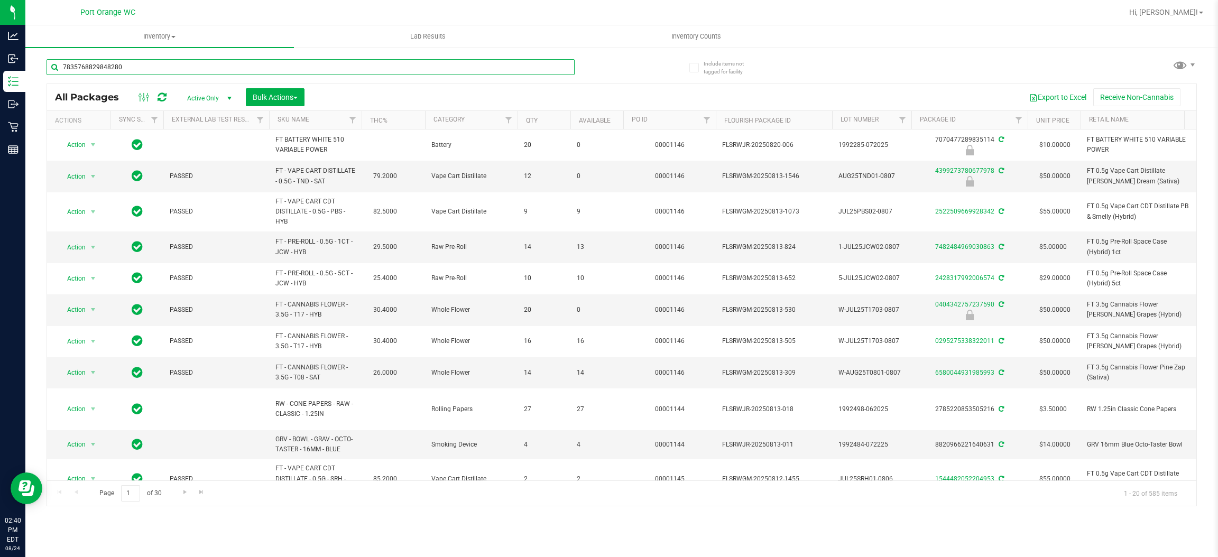
type input "7835768829848280"
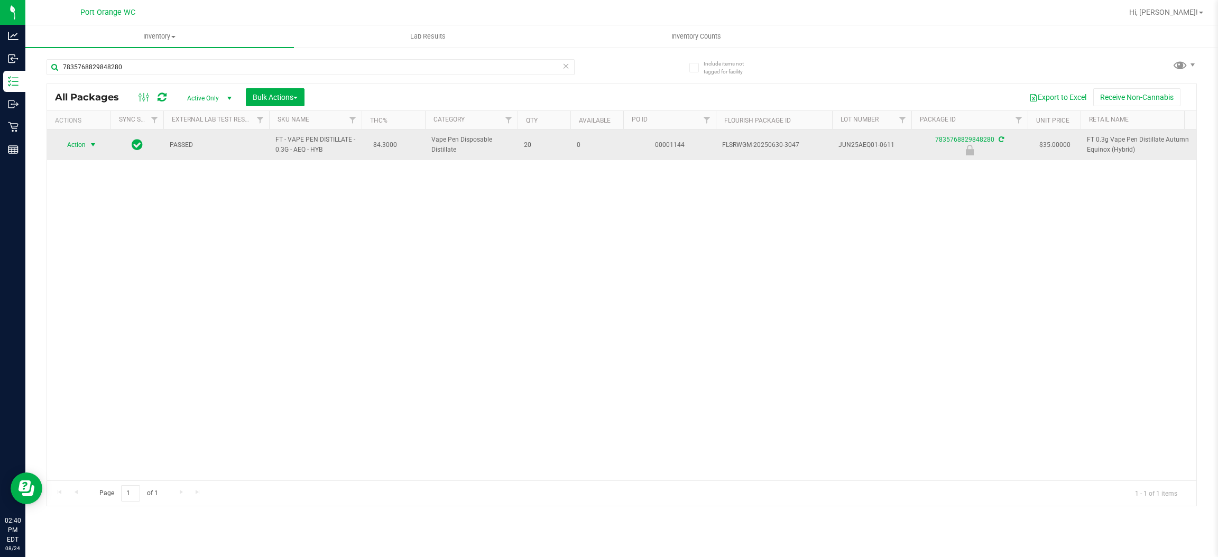
click at [93, 145] on span "select" at bounding box center [93, 145] width 8 height 8
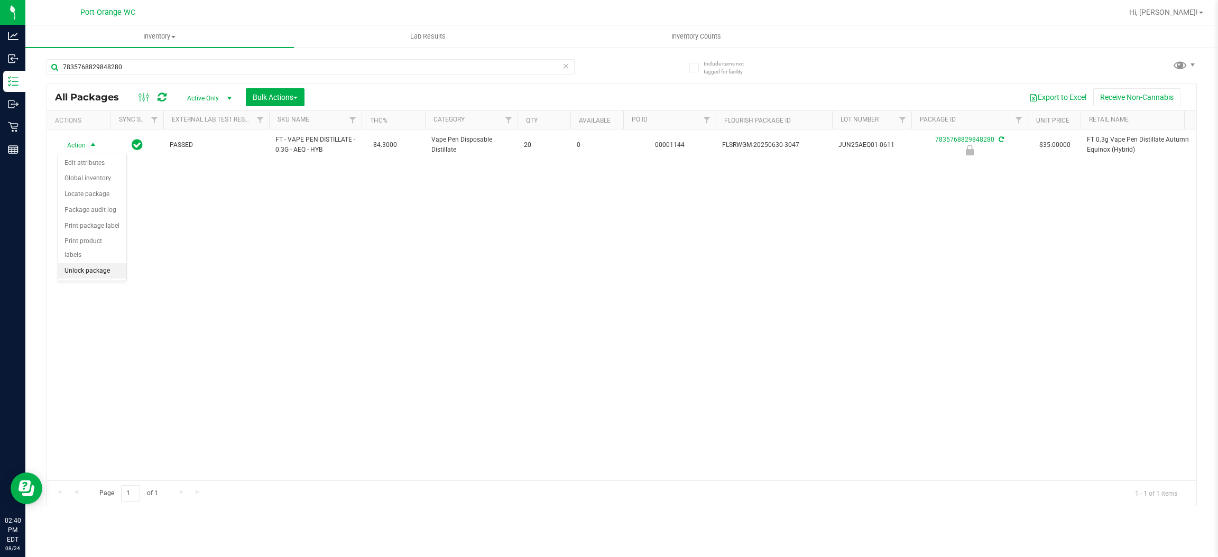
click at [106, 263] on li "Unlock package" at bounding box center [92, 271] width 68 height 16
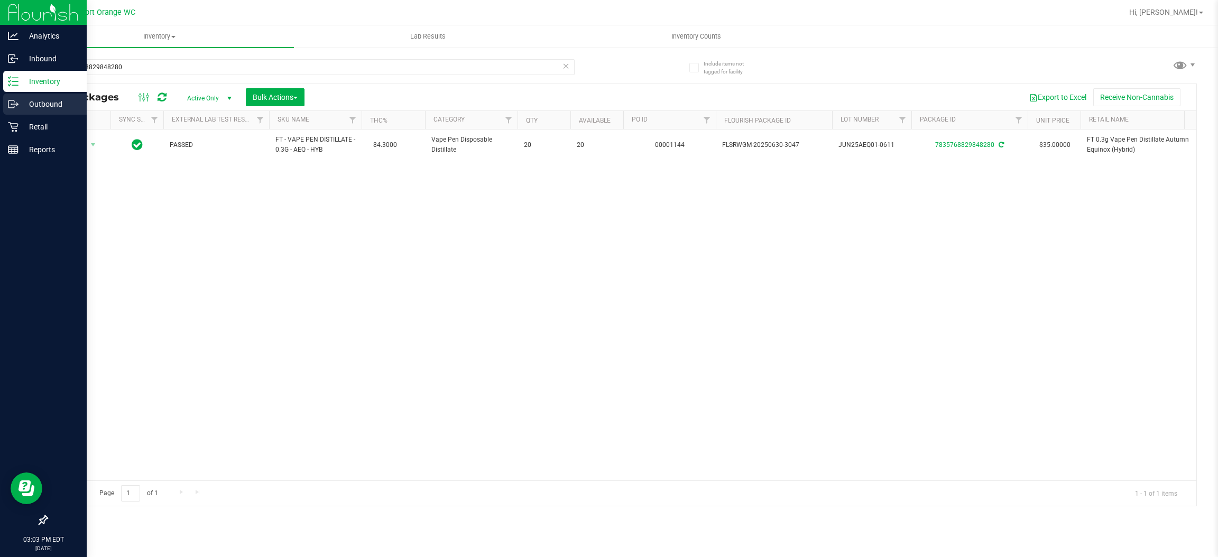
click at [14, 103] on icon at bounding box center [13, 104] width 11 height 11
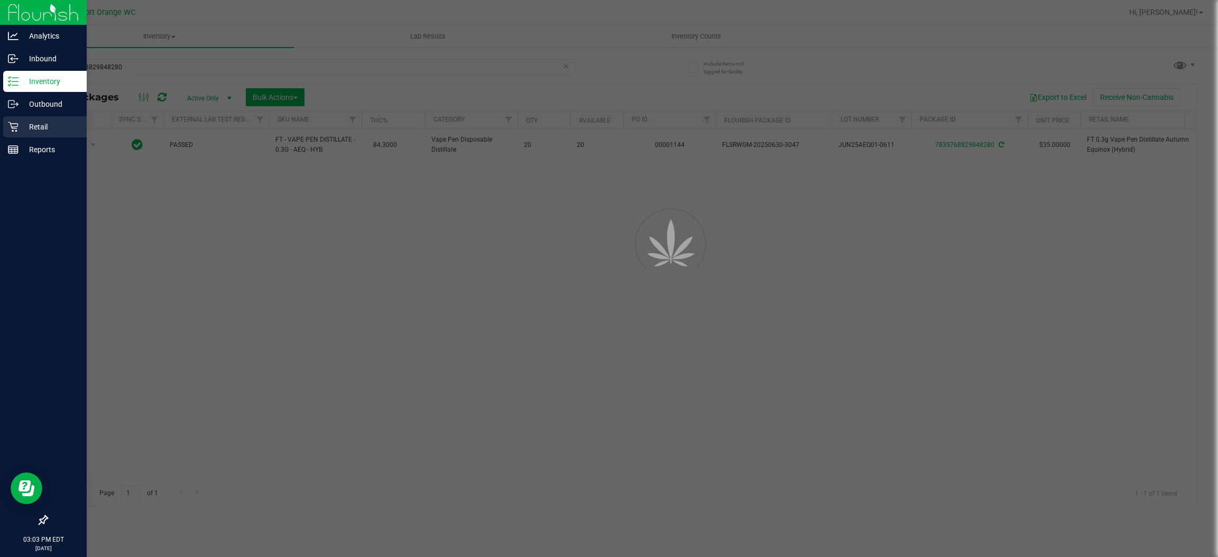
click at [38, 126] on p "Retail" at bounding box center [49, 127] width 63 height 13
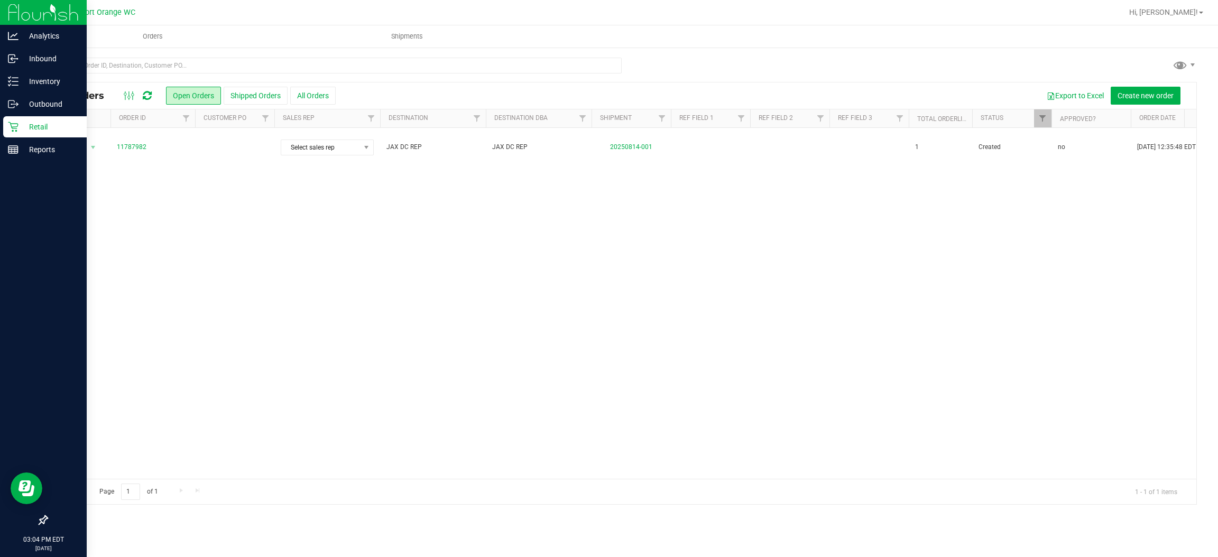
click at [49, 123] on p "Retail" at bounding box center [49, 127] width 63 height 13
click at [47, 124] on p "Retail" at bounding box center [49, 127] width 63 height 13
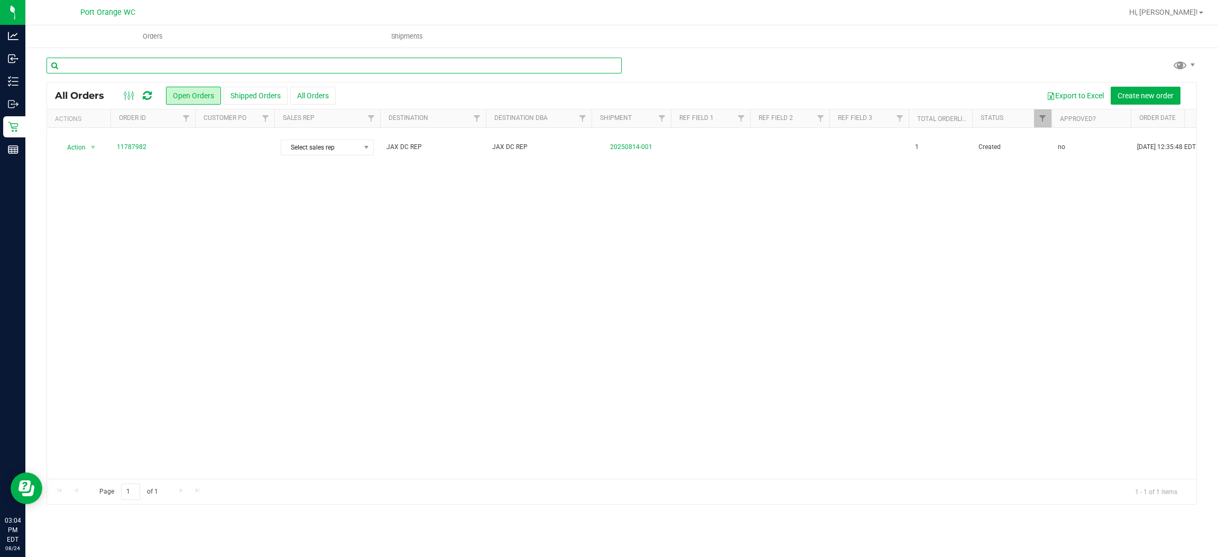
click at [137, 62] on input "text" at bounding box center [334, 66] width 575 height 16
click at [164, 36] on span "Orders" at bounding box center [152, 37] width 49 height 10
click at [161, 36] on span "Orders" at bounding box center [152, 37] width 49 height 10
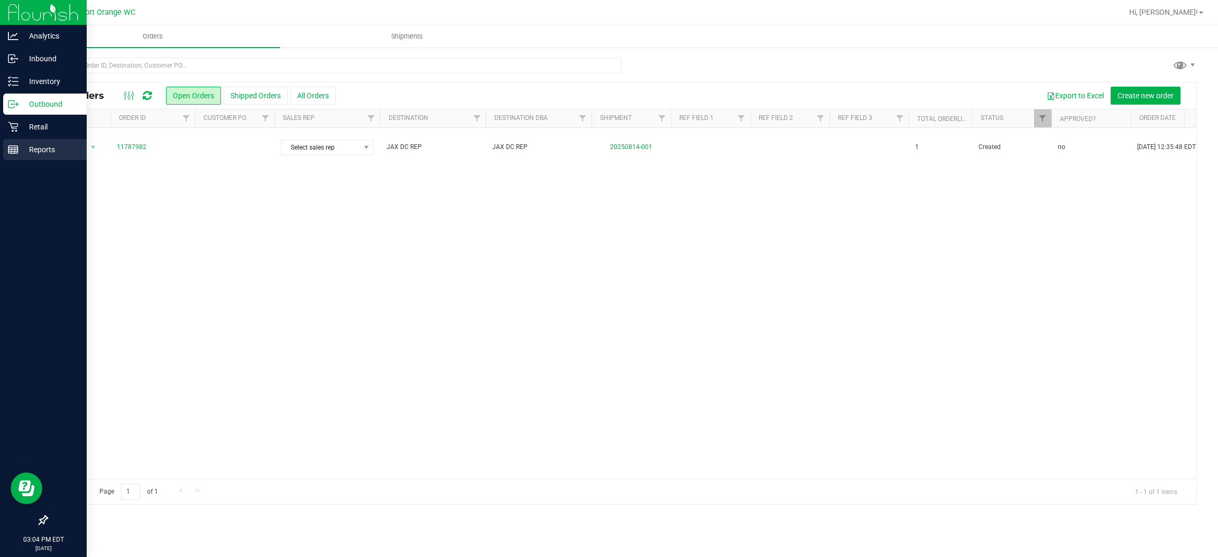
click at [8, 151] on icon at bounding box center [13, 149] width 11 height 11
click at [38, 126] on p "Retail" at bounding box center [49, 127] width 63 height 13
click at [58, 127] on p "Retail" at bounding box center [49, 127] width 63 height 13
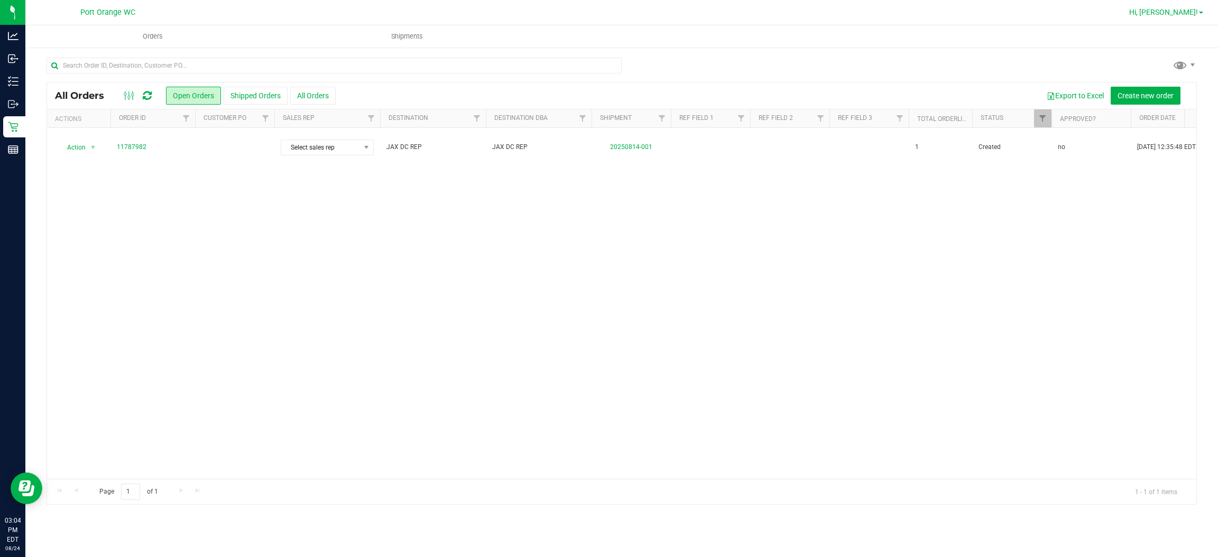
click at [1185, 12] on span "Hi, [PERSON_NAME]!" at bounding box center [1163, 12] width 69 height 8
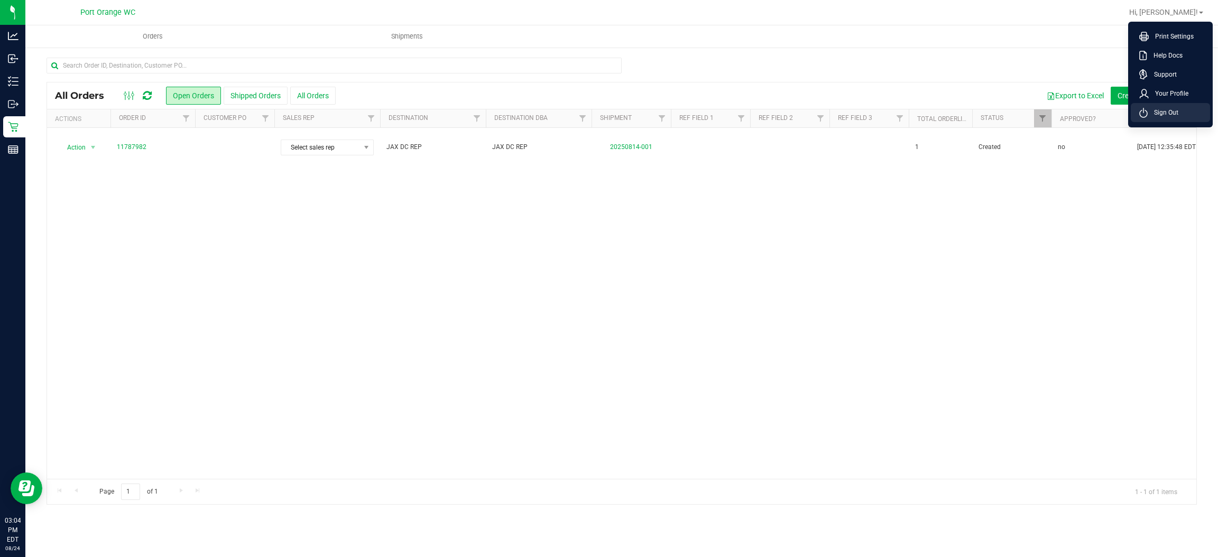
click at [1171, 113] on span "Sign Out" at bounding box center [1162, 112] width 31 height 11
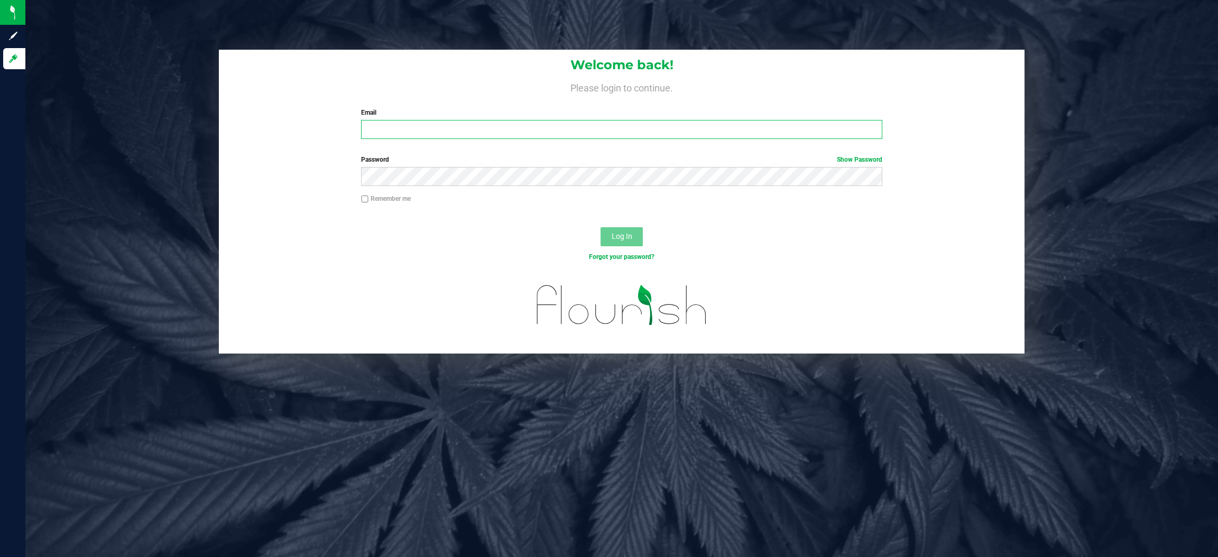
click at [522, 134] on input "Email" at bounding box center [621, 129] width 521 height 19
type input "Gstomberg@liveparallel.com"
click at [633, 239] on button "Log In" at bounding box center [621, 236] width 42 height 19
